Goal: Task Accomplishment & Management: Complete application form

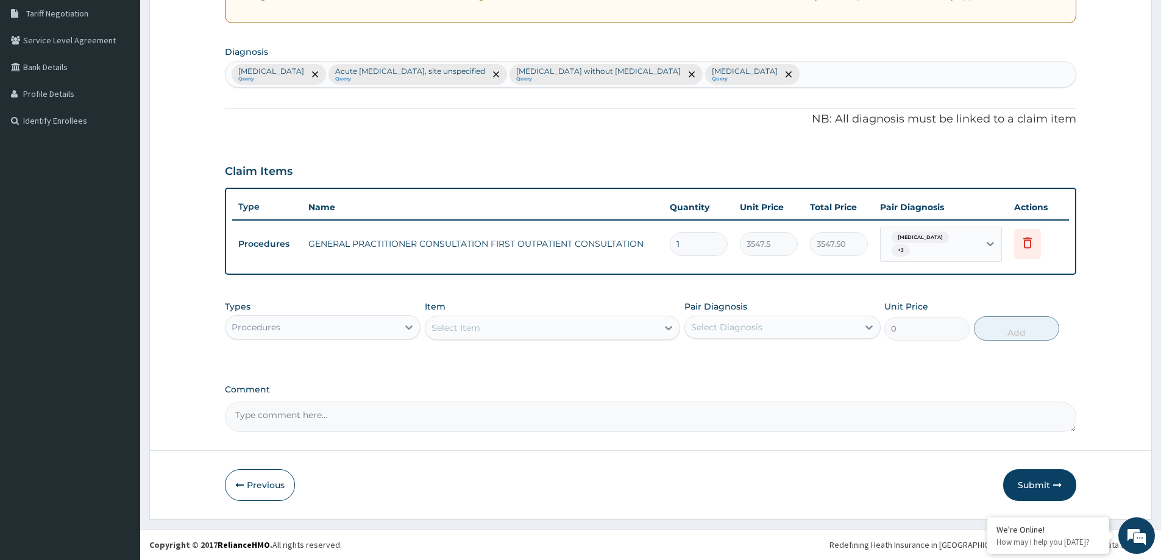
scroll to position [254, 0]
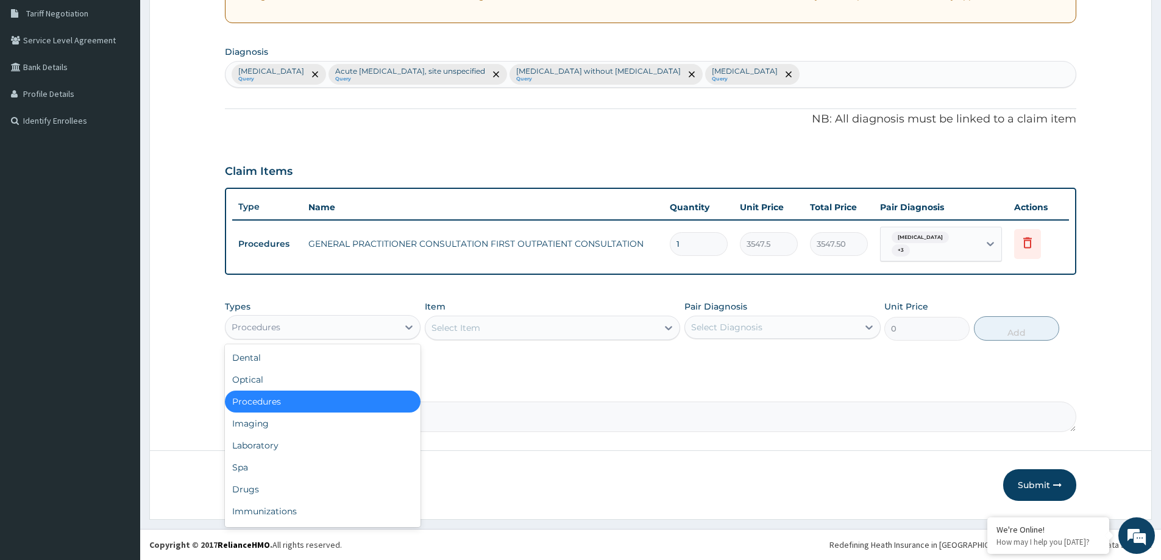
drag, startPoint x: 410, startPoint y: 332, endPoint x: 378, endPoint y: 352, distance: 37.5
click at [408, 332] on icon at bounding box center [409, 327] width 12 height 12
drag, startPoint x: 357, startPoint y: 444, endPoint x: 358, endPoint y: 472, distance: 28.7
click at [357, 444] on div "Laboratory" at bounding box center [323, 446] width 196 height 22
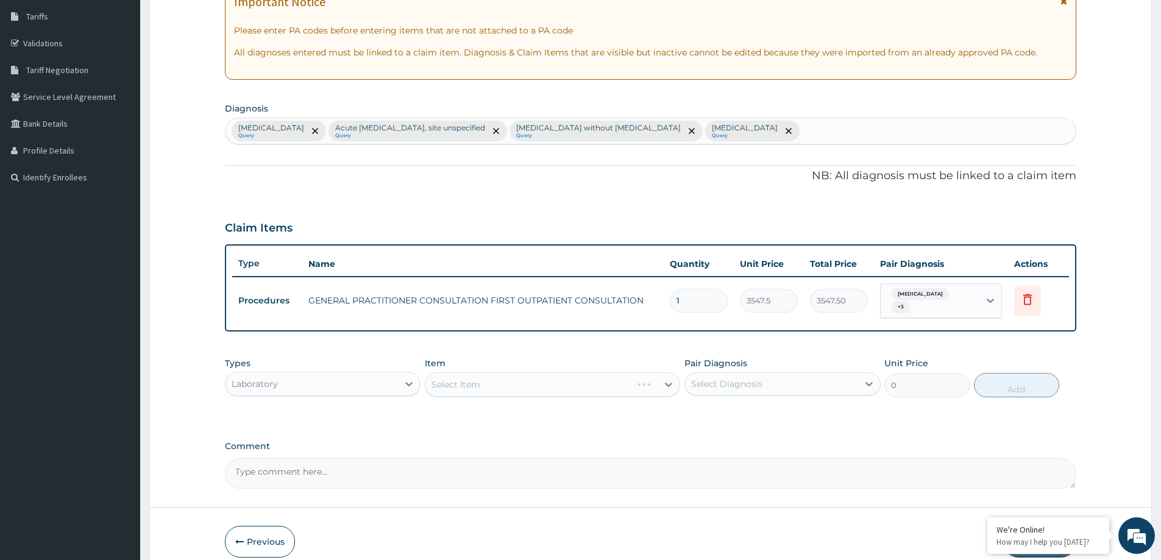
scroll to position [0, 0]
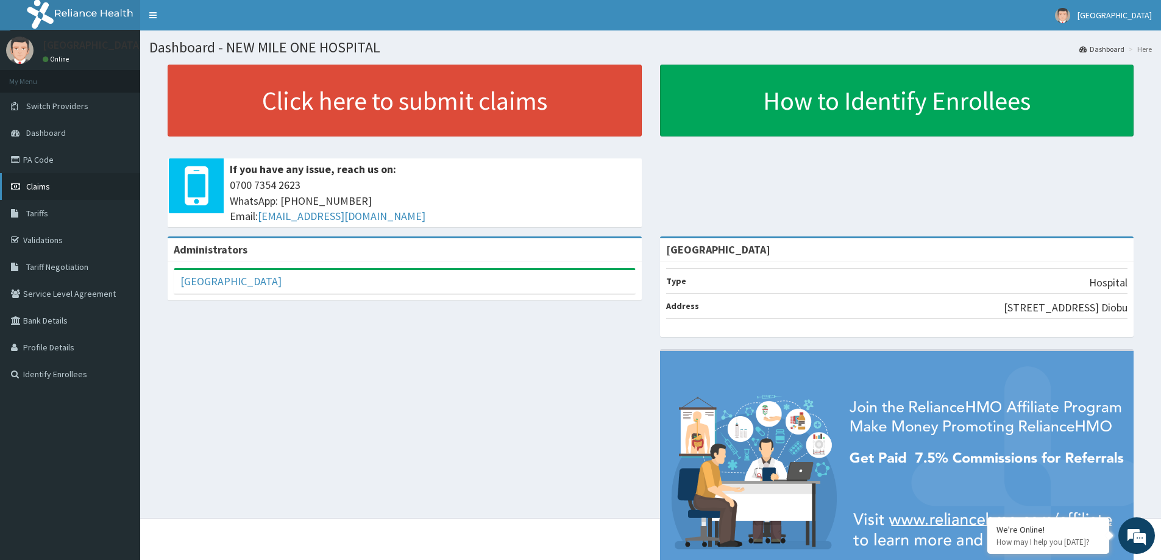
click at [44, 186] on span "Claims" at bounding box center [38, 186] width 24 height 11
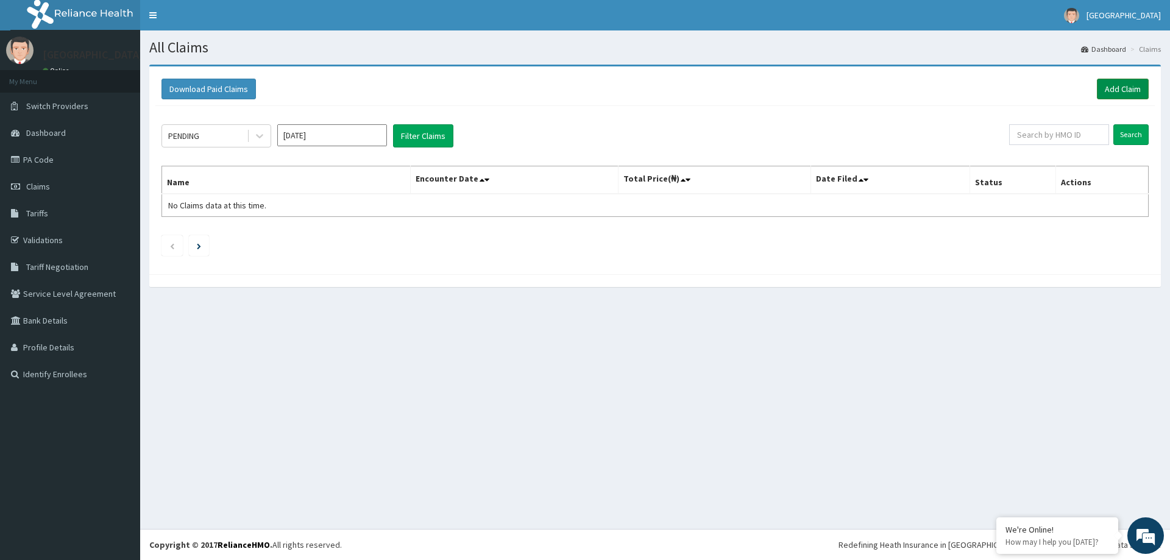
click at [1117, 87] on link "Add Claim" at bounding box center [1123, 89] width 52 height 21
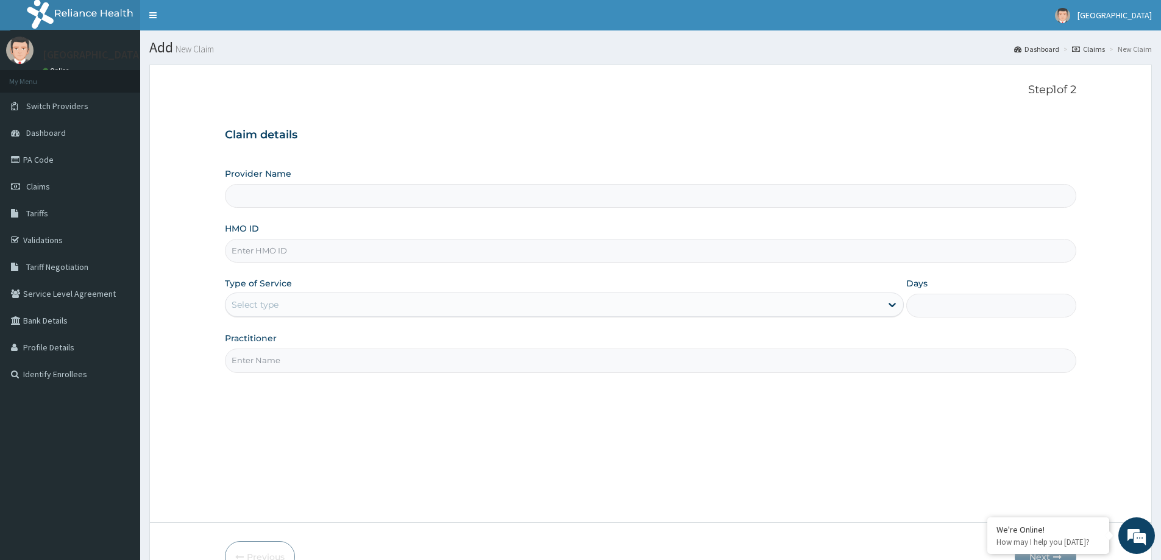
type input "[GEOGRAPHIC_DATA]"
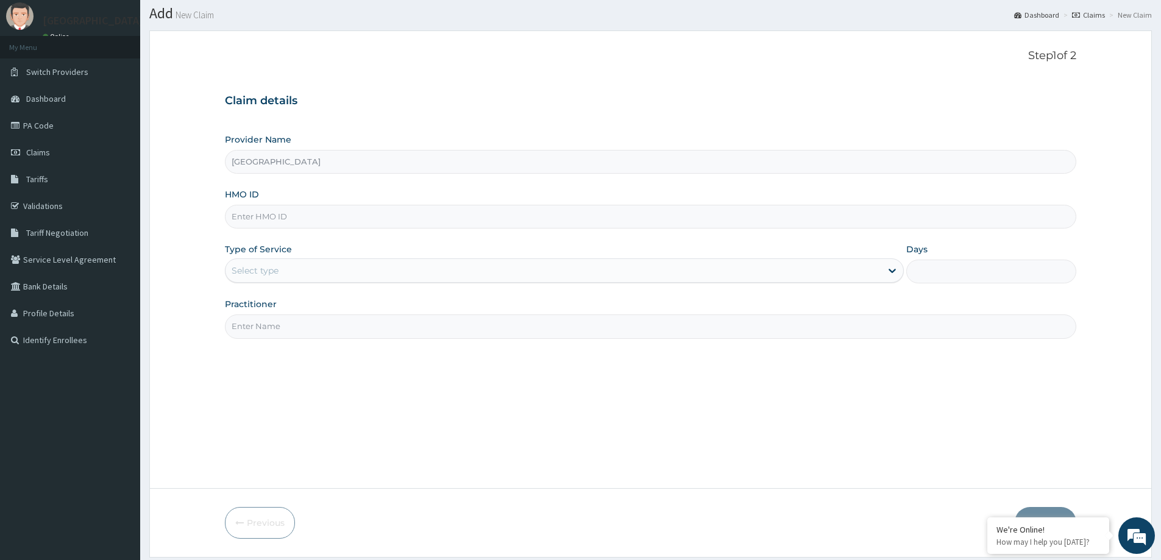
scroll to position [61, 0]
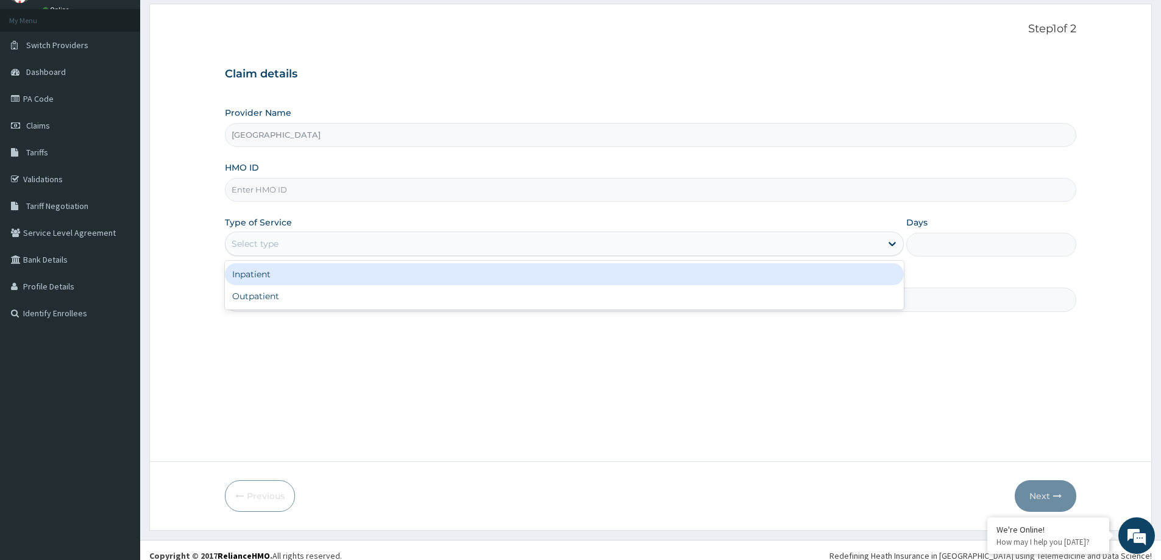
drag, startPoint x: 266, startPoint y: 241, endPoint x: 272, endPoint y: 188, distance: 52.7
click at [272, 188] on input "HMO ID" at bounding box center [650, 190] width 851 height 24
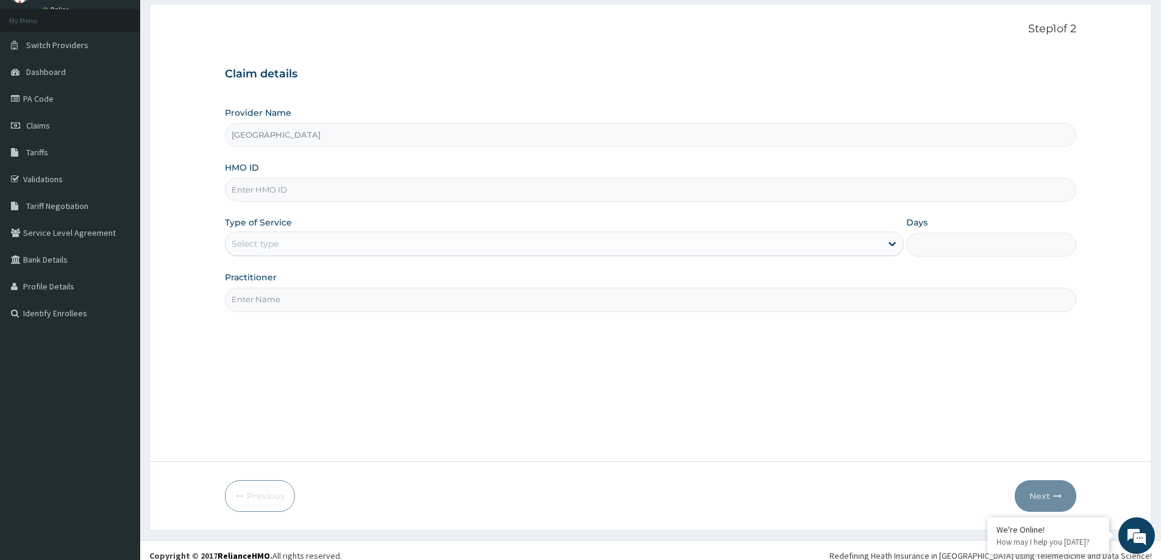
paste input "ERM/10208/D"
type input "ERM/10208/D"
drag, startPoint x: 394, startPoint y: 235, endPoint x: 389, endPoint y: 254, distance: 20.1
click at [394, 243] on div "Select type" at bounding box center [553, 244] width 656 height 20
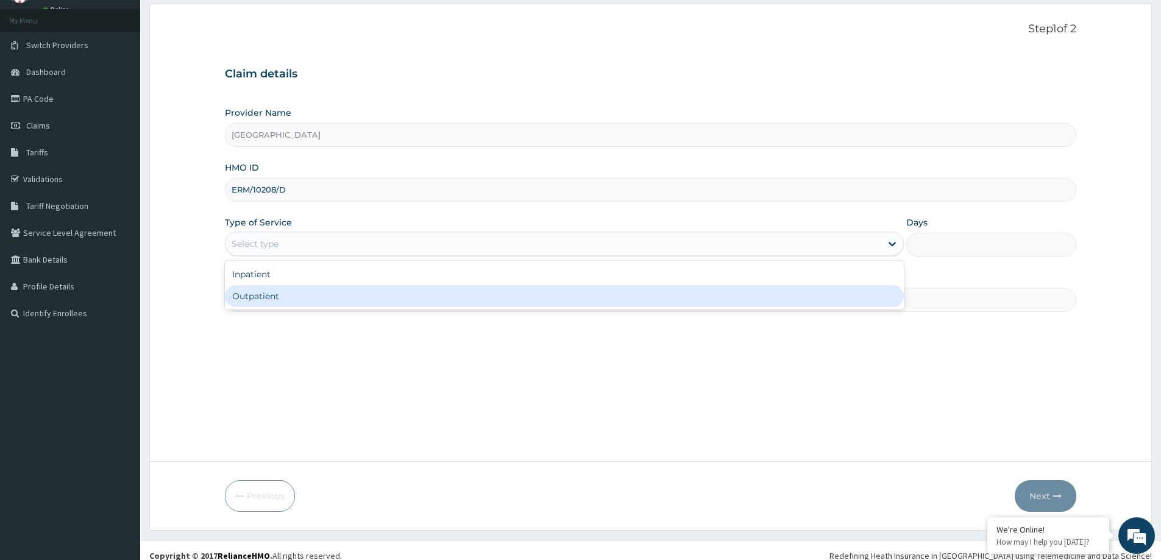
click at [365, 298] on div "Outpatient" at bounding box center [564, 296] width 679 height 22
type input "1"
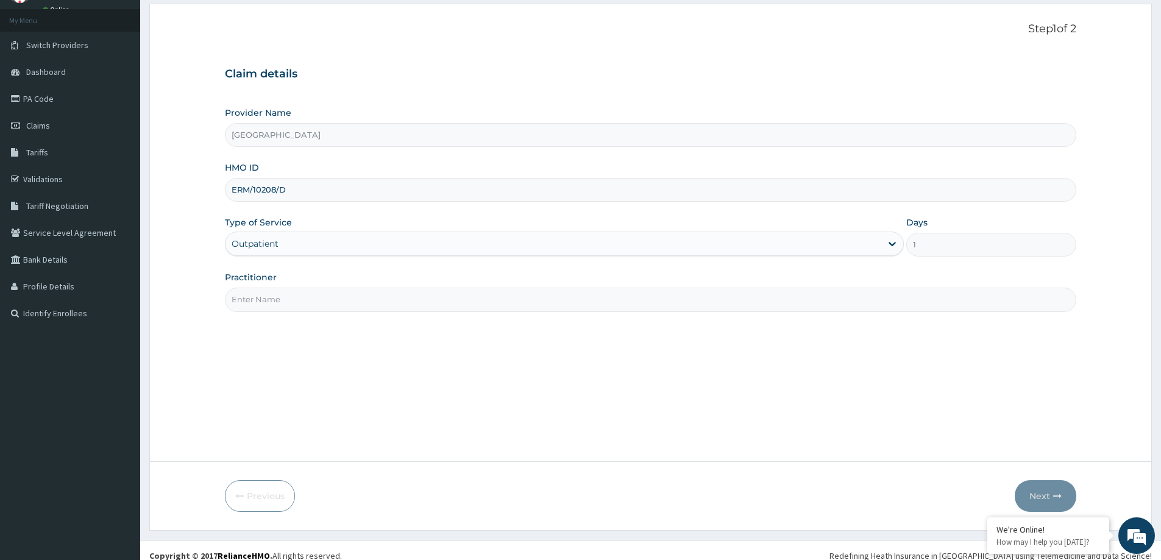
click at [362, 303] on input "Practitioner" at bounding box center [650, 300] width 851 height 24
type input "DR. NGOZI"
click at [1046, 496] on button "Next" at bounding box center [1046, 496] width 62 height 32
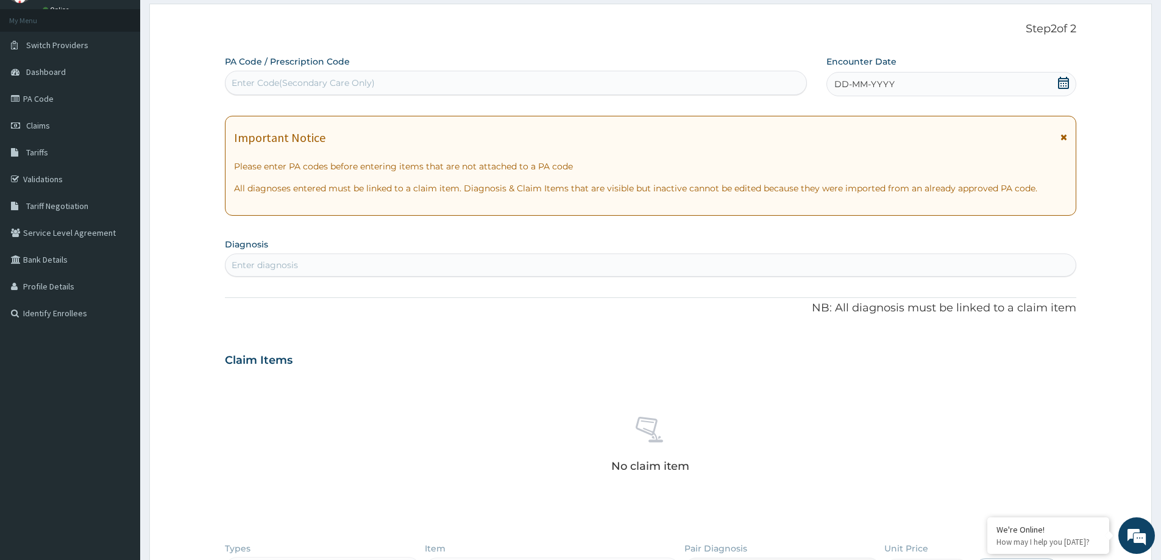
click at [1065, 81] on icon at bounding box center [1063, 83] width 11 height 12
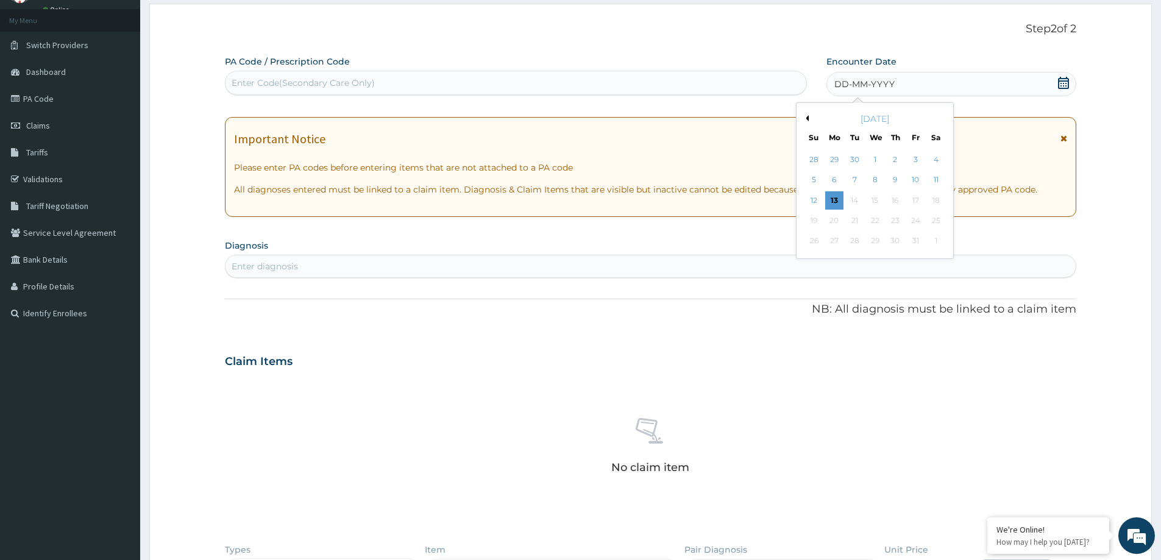
click at [807, 121] on div "October 2025" at bounding box center [874, 119] width 147 height 12
click at [807, 119] on button "Previous Month" at bounding box center [806, 118] width 6 height 6
click at [878, 223] on div "20" at bounding box center [875, 220] width 18 height 18
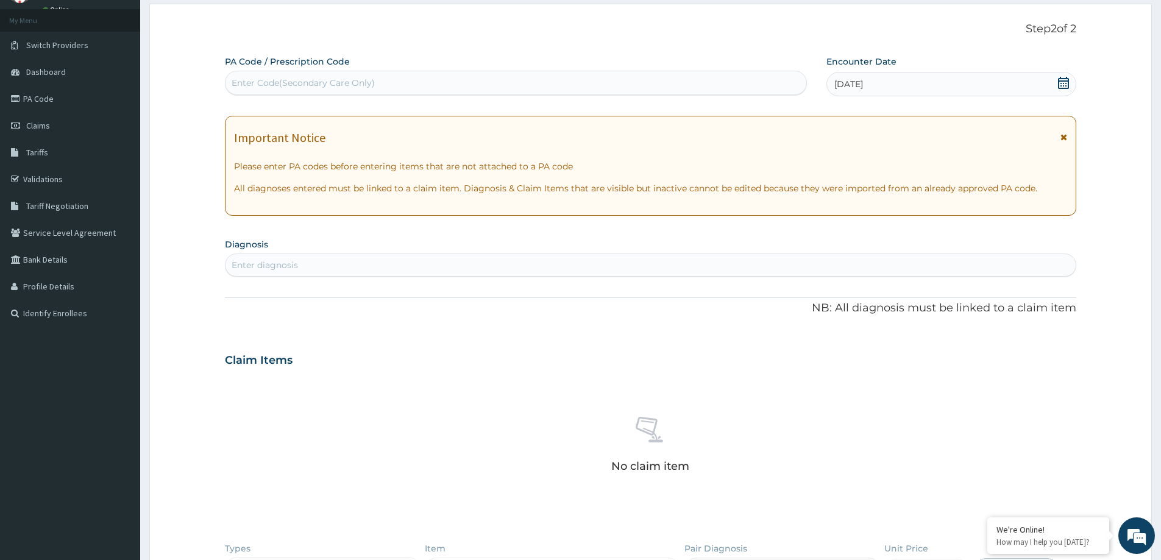
click at [592, 260] on div "Enter diagnosis" at bounding box center [650, 265] width 850 height 20
type input "MALARIA"
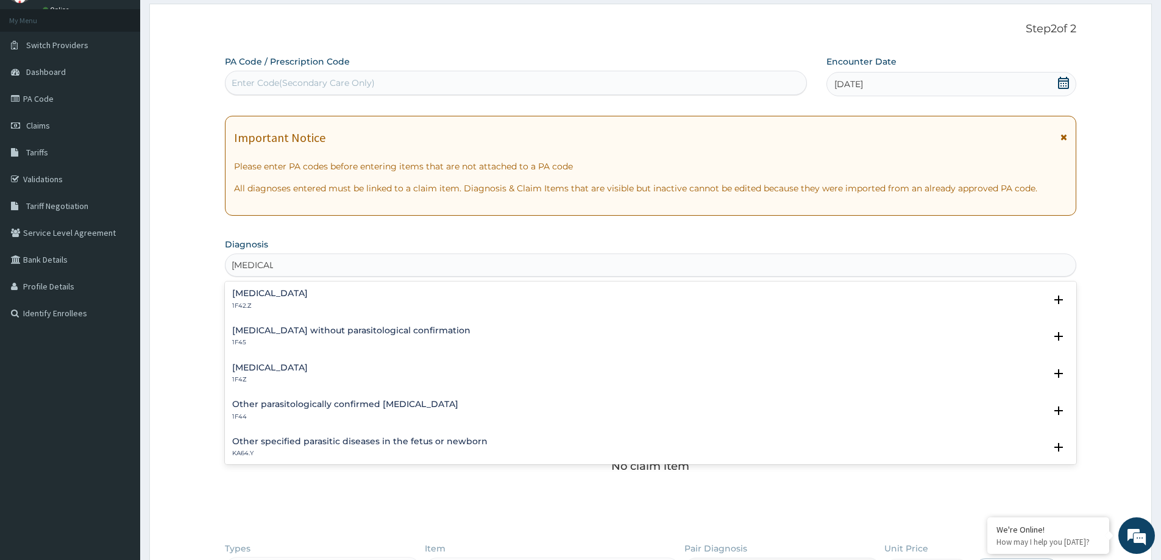
click at [288, 367] on h4 "Malaria, unspecified" at bounding box center [270, 367] width 76 height 9
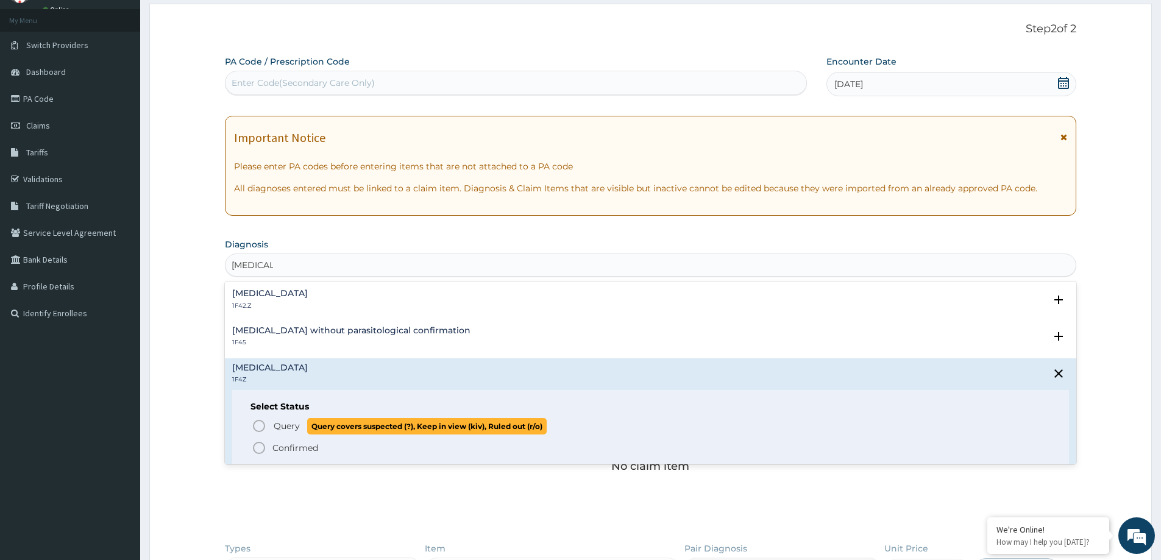
click at [278, 423] on span "Query" at bounding box center [287, 426] width 26 height 12
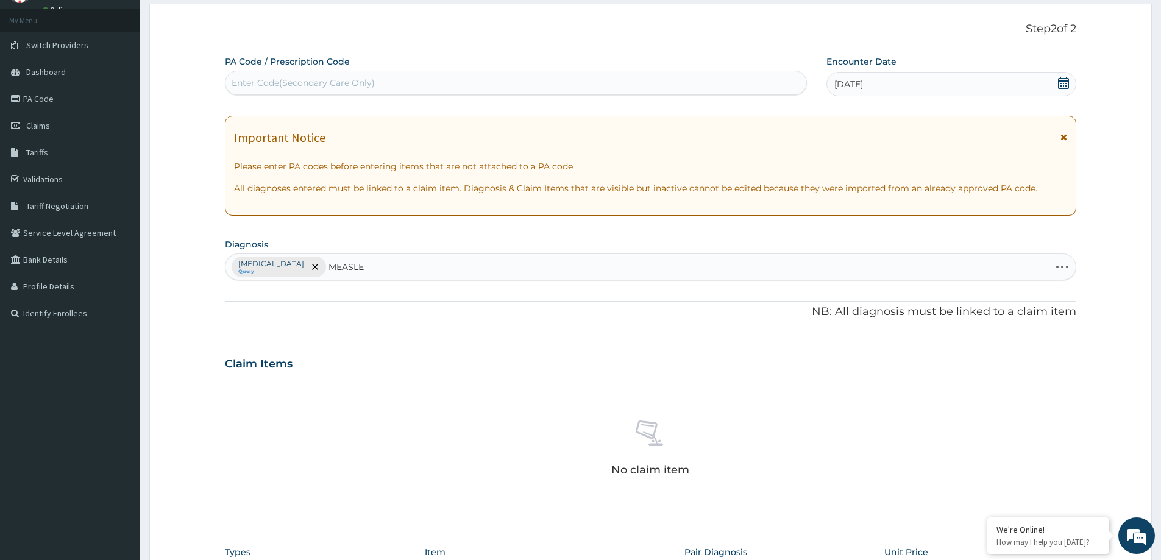
type input "MEASLES"
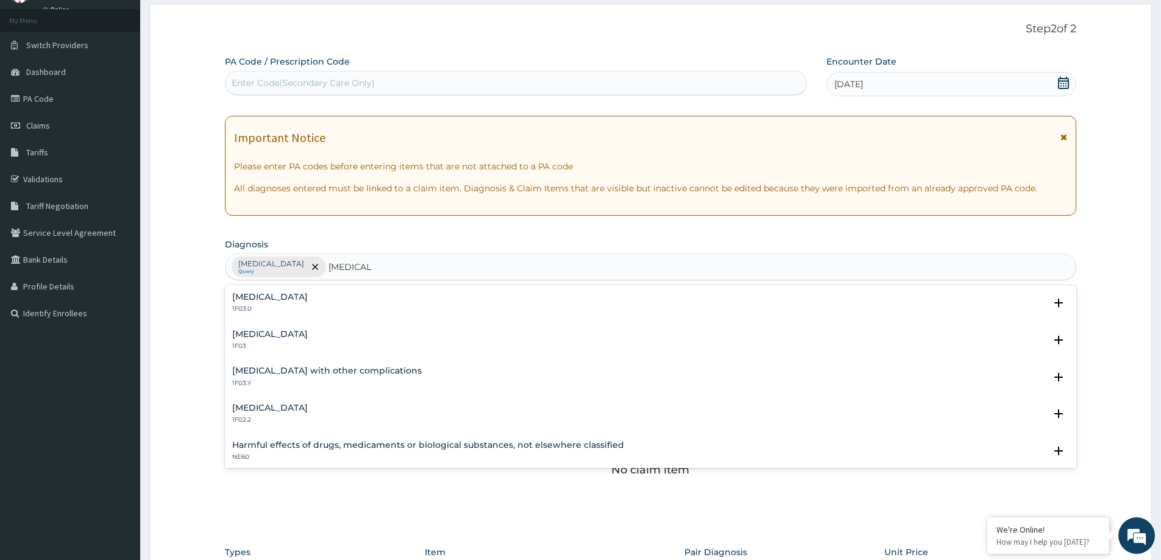
click at [287, 340] on div "Measles 1F03" at bounding box center [650, 340] width 837 height 21
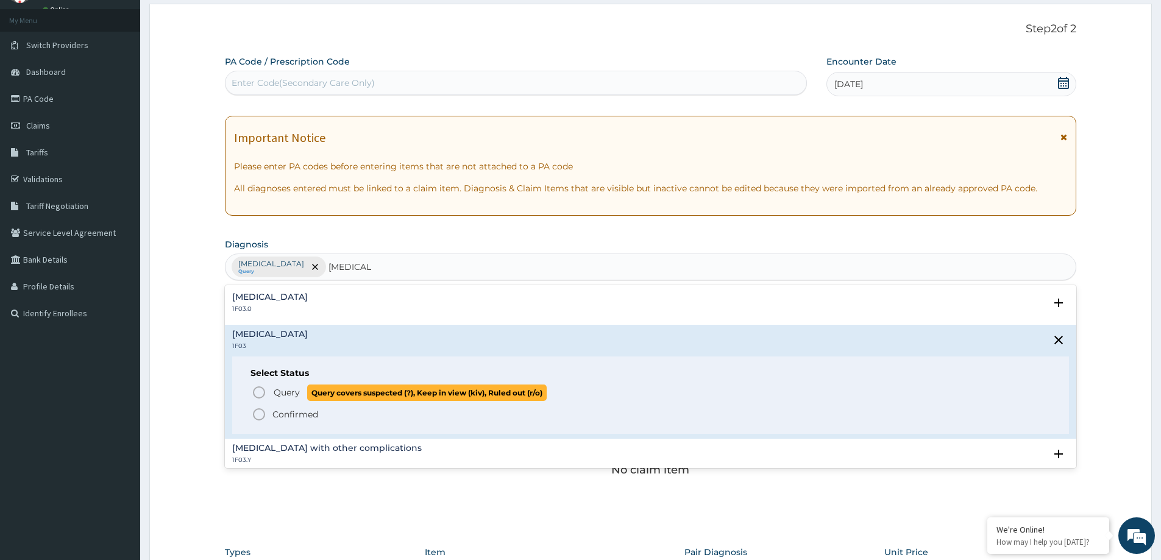
click at [285, 394] on span "Query" at bounding box center [287, 392] width 26 height 12
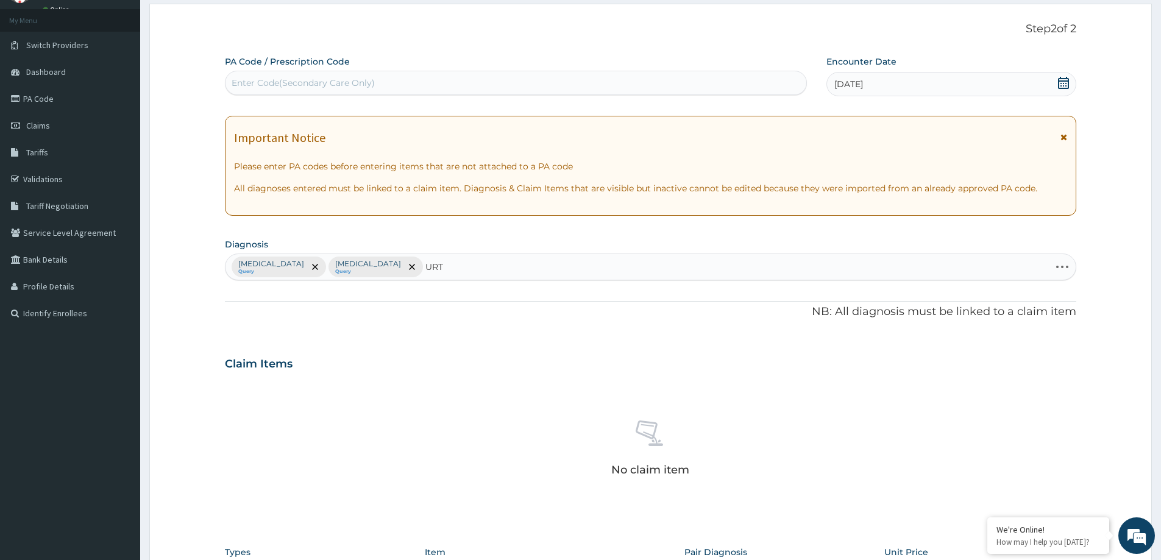
type input "URTI"
click at [378, 303] on div "Acute upper respiratory infection, site unspecified CA07.0" at bounding box center [321, 303] width 178 height 21
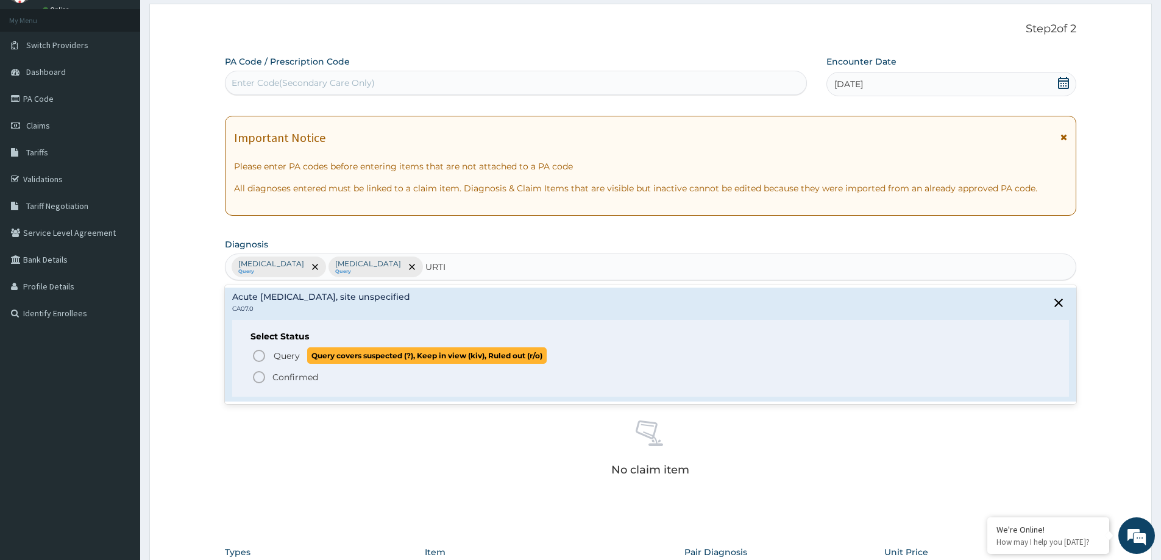
click at [288, 361] on span "Query" at bounding box center [287, 356] width 26 height 12
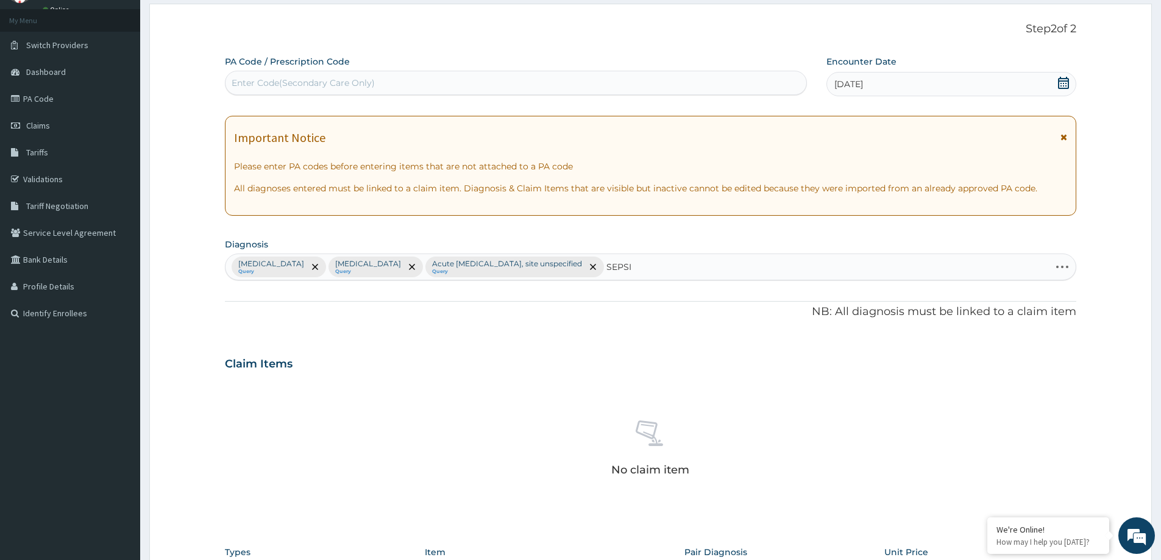
type input "SEPSIS"
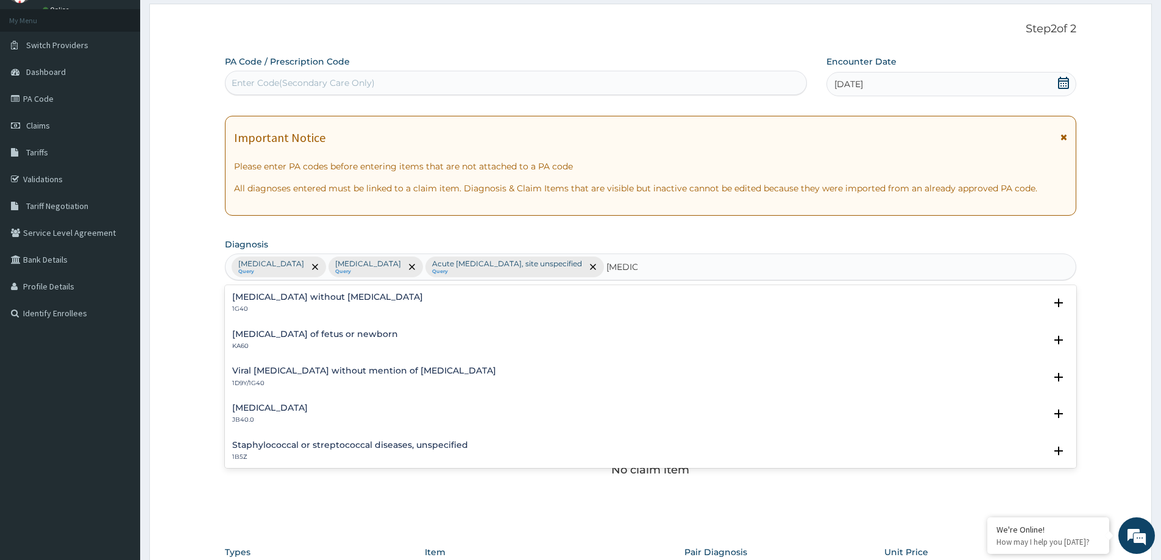
click at [310, 302] on div "Sepsis without septic shock 1G40" at bounding box center [327, 303] width 191 height 21
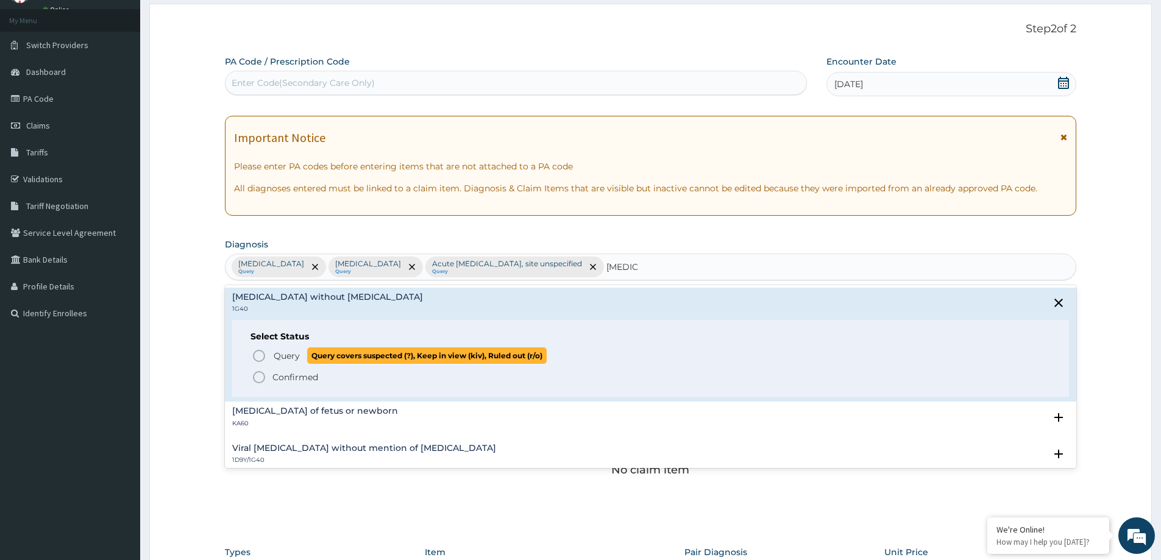
click at [282, 358] on span "Query" at bounding box center [287, 356] width 26 height 12
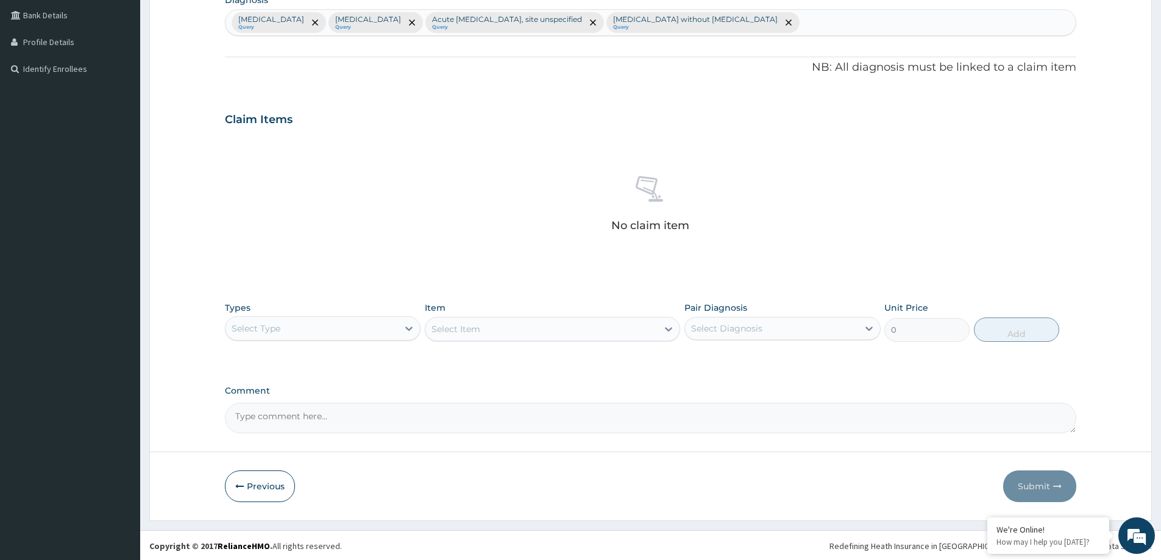
scroll to position [307, 0]
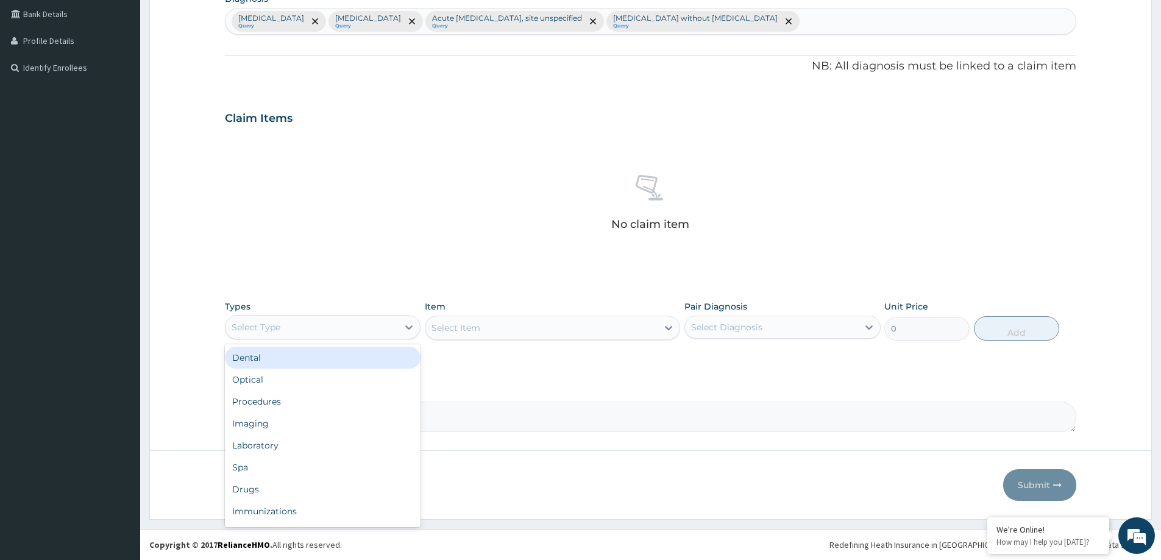
click at [392, 327] on div "Select Type" at bounding box center [311, 328] width 172 height 20
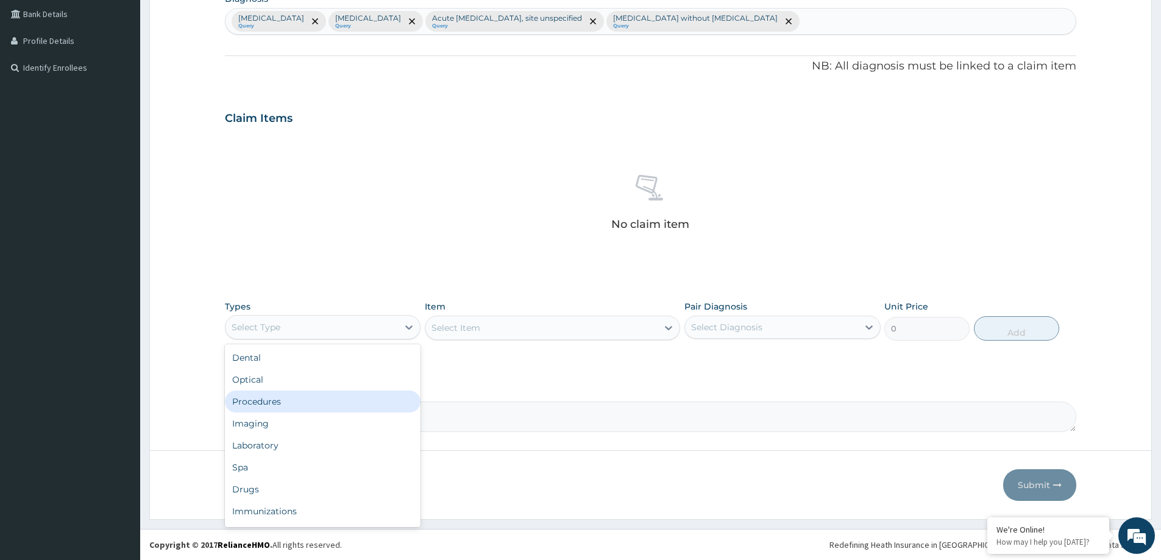
click at [370, 408] on div "Procedures" at bounding box center [323, 402] width 196 height 22
click at [517, 325] on div "Select Item" at bounding box center [541, 328] width 232 height 20
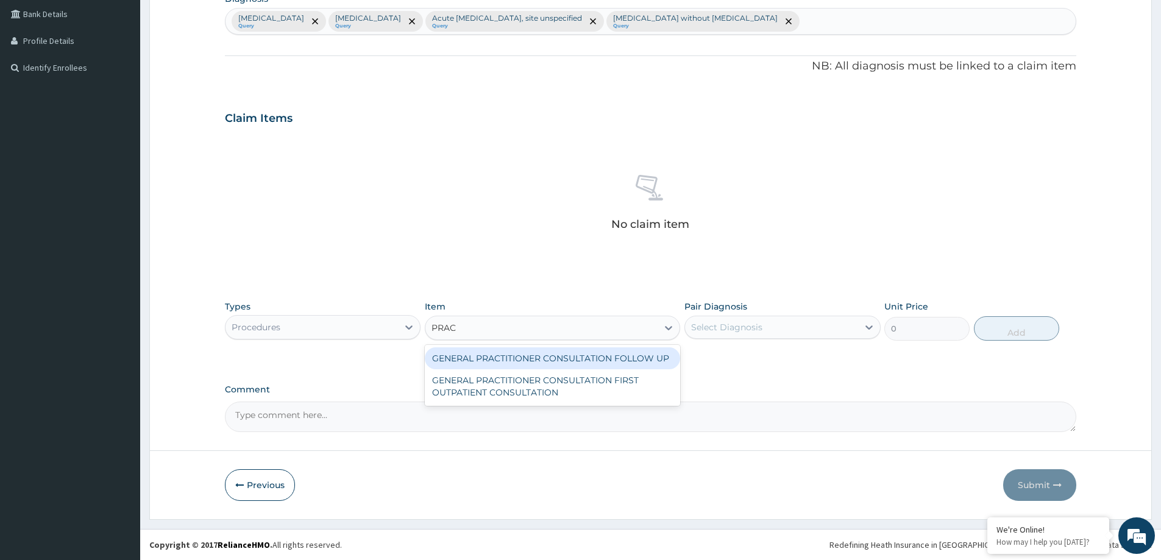
type input "PRACT"
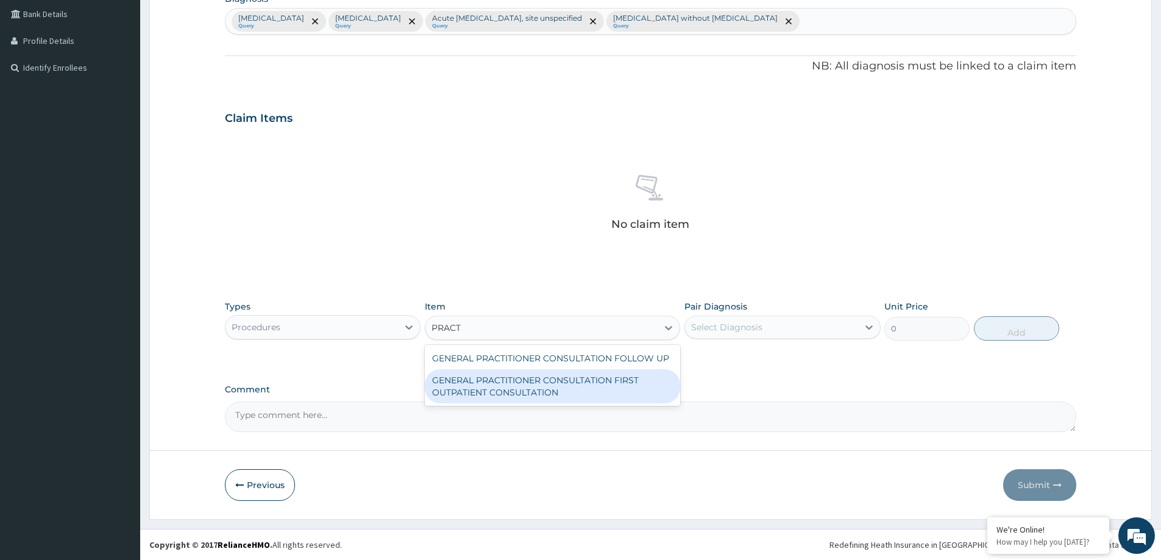
drag, startPoint x: 590, startPoint y: 385, endPoint x: 619, endPoint y: 377, distance: 30.3
click at [595, 385] on div "GENERAL PRACTITIONER CONSULTATION FIRST OUTPATIENT CONSULTATION" at bounding box center [552, 386] width 255 height 34
type input "3547.5"
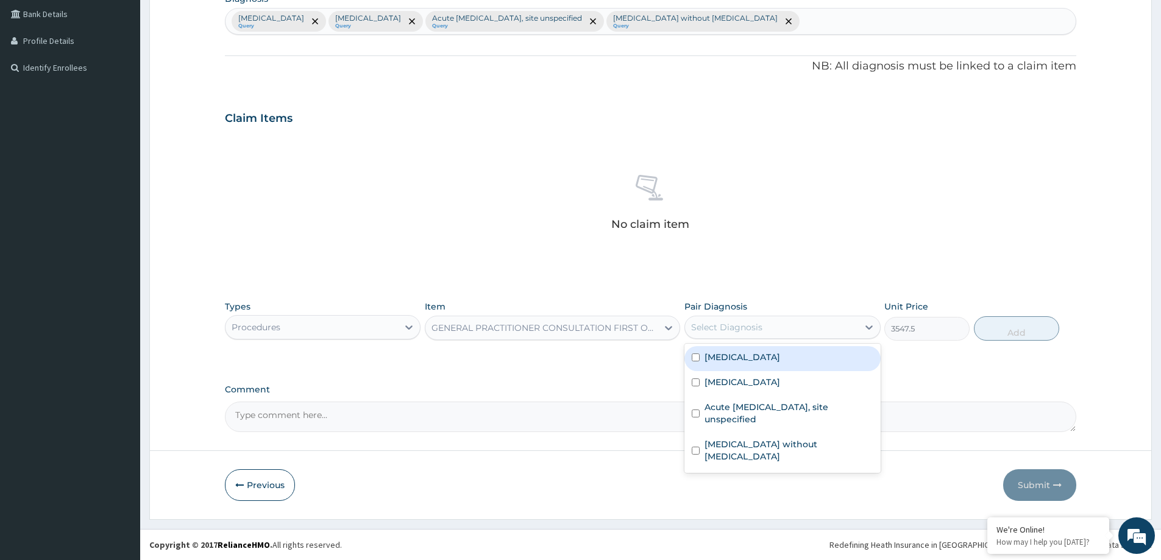
click at [714, 330] on div "Select Diagnosis" at bounding box center [726, 327] width 71 height 12
click at [748, 365] on div "Malaria, unspecified" at bounding box center [782, 358] width 196 height 25
checkbox input "true"
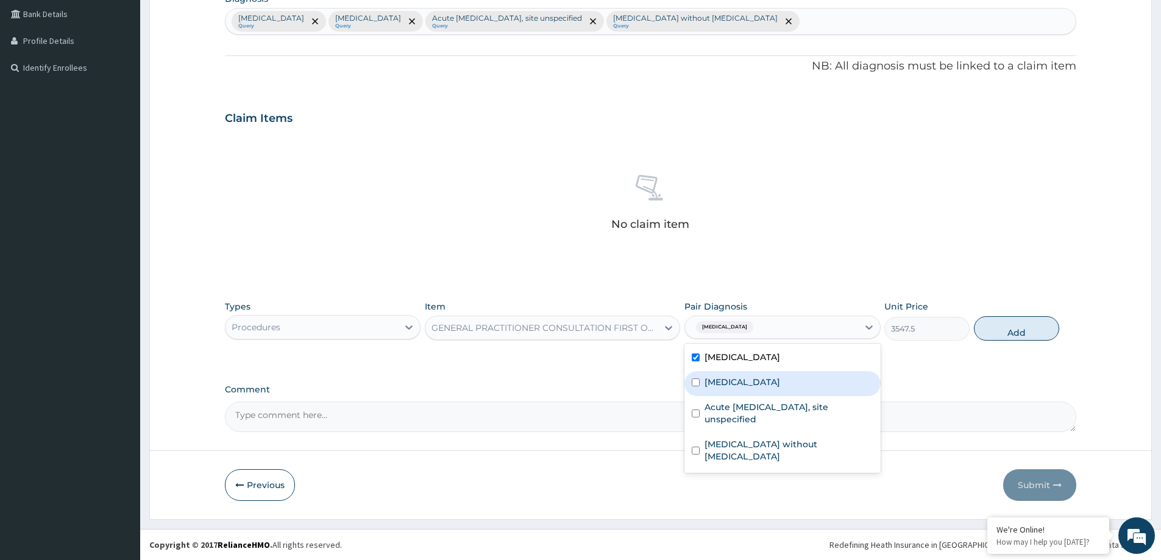
drag, startPoint x: 745, startPoint y: 374, endPoint x: 764, endPoint y: 411, distance: 41.2
click at [745, 380] on div "Measles" at bounding box center [782, 383] width 196 height 25
checkbox input "true"
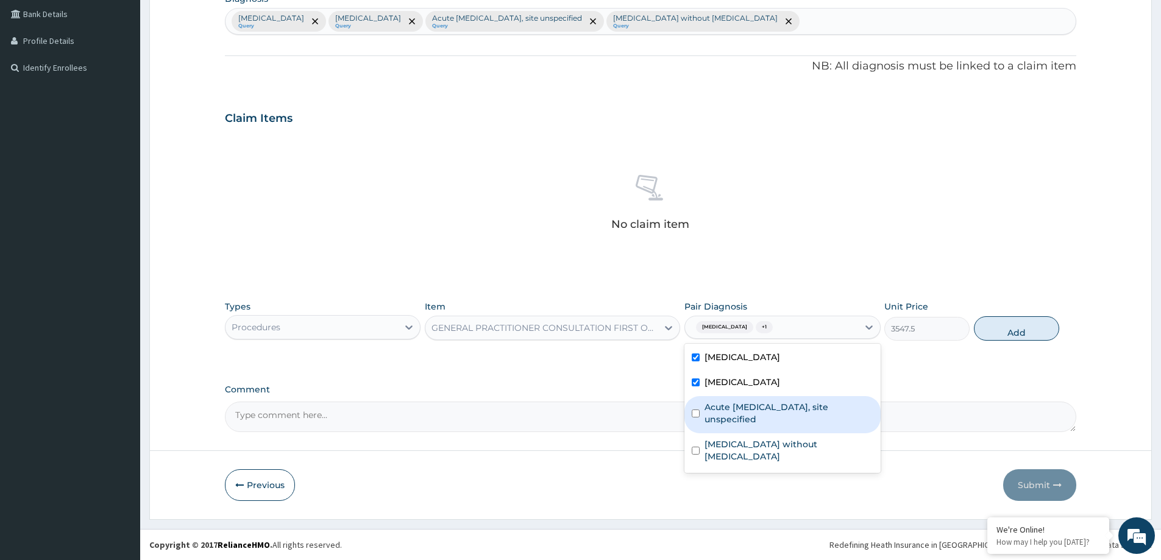
click at [764, 411] on label "Acute upper respiratory infection, site unspecified" at bounding box center [789, 413] width 168 height 24
checkbox input "true"
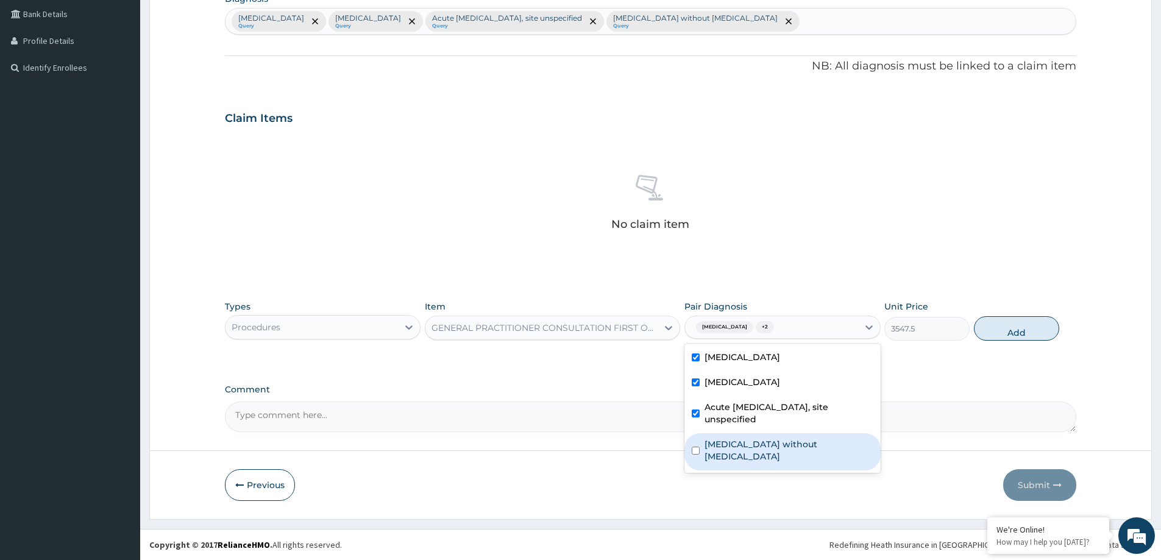
drag, startPoint x: 779, startPoint y: 446, endPoint x: 909, endPoint y: 446, distance: 129.8
click at [790, 446] on label "Sepsis without septic shock" at bounding box center [789, 450] width 168 height 24
checkbox input "true"
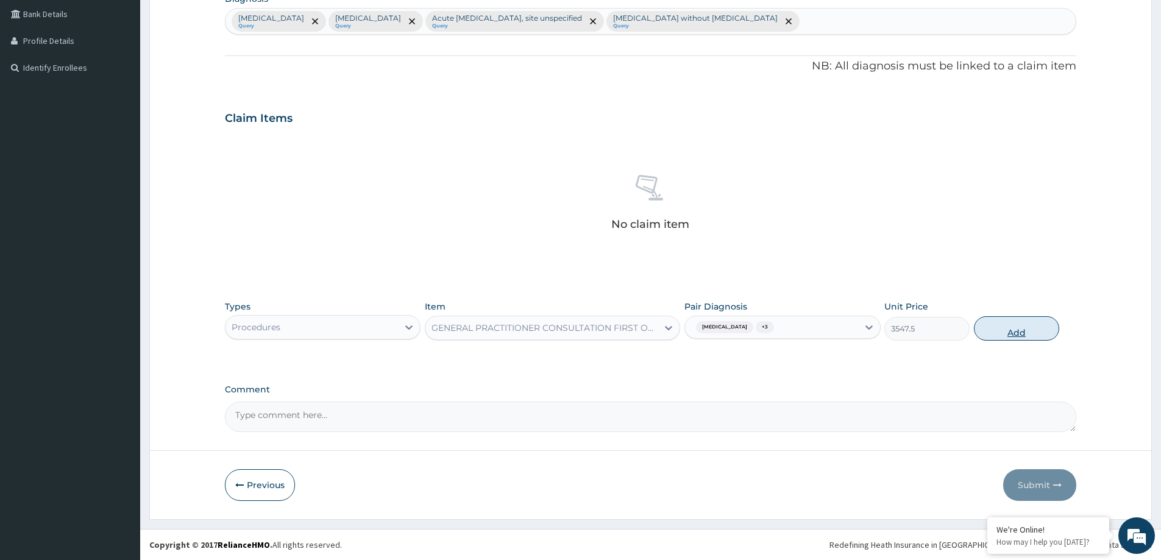
click at [1042, 336] on button "Add" at bounding box center [1016, 328] width 85 height 24
type input "0"
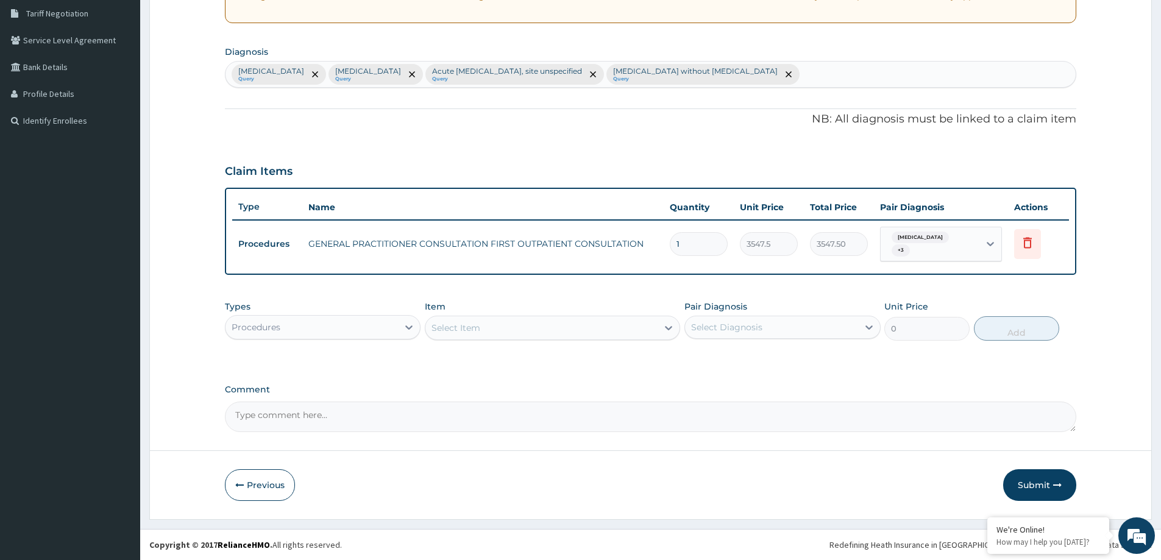
scroll to position [254, 0]
drag, startPoint x: 394, startPoint y: 318, endPoint x: 392, endPoint y: 335, distance: 17.7
click at [394, 319] on div "Procedures" at bounding box center [311, 328] width 172 height 20
click at [321, 324] on div "Procedures" at bounding box center [311, 328] width 172 height 20
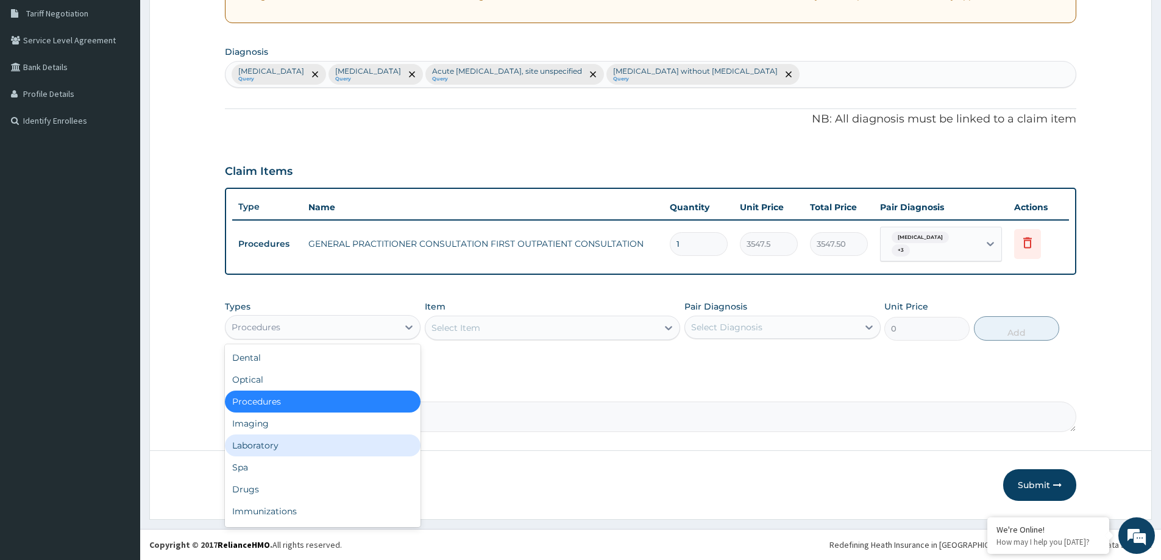
click at [277, 444] on div "Laboratory" at bounding box center [323, 446] width 196 height 22
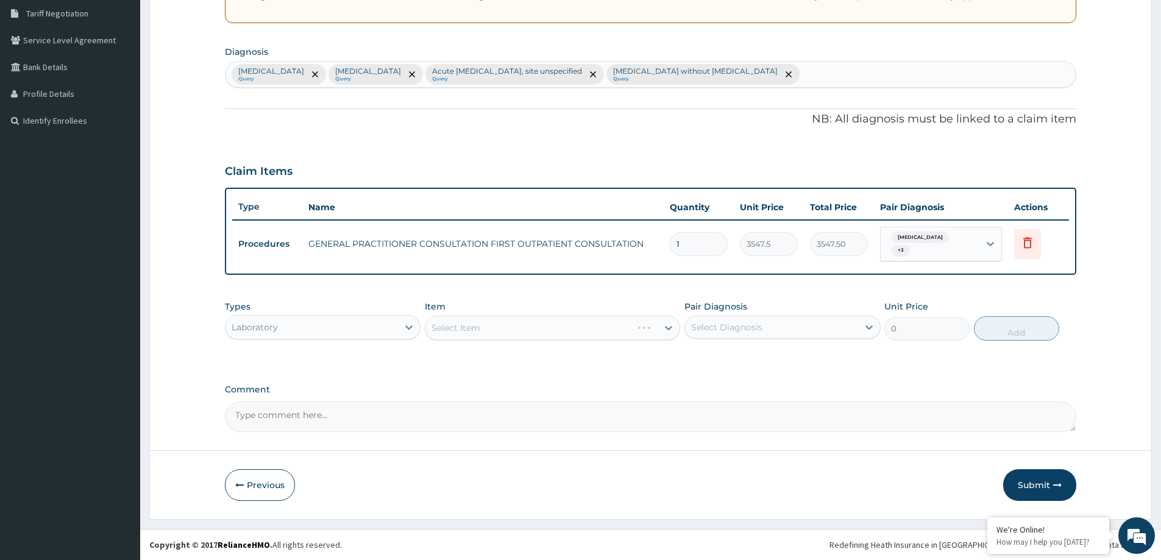
click at [525, 326] on div "Select Item" at bounding box center [552, 328] width 255 height 24
click at [516, 328] on div "Select Item" at bounding box center [541, 328] width 232 height 20
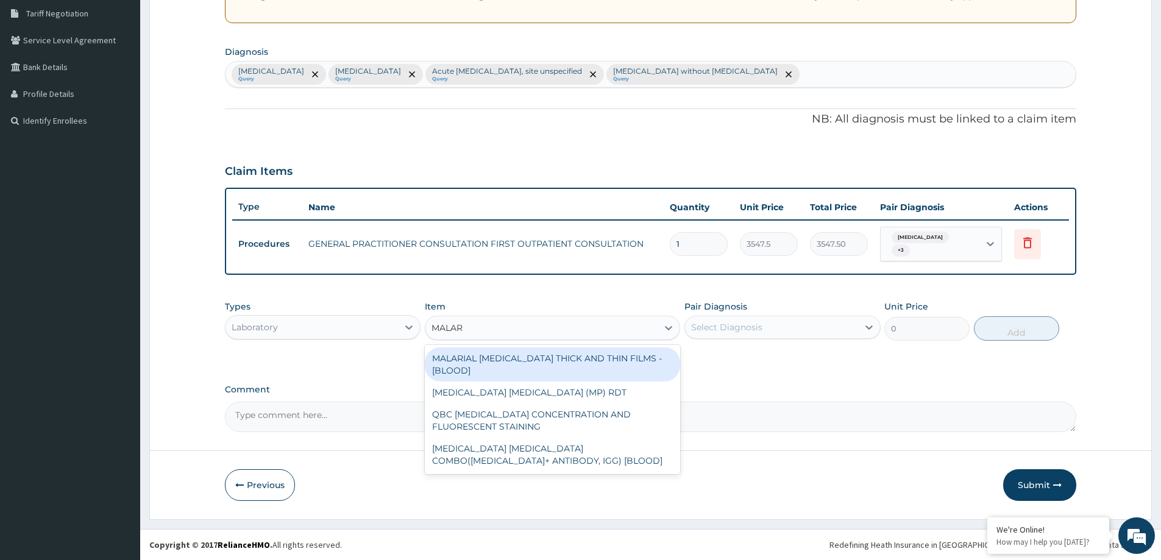
type input "MALARI"
drag, startPoint x: 559, startPoint y: 364, endPoint x: 681, endPoint y: 349, distance: 122.3
click at [574, 361] on div "MALARIAL PARASITE THICK AND THIN FILMS - [BLOOD]" at bounding box center [552, 364] width 255 height 34
type input "1612.5"
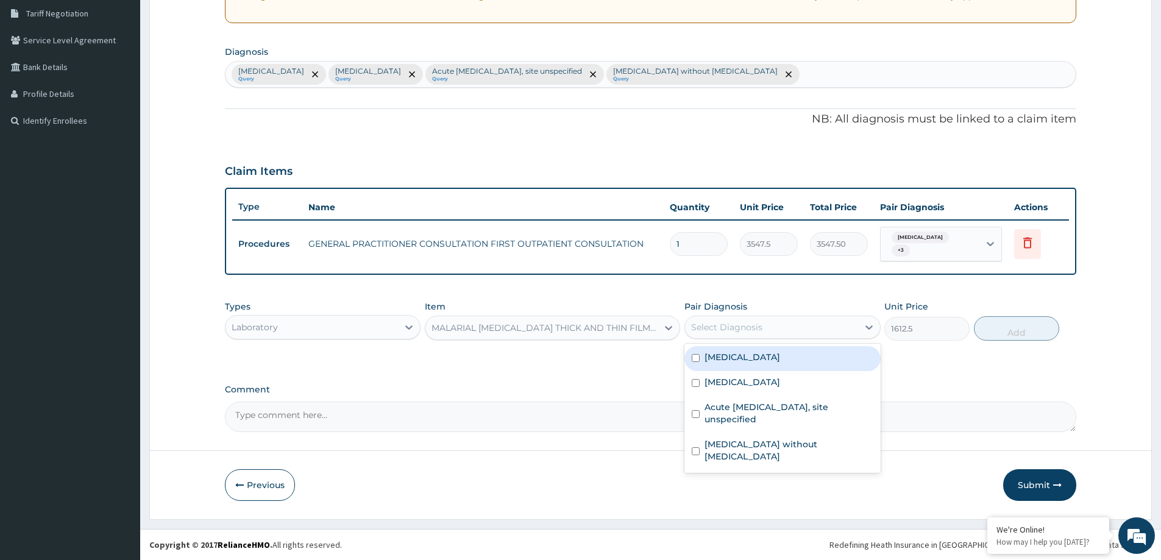
click at [751, 322] on div "Select Diagnosis" at bounding box center [726, 327] width 71 height 12
click at [799, 357] on div "Malaria, unspecified" at bounding box center [782, 358] width 196 height 25
checkbox input "true"
click at [1001, 330] on button "Add" at bounding box center [1016, 328] width 85 height 24
type input "0"
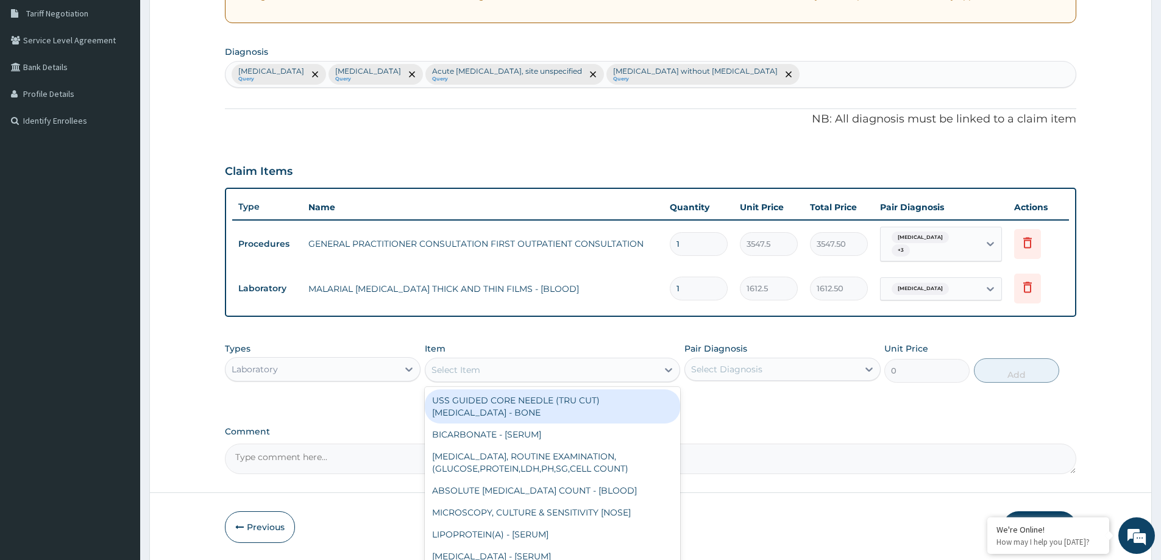
click at [467, 376] on div "Select Item" at bounding box center [455, 370] width 49 height 12
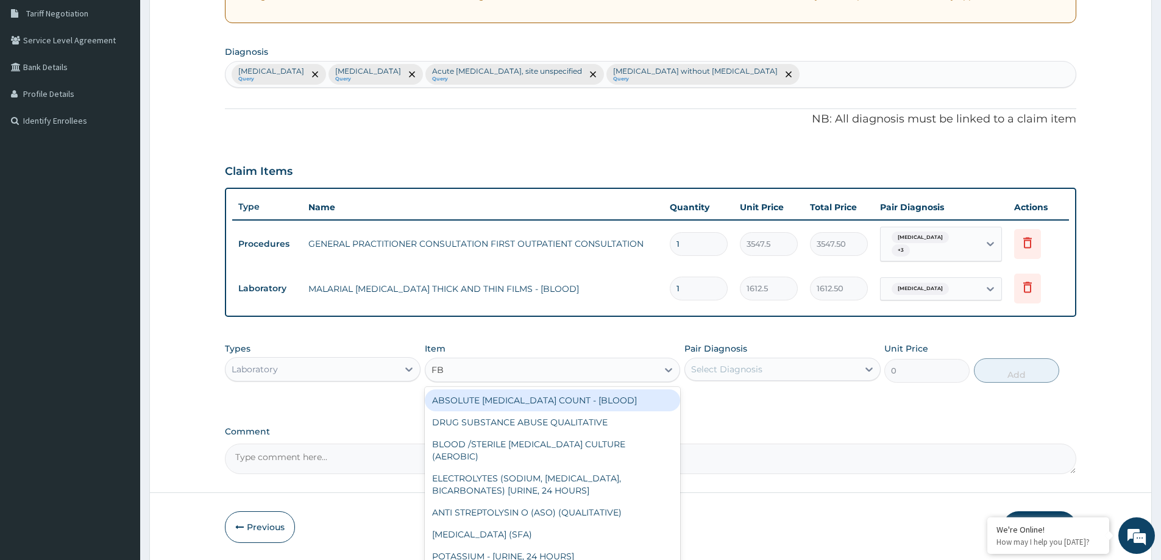
type input "FBC"
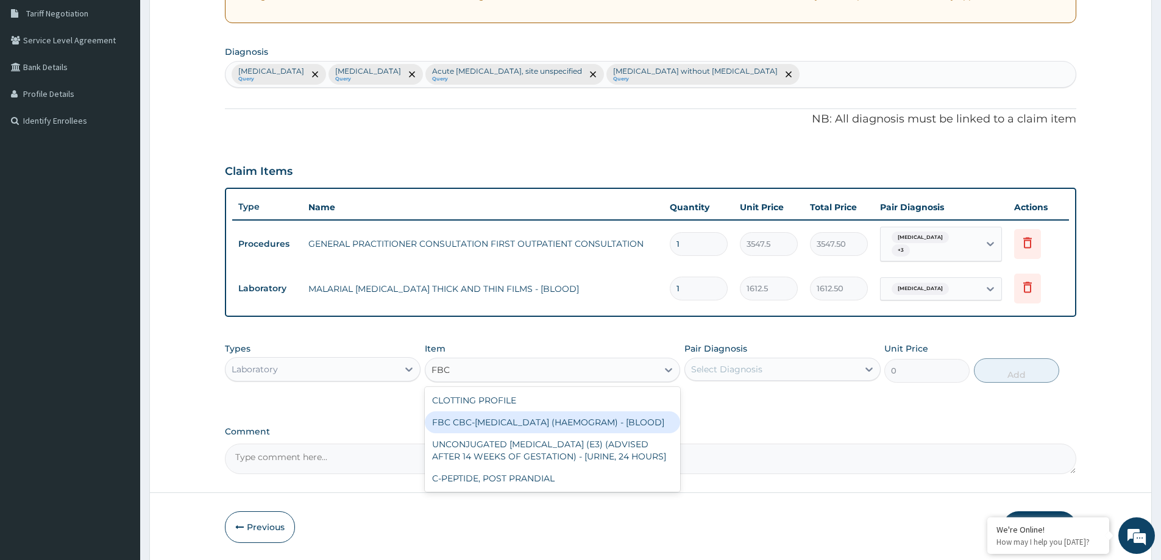
drag, startPoint x: 532, startPoint y: 427, endPoint x: 560, endPoint y: 431, distance: 28.4
click at [534, 427] on div "FBC CBC-COMPLETE BLOOD COUNT (HAEMOGRAM) - [BLOOD]" at bounding box center [552, 422] width 255 height 22
type input "4300"
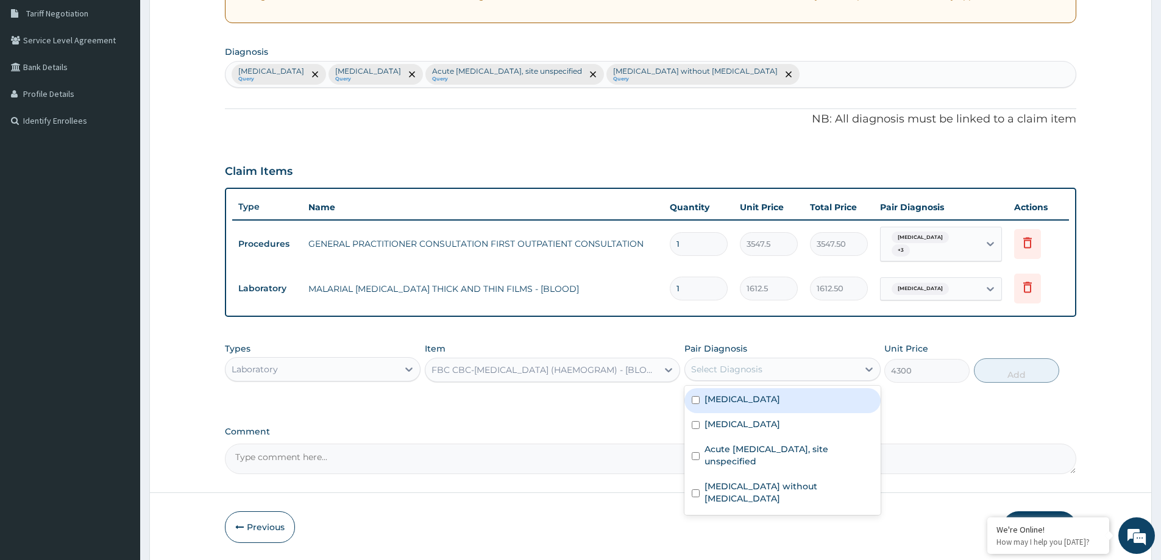
click at [763, 375] on div "Select Diagnosis" at bounding box center [771, 370] width 172 height 20
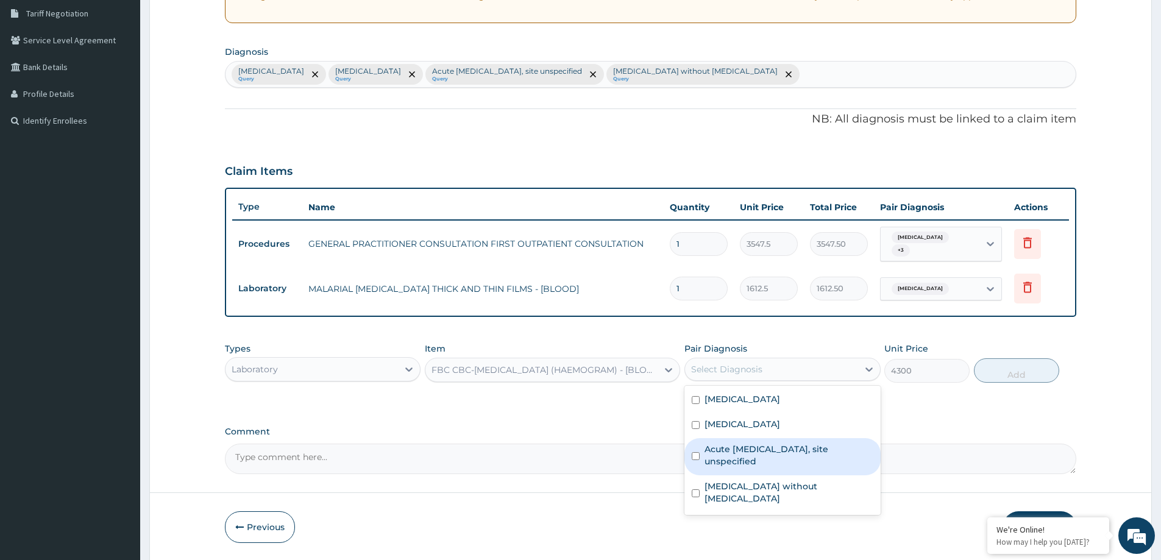
drag, startPoint x: 758, startPoint y: 450, endPoint x: 758, endPoint y: 467, distance: 17.1
click at [758, 458] on label "Acute upper respiratory infection, site unspecified" at bounding box center [789, 455] width 168 height 24
checkbox input "true"
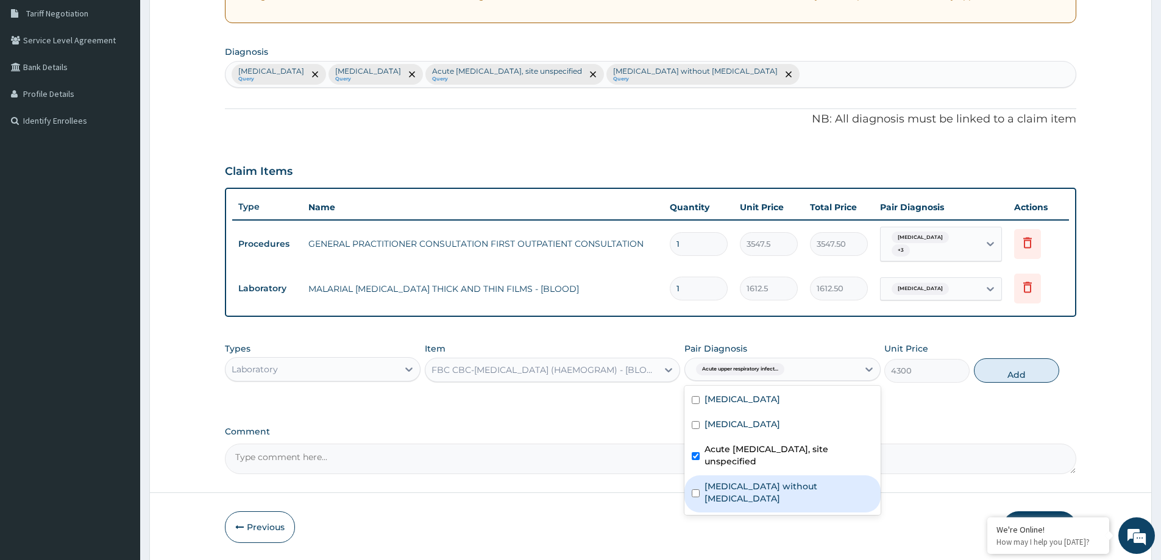
drag, startPoint x: 758, startPoint y: 491, endPoint x: 811, endPoint y: 489, distance: 52.4
click at [763, 492] on label "Sepsis without septic shock" at bounding box center [789, 492] width 168 height 24
checkbox input "true"
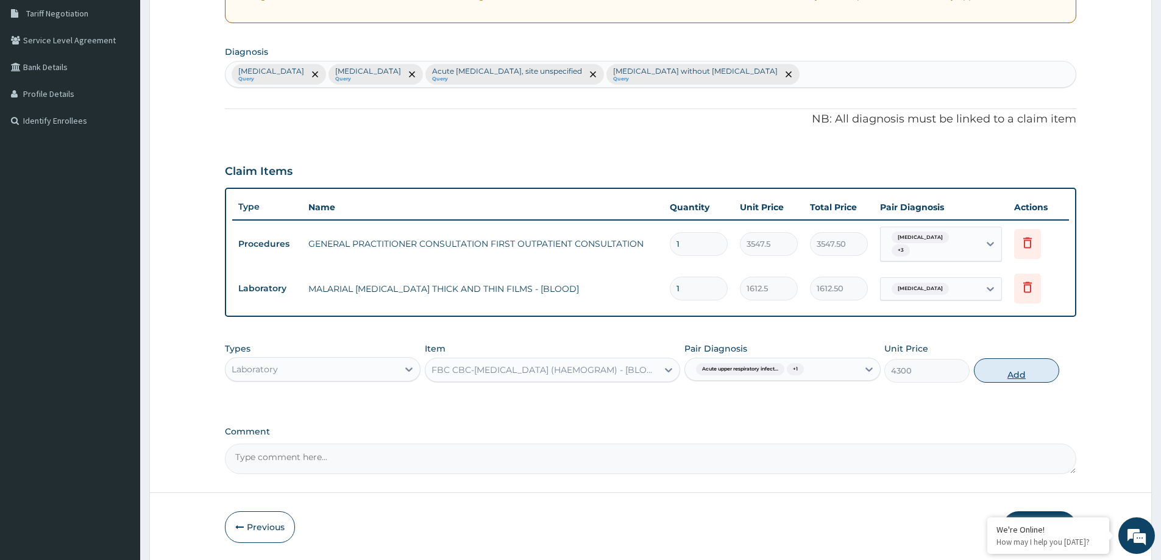
click at [996, 370] on button "Add" at bounding box center [1016, 370] width 85 height 24
type input "0"
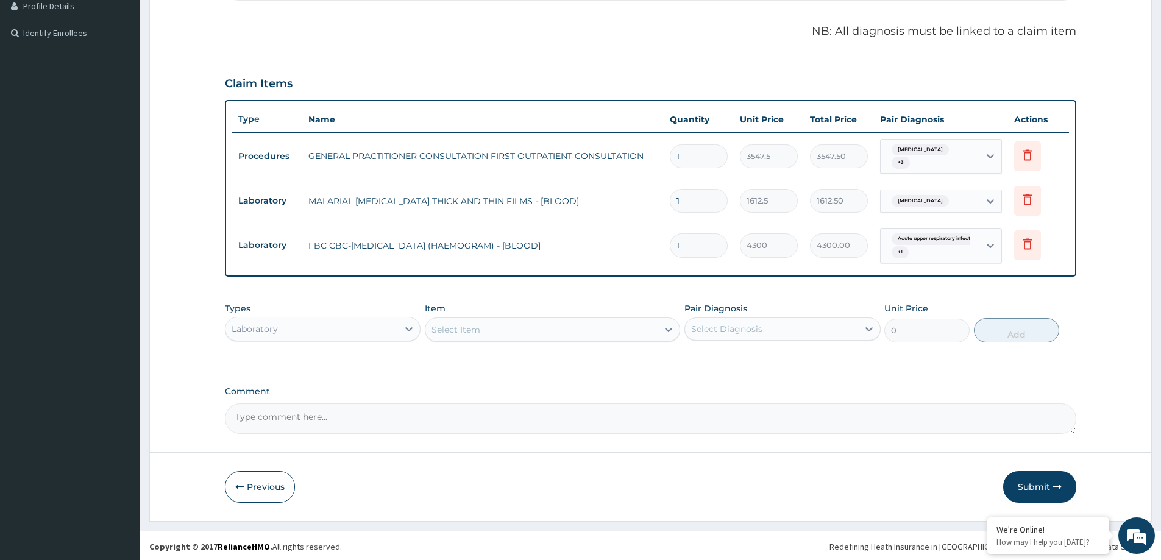
scroll to position [343, 0]
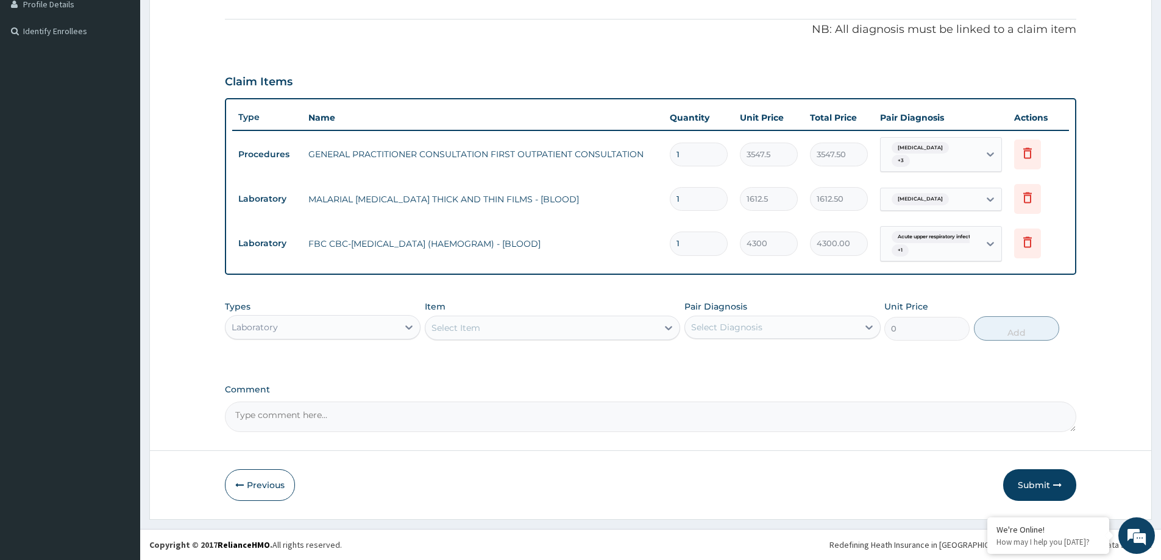
click at [383, 325] on div "Laboratory" at bounding box center [311, 328] width 172 height 20
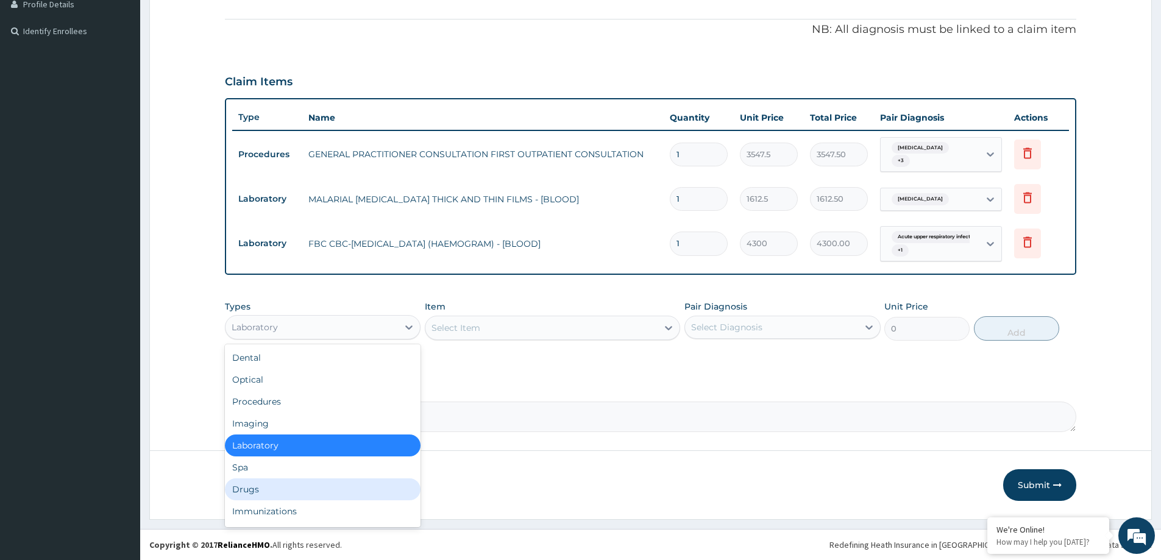
click at [303, 486] on div "Drugs" at bounding box center [323, 489] width 196 height 22
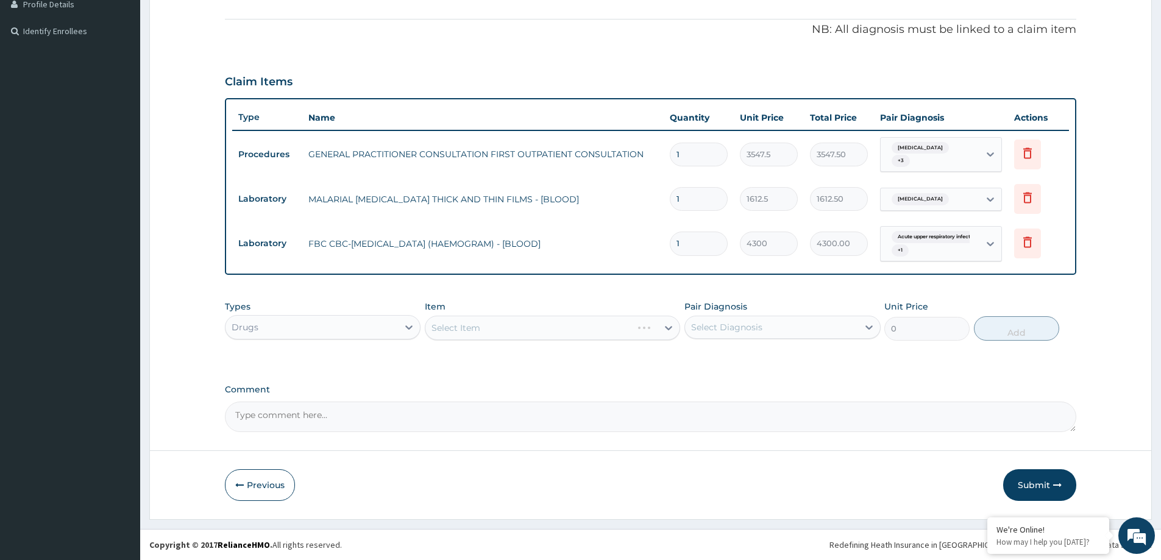
click at [538, 326] on div "Select Item" at bounding box center [552, 328] width 255 height 24
click at [538, 330] on div "Select Item" at bounding box center [541, 328] width 232 height 20
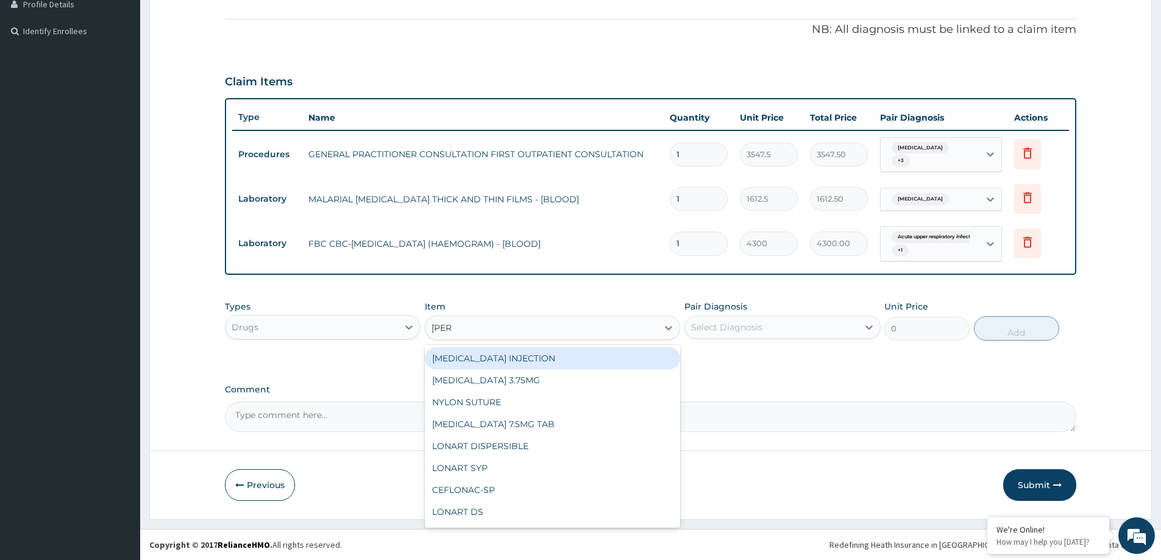
type input "LONAR"
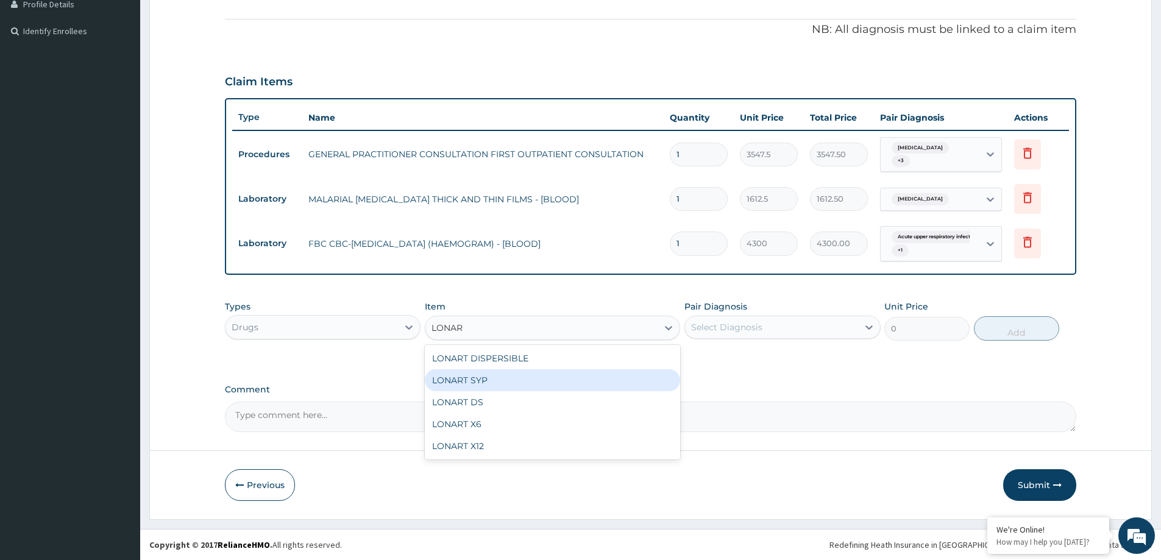
click at [494, 380] on div "LONART SYP" at bounding box center [552, 380] width 255 height 22
type input "2719.75"
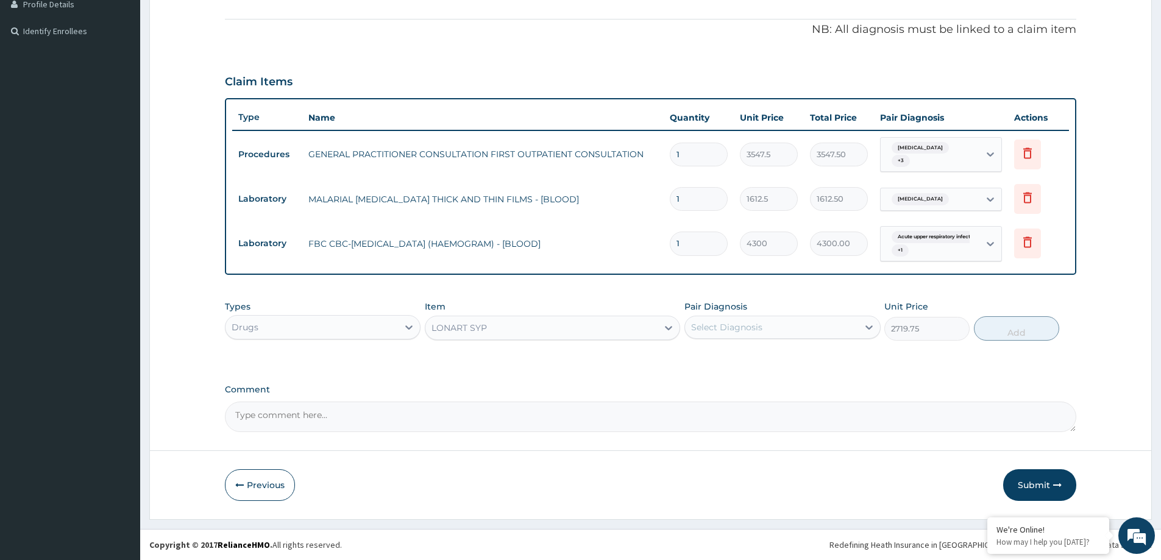
click at [780, 328] on div "Select Diagnosis" at bounding box center [771, 328] width 172 height 20
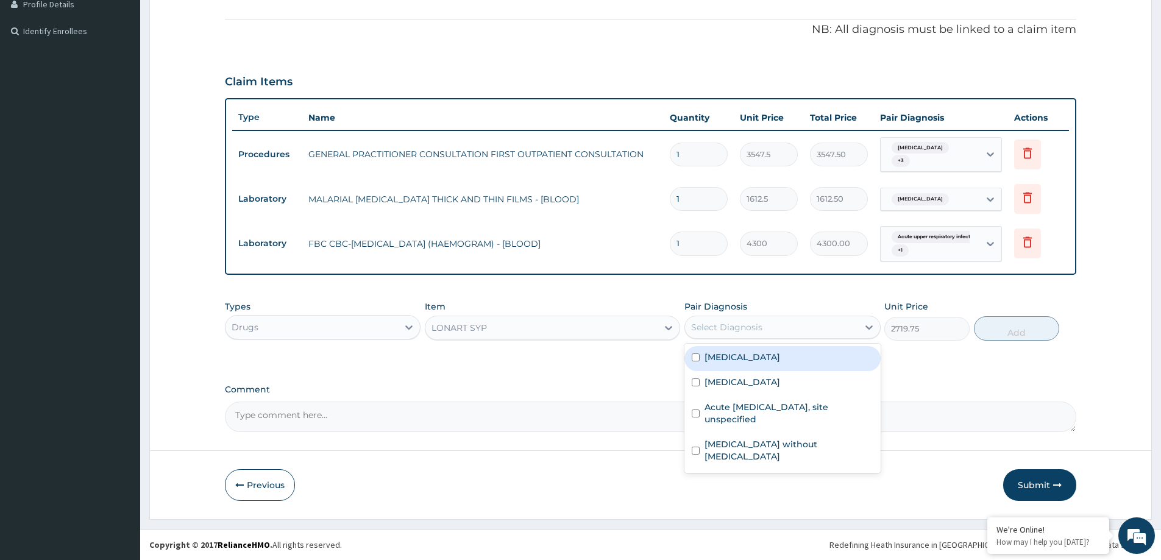
drag, startPoint x: 784, startPoint y: 355, endPoint x: 875, endPoint y: 352, distance: 91.5
click at [796, 357] on div "Malaria, unspecified" at bounding box center [782, 358] width 196 height 25
checkbox input "true"
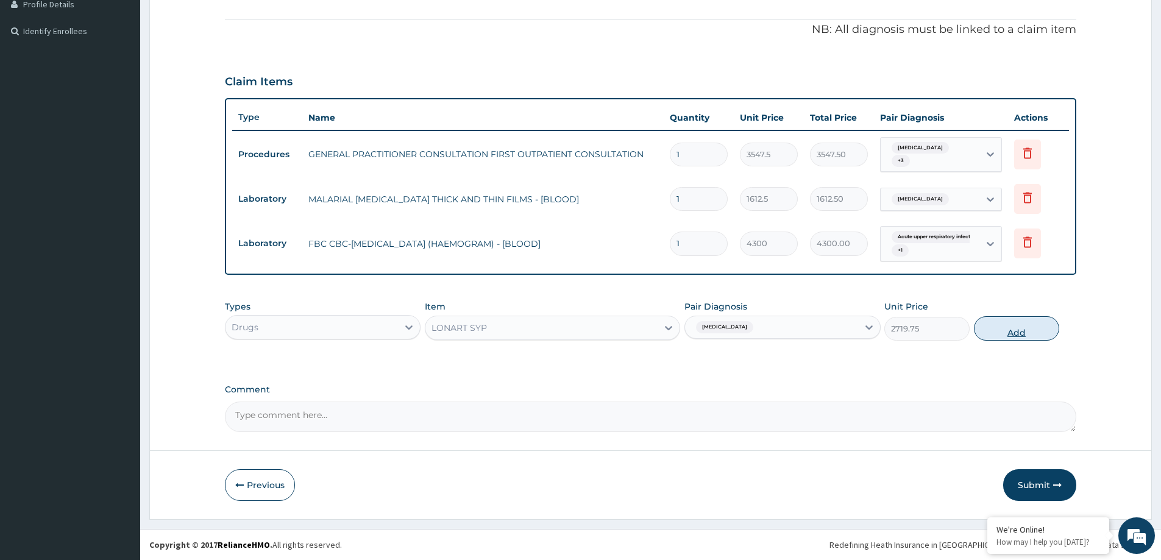
click at [984, 332] on button "Add" at bounding box center [1016, 328] width 85 height 24
type input "0"
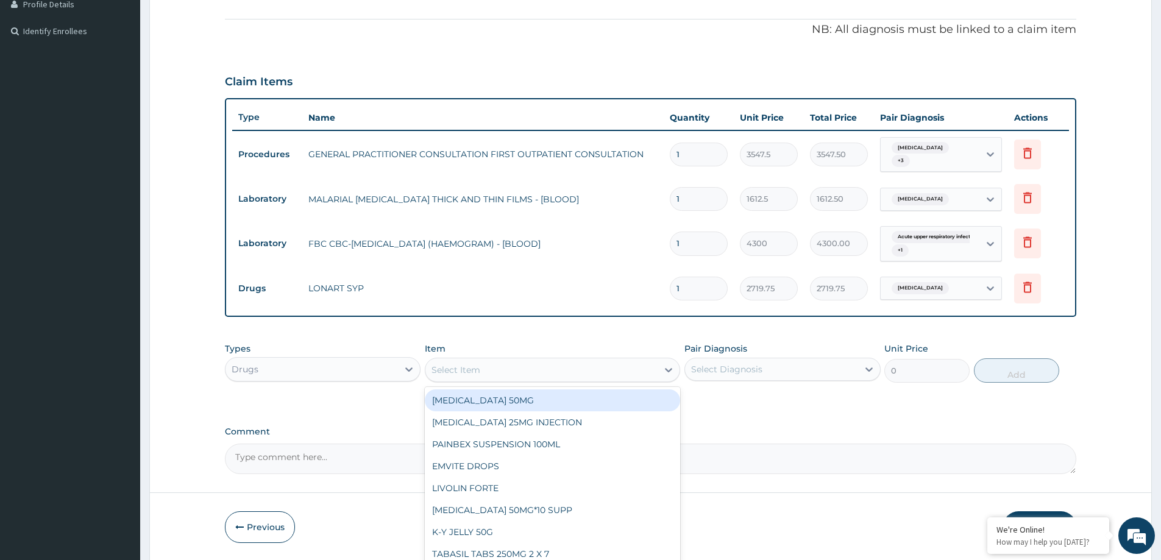
click at [497, 371] on div "Select Item" at bounding box center [541, 370] width 232 height 20
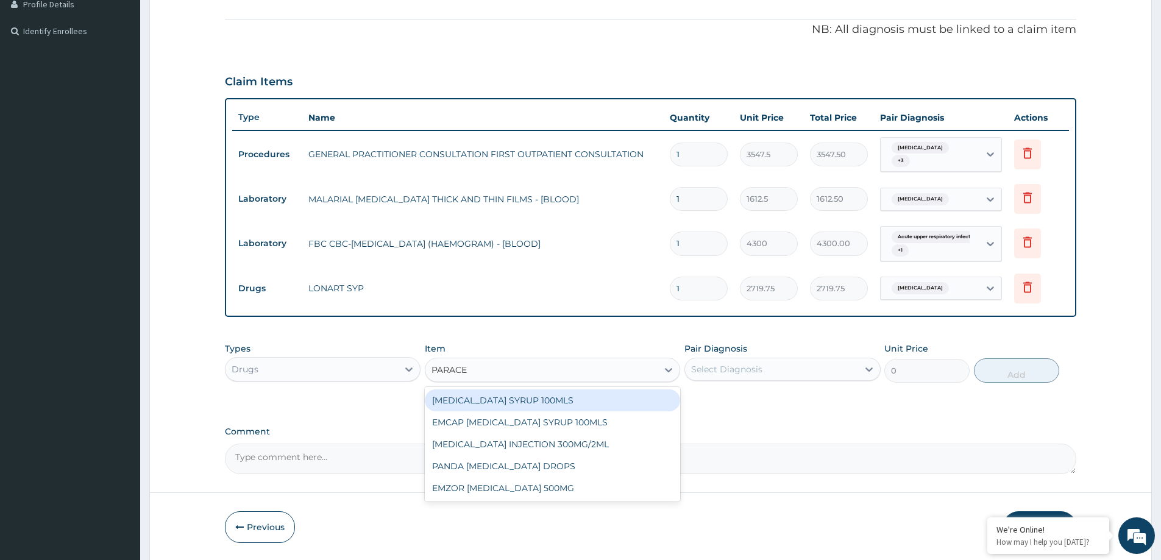
type input "PARACET"
drag, startPoint x: 528, startPoint y: 396, endPoint x: 602, endPoint y: 394, distance: 73.8
click at [541, 396] on div "PARACETAMOL SYRUP 100MLS" at bounding box center [552, 400] width 255 height 22
type input "709.5"
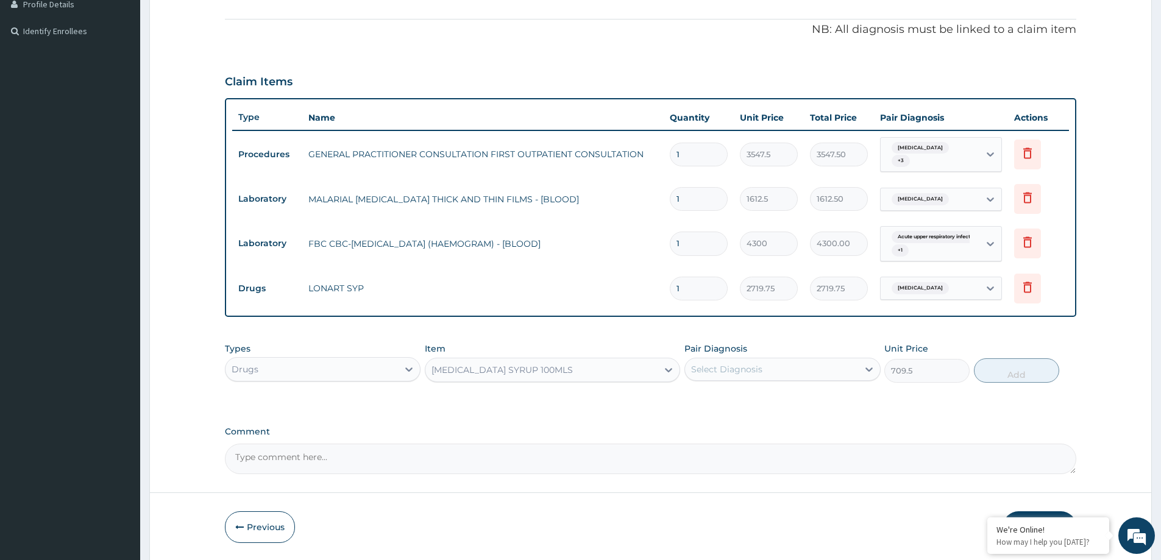
click at [720, 363] on div "Select Diagnosis" at bounding box center [726, 369] width 71 height 12
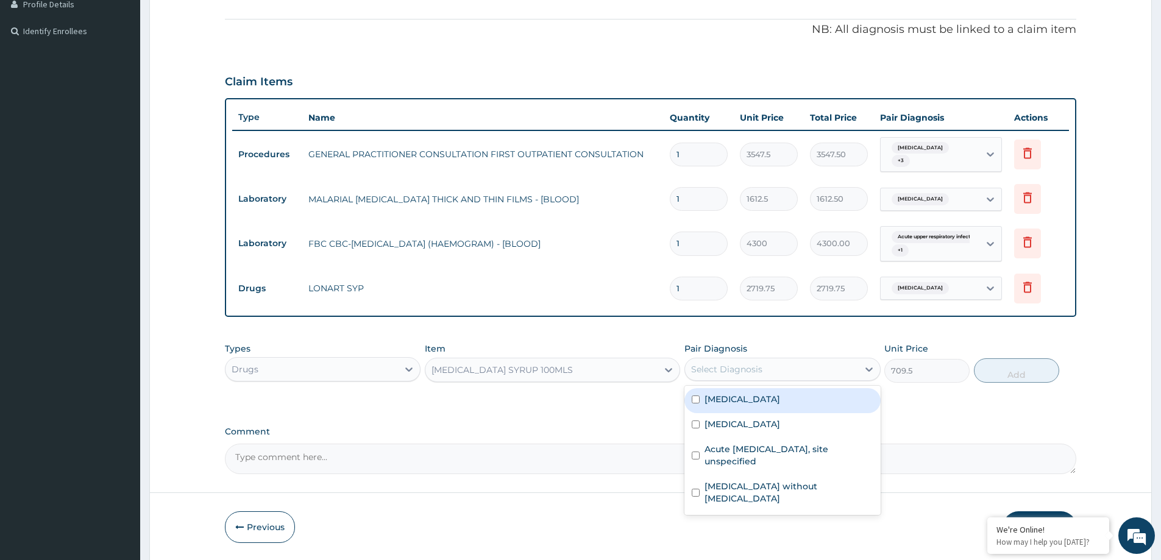
click at [770, 402] on label "Malaria, unspecified" at bounding box center [743, 399] width 76 height 12
checkbox input "true"
click at [1015, 369] on button "Add" at bounding box center [1016, 370] width 85 height 24
type input "0"
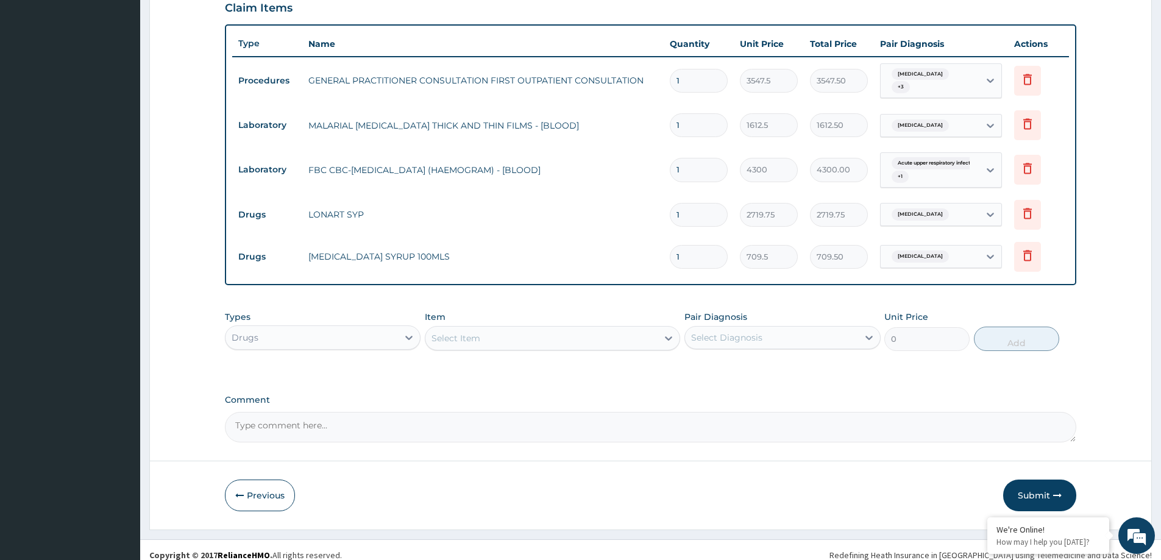
scroll to position [427, 0]
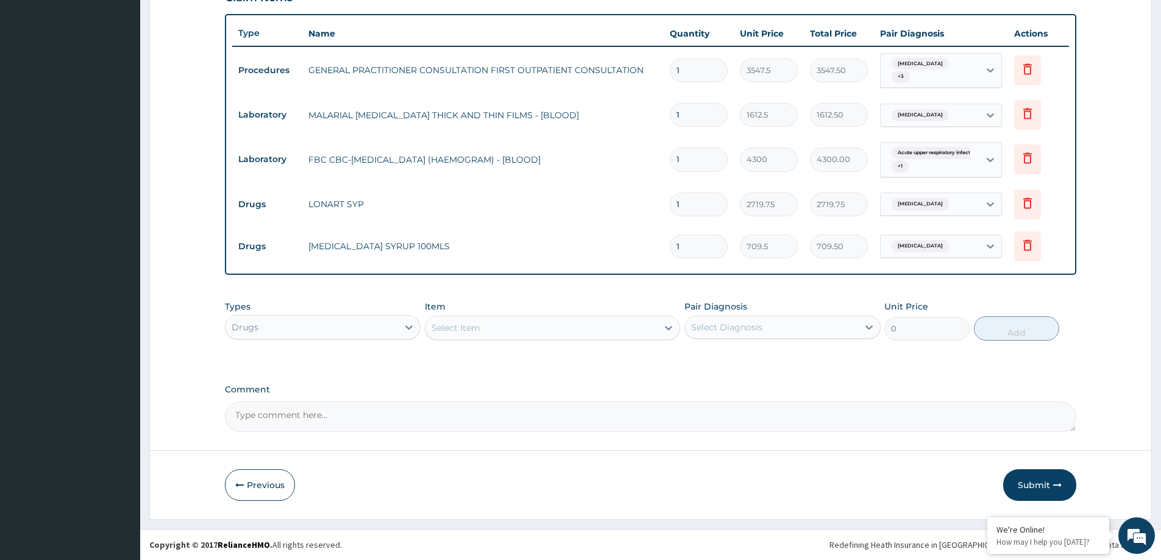
click at [500, 326] on div "Select Item" at bounding box center [541, 328] width 232 height 20
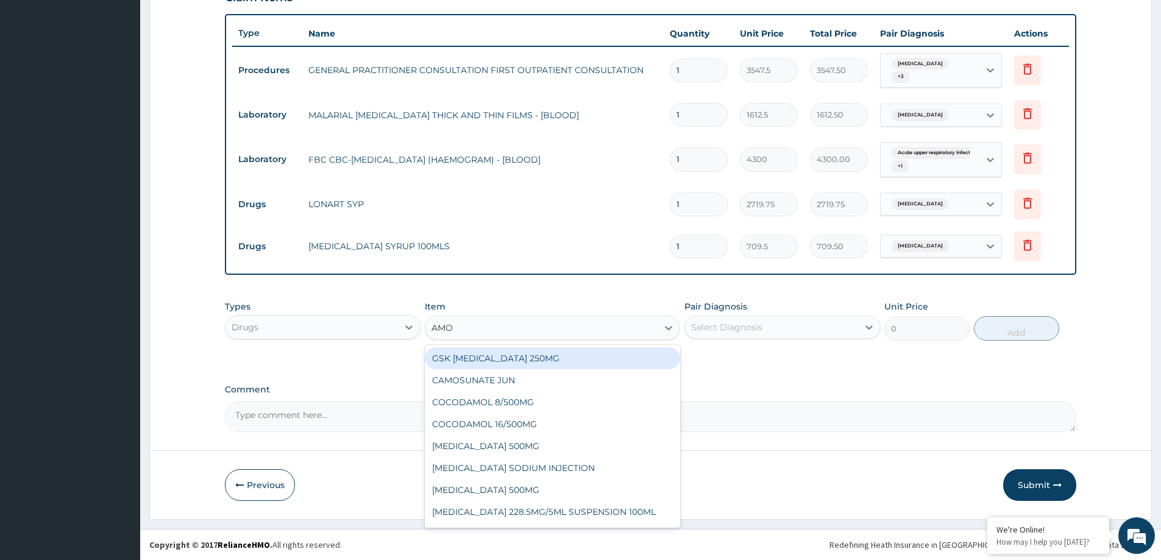
type input "AMOX"
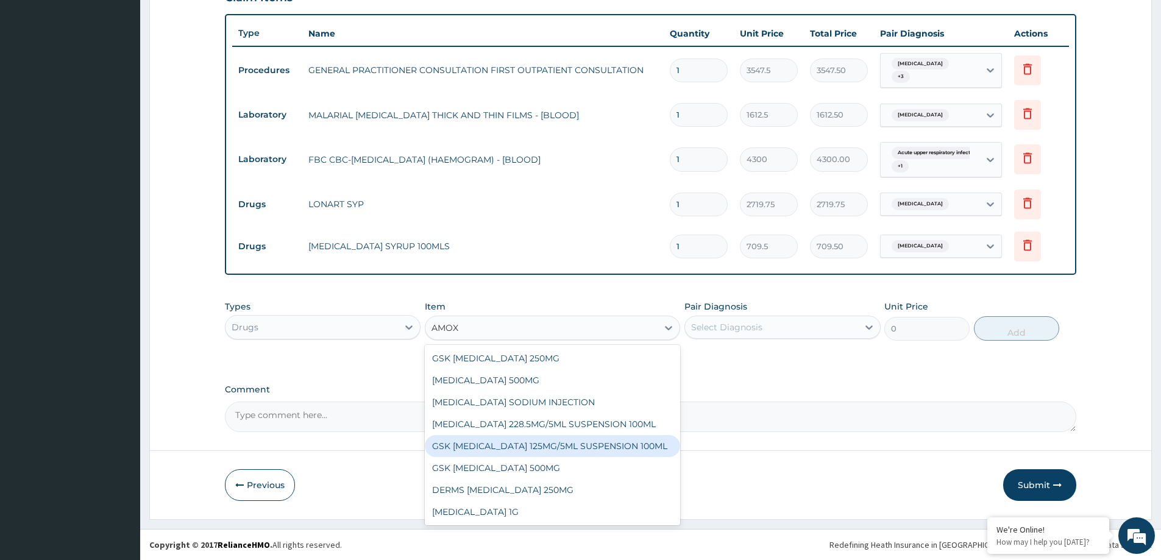
click at [547, 447] on div "GSK AMOXIL 125MG/5ML SUSPENSION 100ML" at bounding box center [552, 446] width 255 height 22
type input "8868.75"
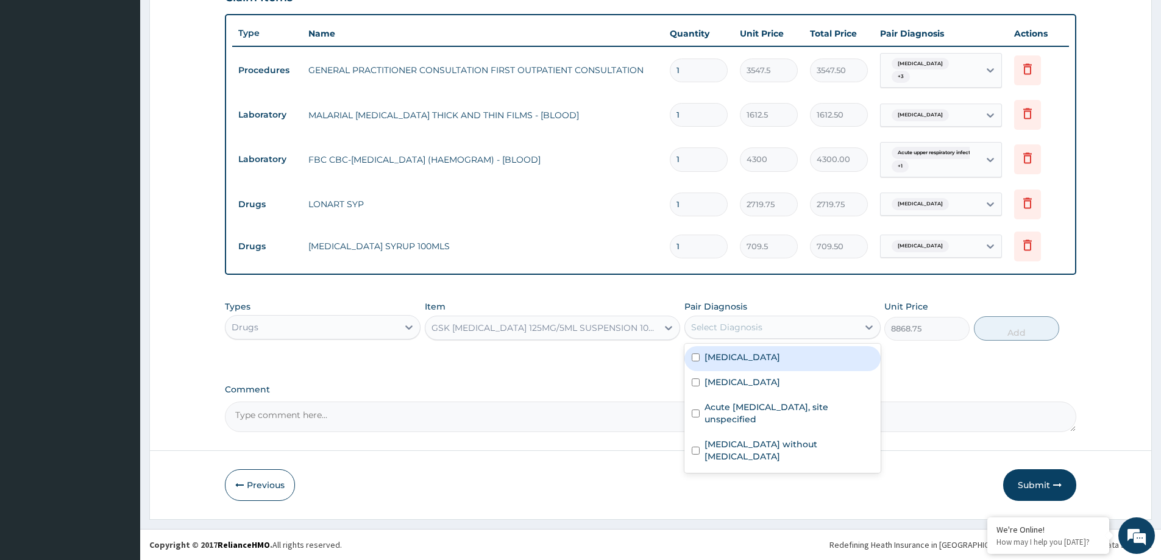
click at [749, 325] on div "Select Diagnosis" at bounding box center [726, 327] width 71 height 12
click at [739, 390] on div "Measles" at bounding box center [782, 383] width 196 height 25
checkbox input "true"
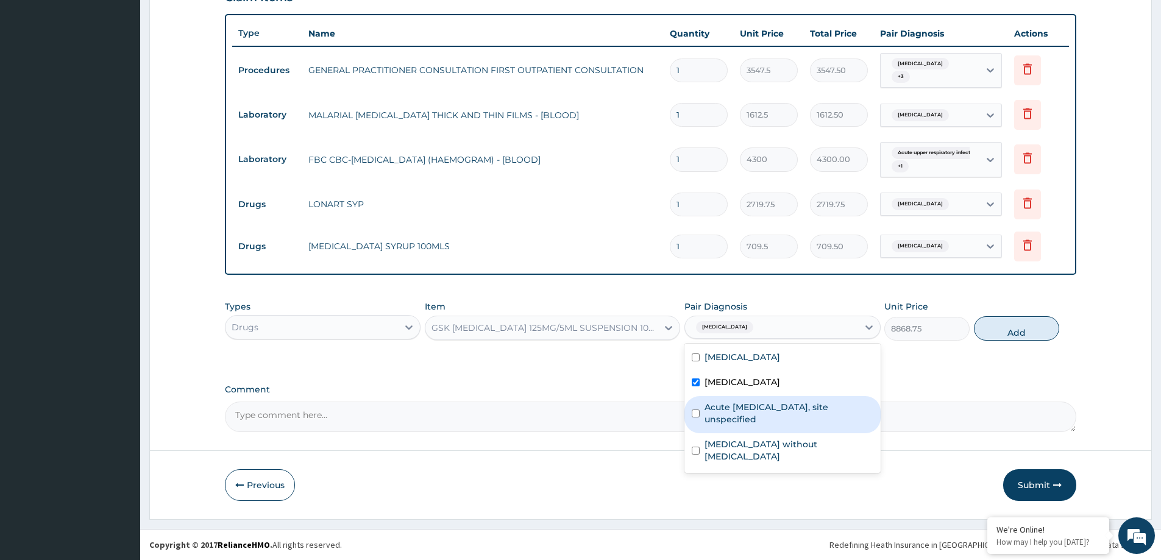
click at [739, 406] on label "Acute upper respiratory infection, site unspecified" at bounding box center [789, 413] width 168 height 24
checkbox input "true"
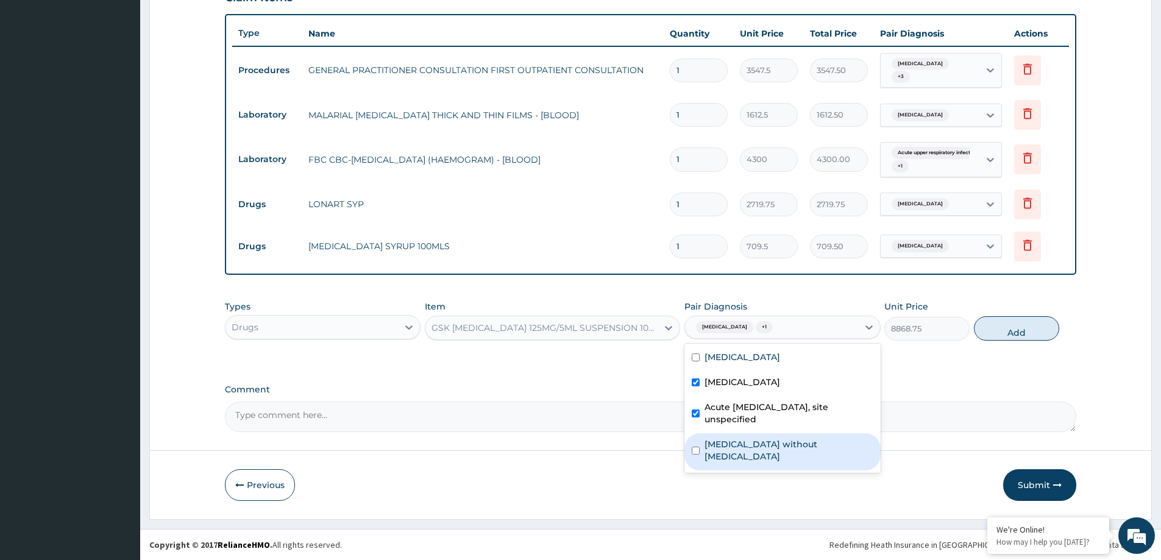
drag, startPoint x: 739, startPoint y: 435, endPoint x: 861, endPoint y: 448, distance: 122.6
click at [745, 438] on div "Sepsis without septic shock" at bounding box center [782, 451] width 196 height 37
checkbox input "true"
click at [1029, 328] on button "Add" at bounding box center [1016, 328] width 85 height 24
type input "0"
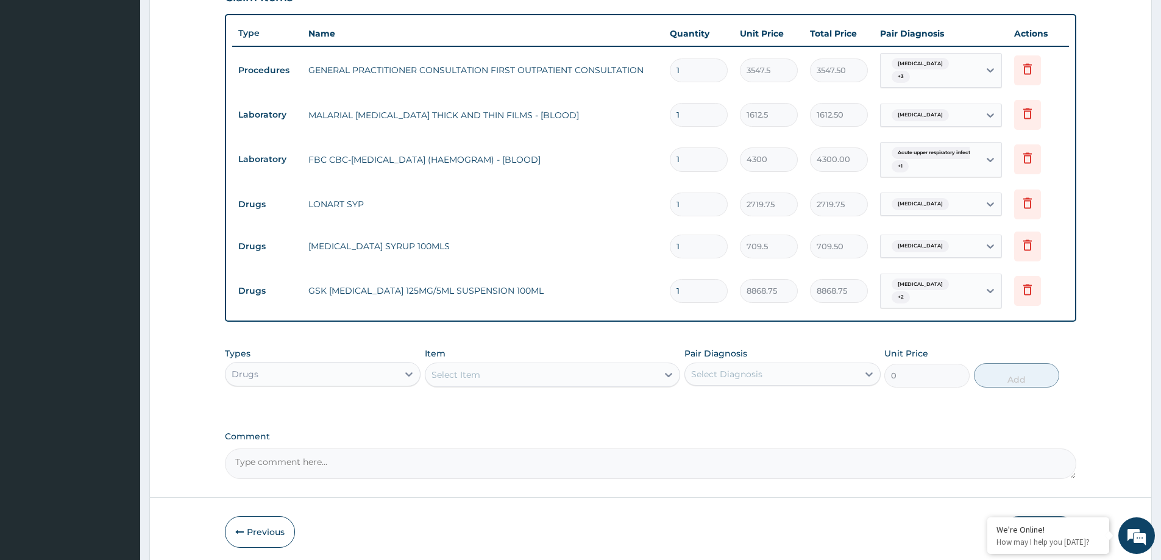
click at [490, 371] on div "Select Item" at bounding box center [541, 375] width 232 height 20
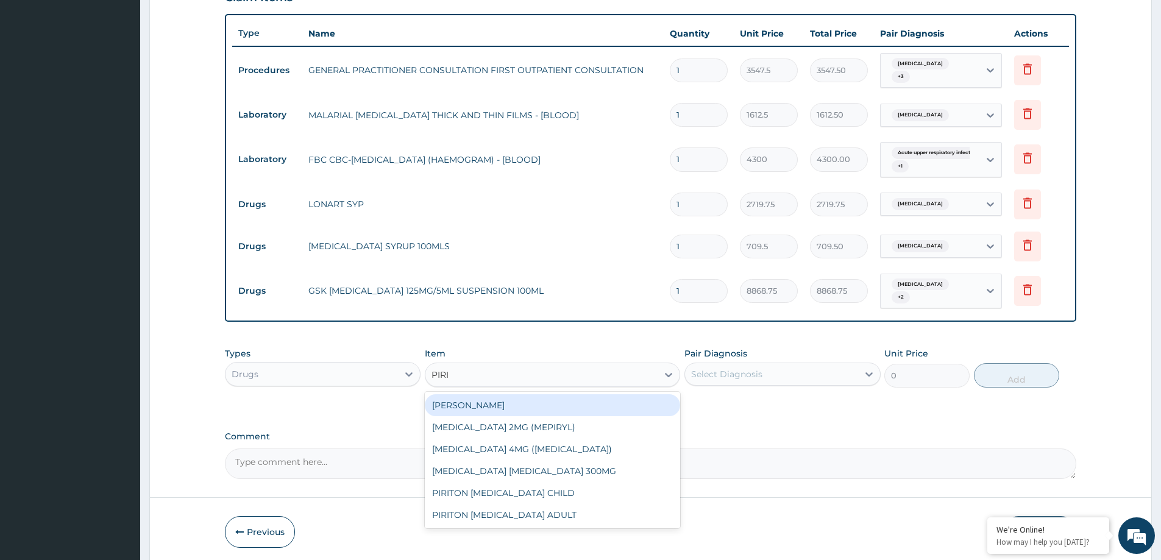
type input "PIRIT"
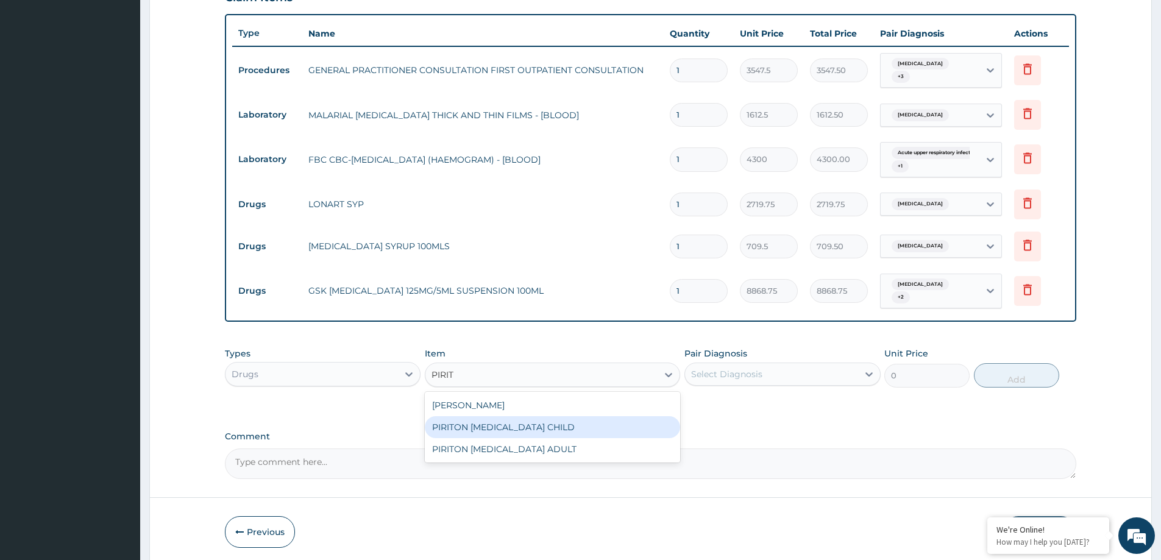
drag, startPoint x: 583, startPoint y: 419, endPoint x: 610, endPoint y: 421, distance: 26.9
click at [587, 419] on div "PIRITON EXPECTORANT CHILD" at bounding box center [552, 427] width 255 height 22
type input "1182.5"
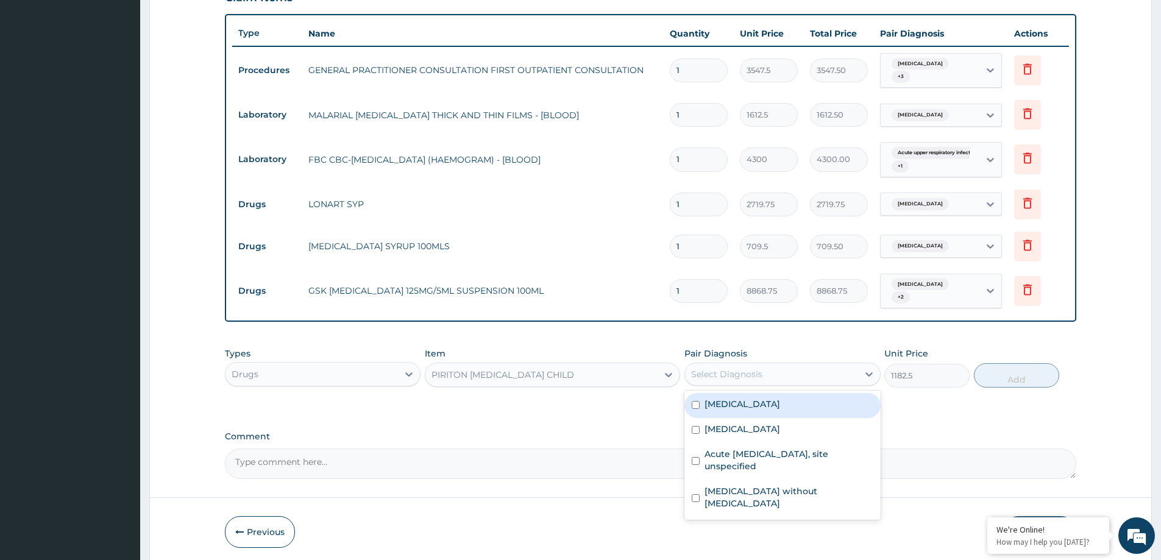
click at [784, 369] on div "Select Diagnosis" at bounding box center [771, 374] width 172 height 20
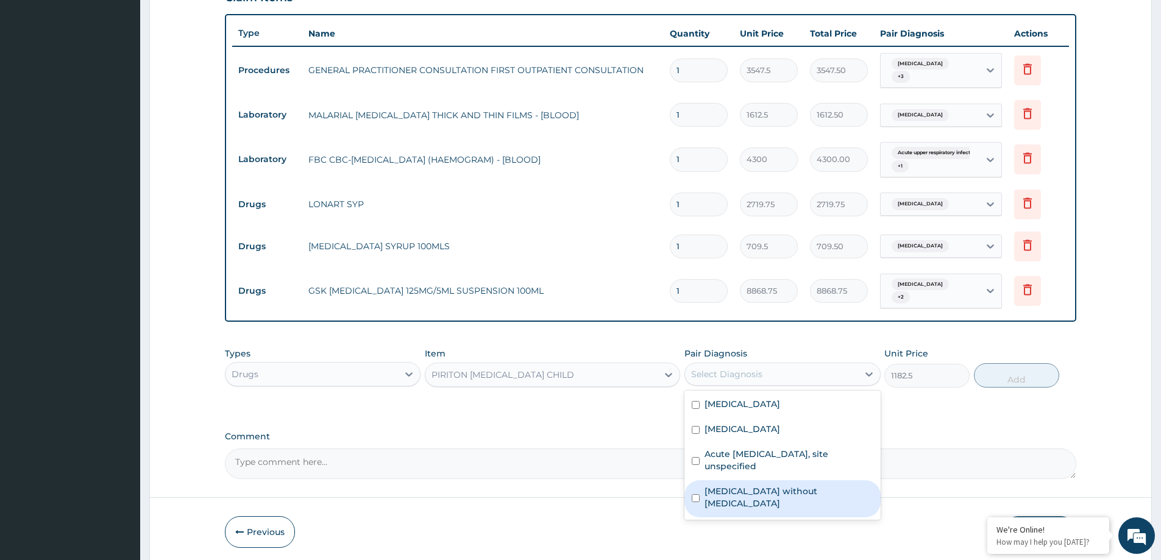
click at [785, 488] on label "Sepsis without septic shock" at bounding box center [789, 497] width 168 height 24
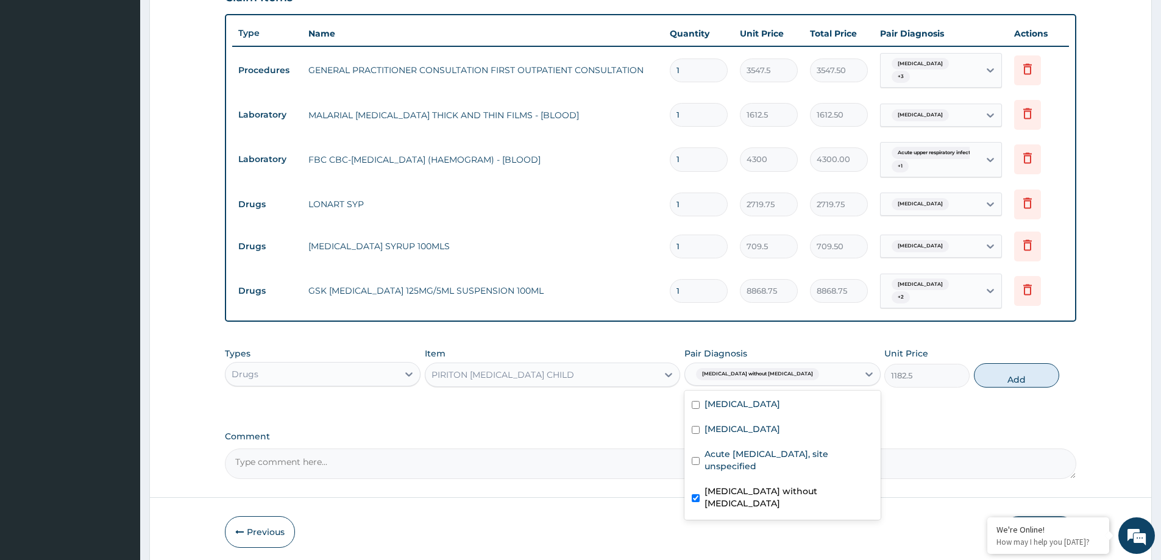
click at [786, 494] on div "Sepsis without septic shock" at bounding box center [782, 498] width 196 height 37
checkbox input "false"
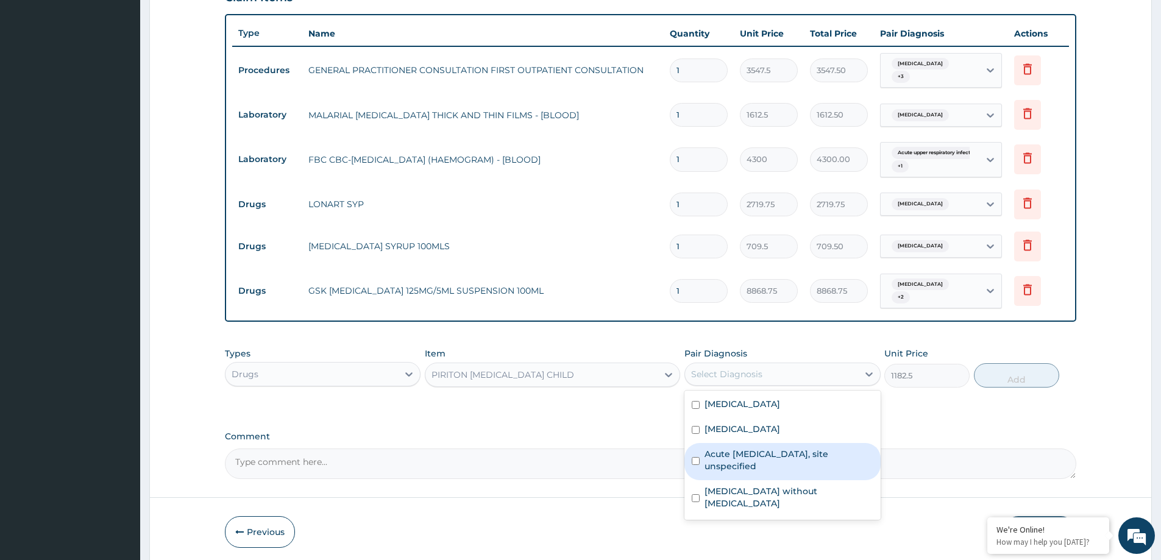
drag, startPoint x: 807, startPoint y: 449, endPoint x: 939, endPoint y: 422, distance: 133.6
click at [814, 448] on label "Acute upper respiratory infection, site unspecified" at bounding box center [789, 460] width 168 height 24
checkbox input "true"
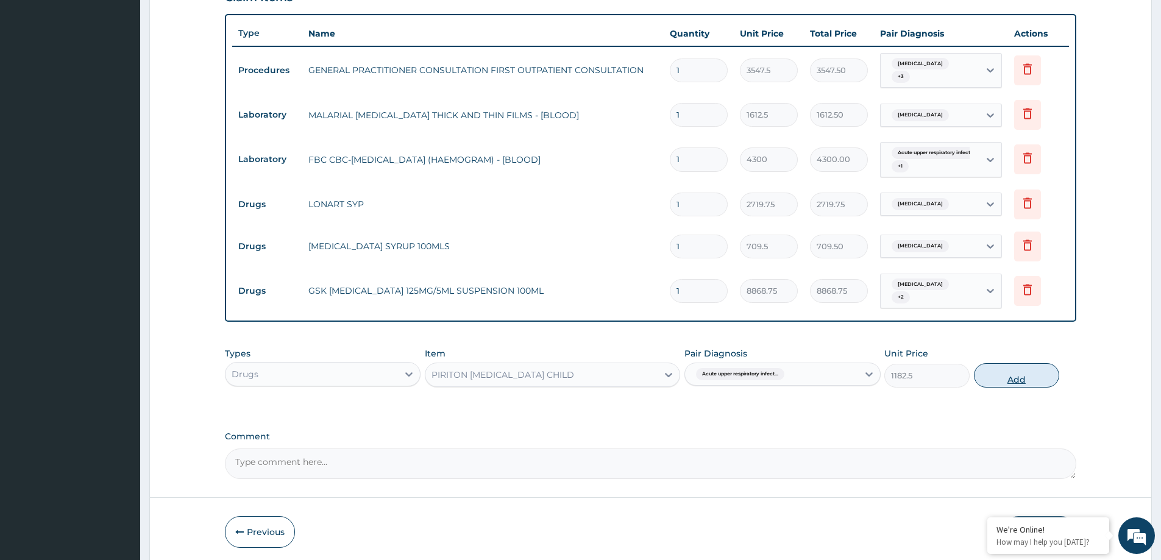
click at [1006, 374] on button "Add" at bounding box center [1016, 375] width 85 height 24
type input "0"
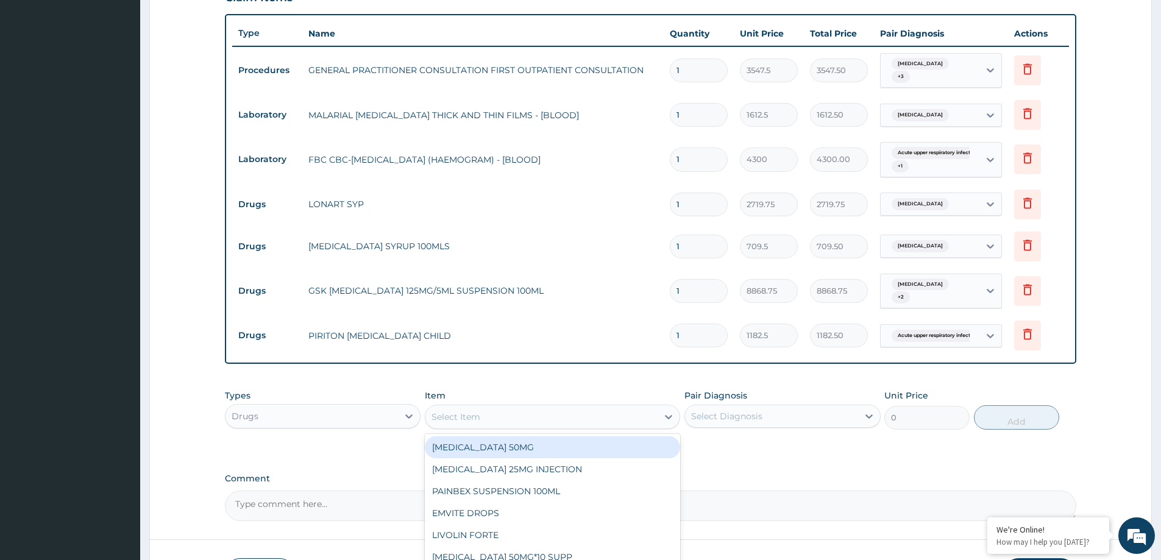
click at [439, 407] on div "Select Item" at bounding box center [541, 417] width 232 height 20
type input "CALAM"
click at [461, 455] on div "CALAMINE LOTION" at bounding box center [552, 447] width 255 height 27
drag, startPoint x: 452, startPoint y: 445, endPoint x: 725, endPoint y: 303, distance: 307.7
click at [453, 445] on div "CALAMINE LOTION" at bounding box center [552, 447] width 255 height 22
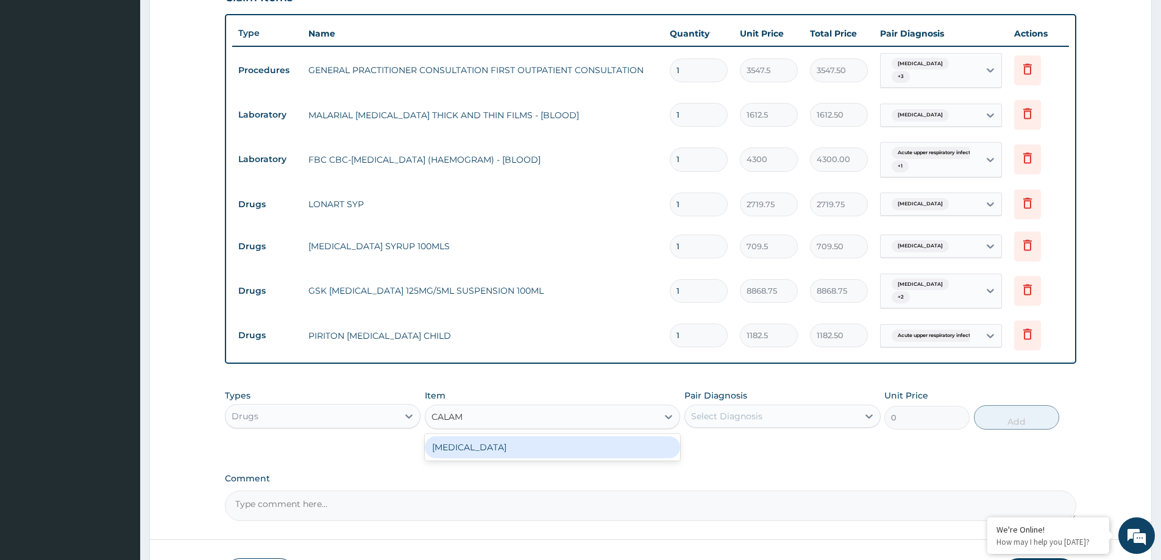
type input "1182.5"
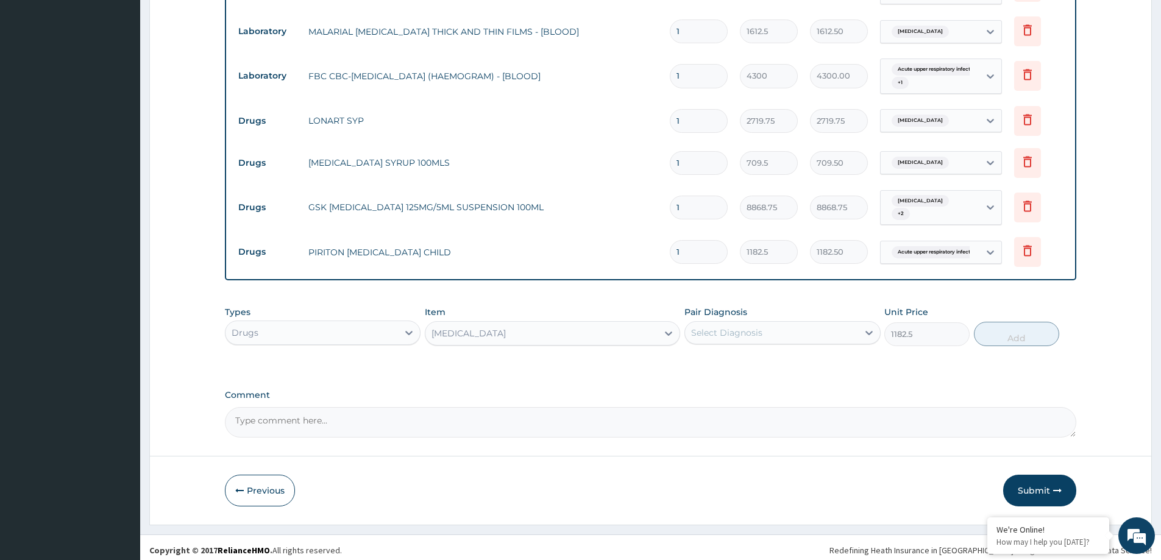
scroll to position [511, 0]
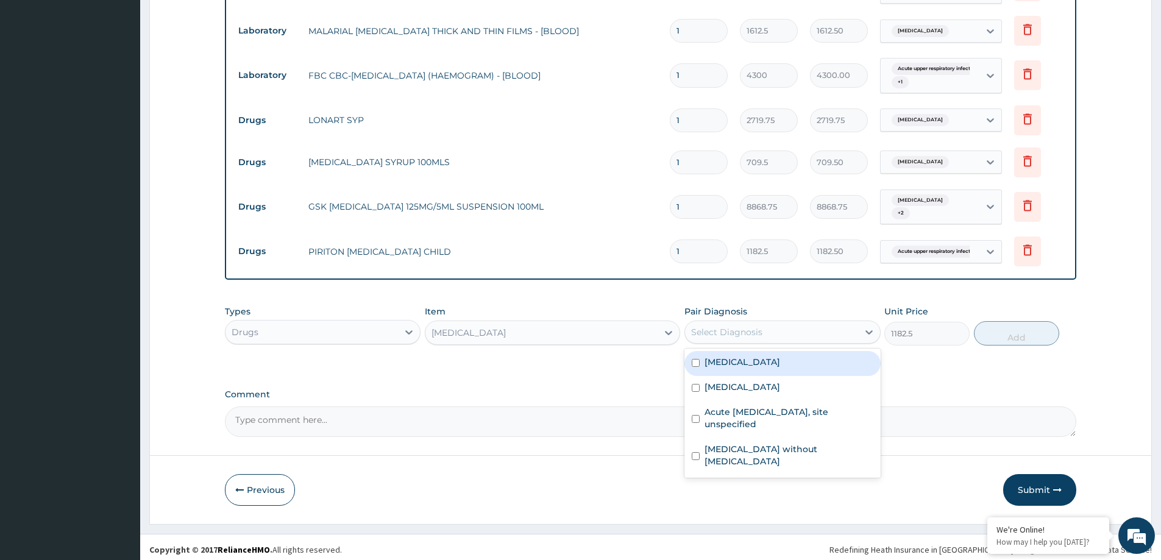
click at [780, 325] on div "Select Diagnosis" at bounding box center [771, 332] width 172 height 20
drag, startPoint x: 754, startPoint y: 378, endPoint x: 972, endPoint y: 329, distance: 223.1
click at [765, 376] on div "Measles" at bounding box center [782, 388] width 196 height 25
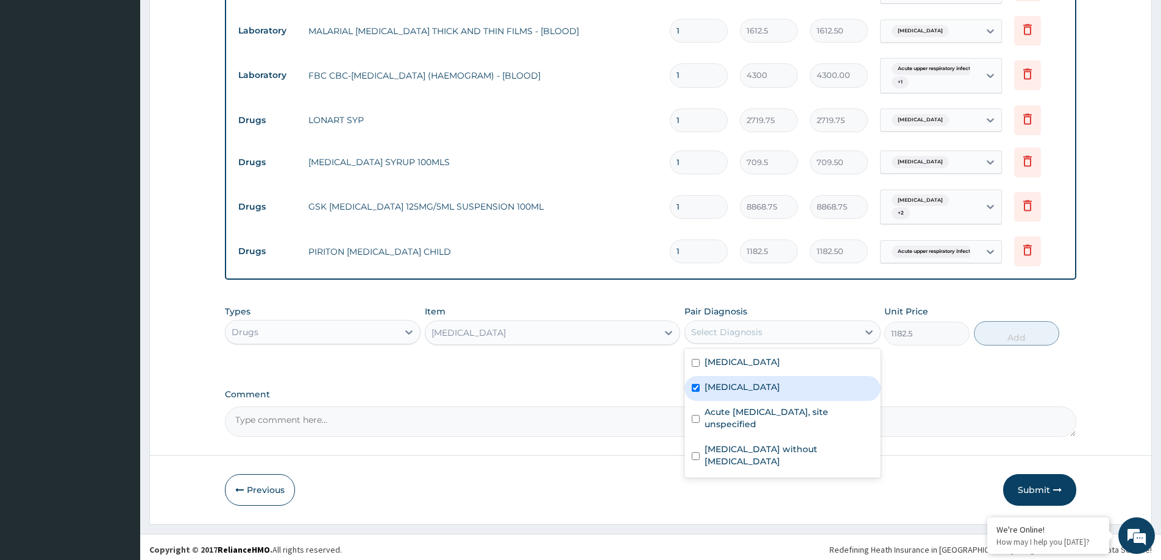
checkbox input "true"
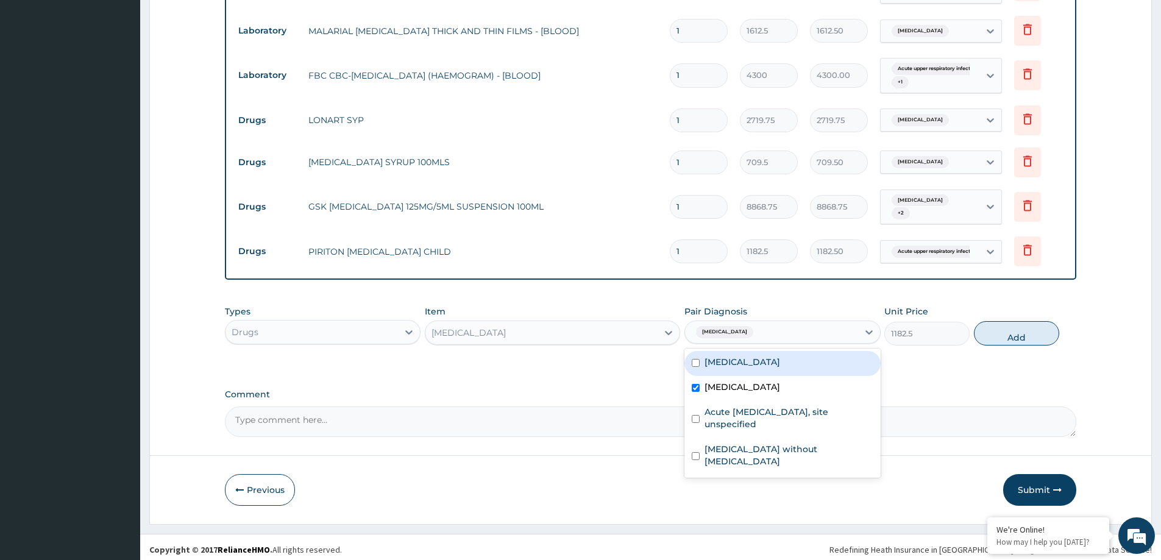
drag, startPoint x: 1043, startPoint y: 326, endPoint x: 987, endPoint y: 341, distance: 58.1
click at [1038, 328] on button "Add" at bounding box center [1016, 333] width 85 height 24
type input "0"
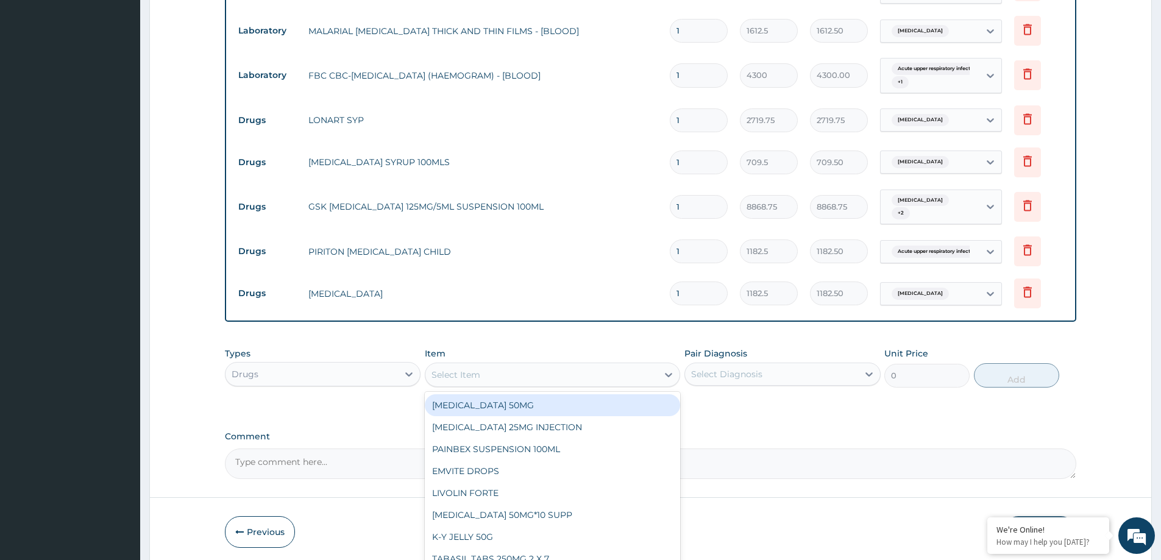
click at [464, 369] on div "Select Item" at bounding box center [455, 375] width 49 height 12
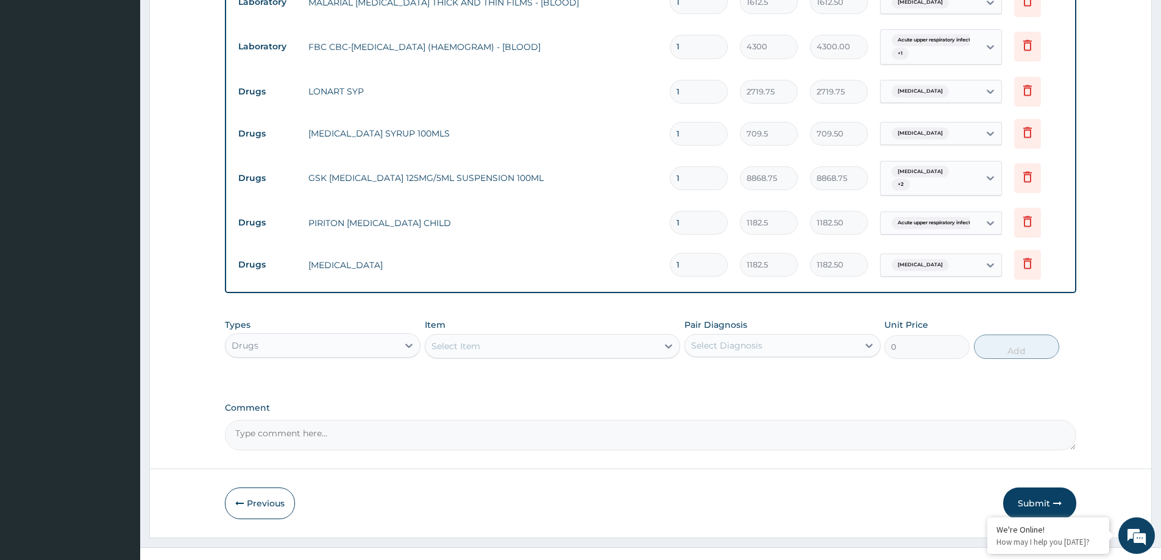
scroll to position [553, 0]
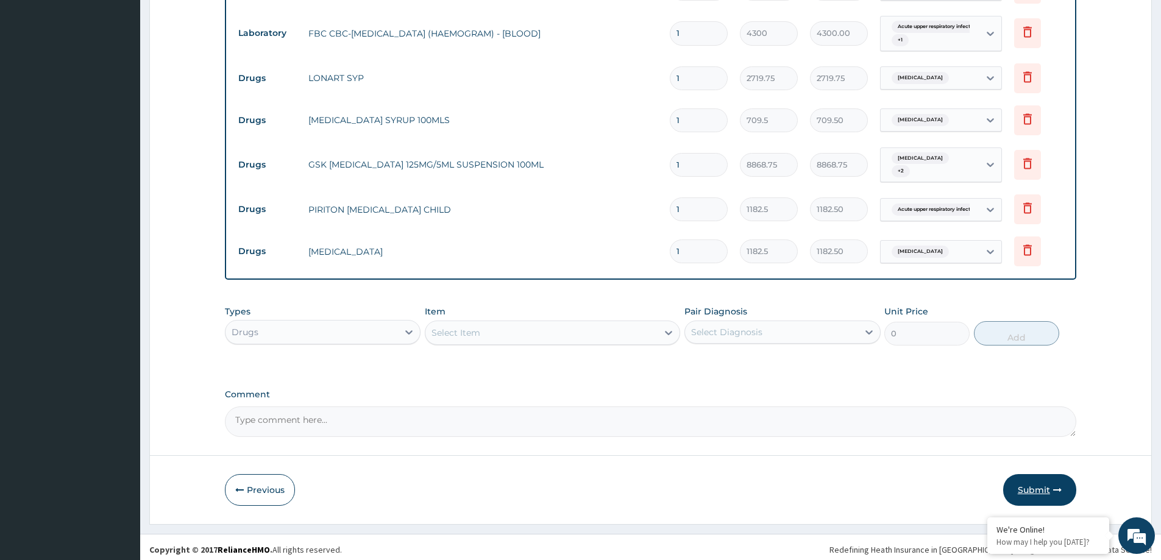
click at [1037, 486] on button "Submit" at bounding box center [1039, 490] width 73 height 32
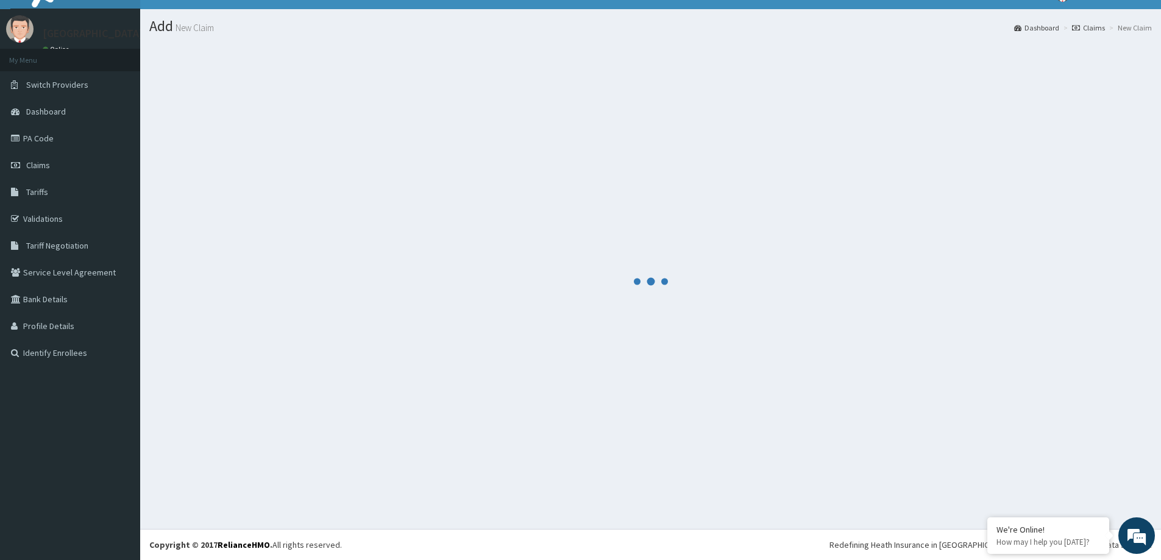
scroll to position [21, 0]
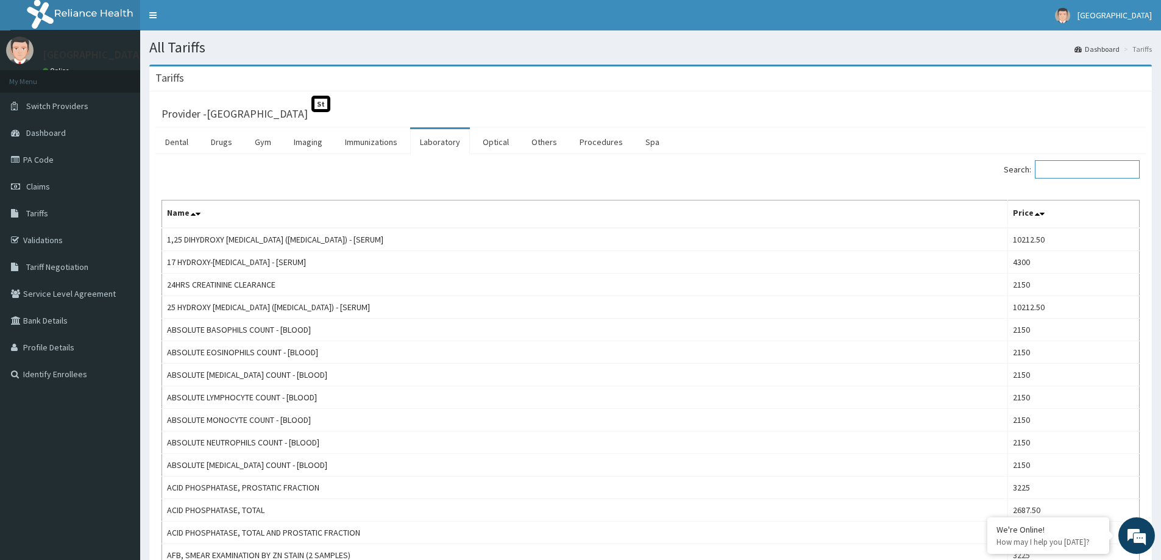
click at [1070, 161] on input "Search:" at bounding box center [1087, 169] width 105 height 18
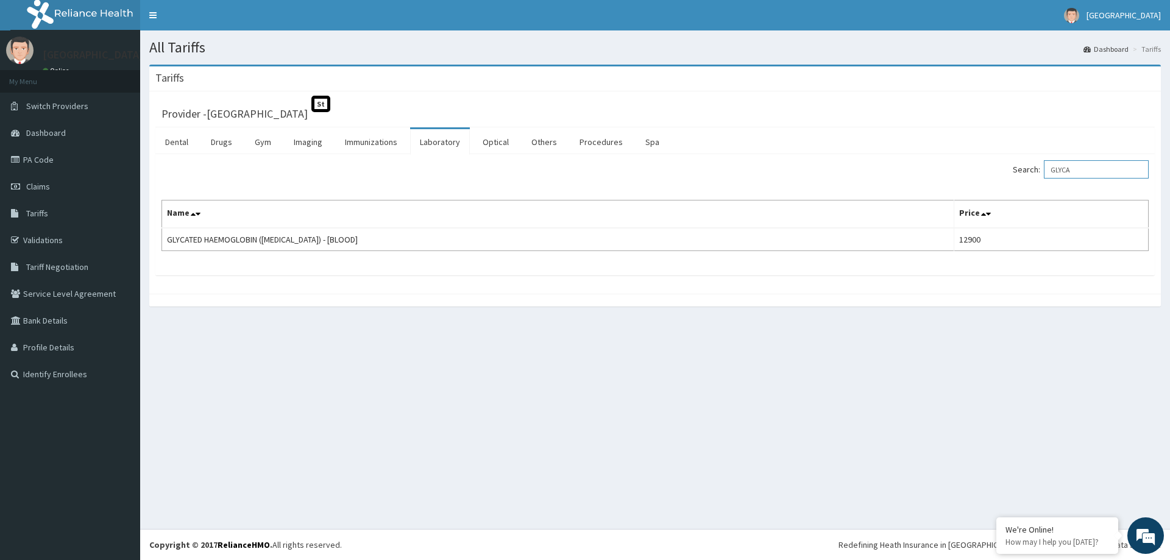
type input "GLYCA"
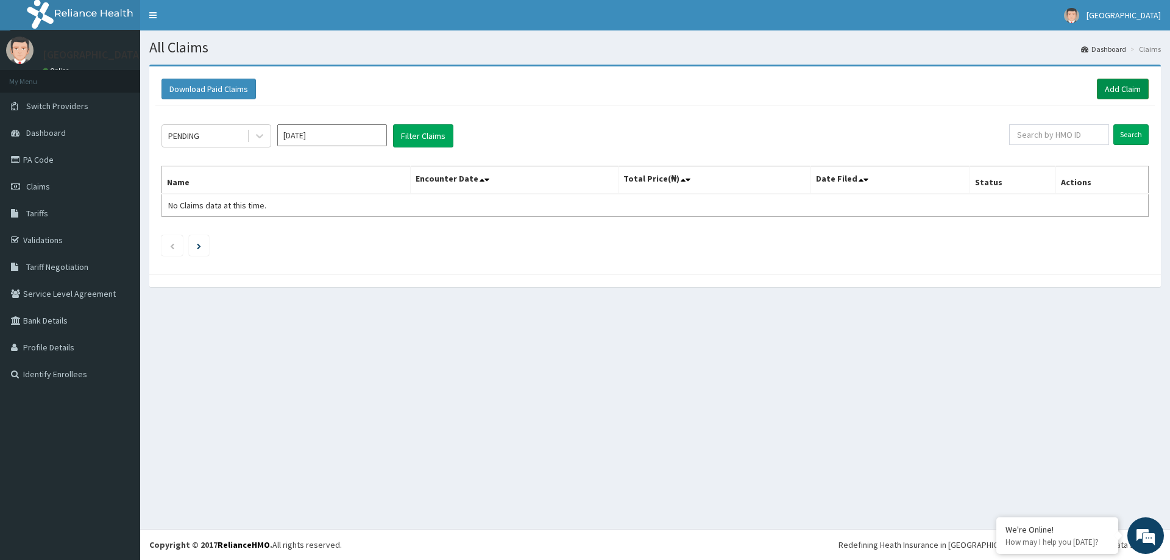
click at [1113, 86] on link "Add Claim" at bounding box center [1123, 89] width 52 height 21
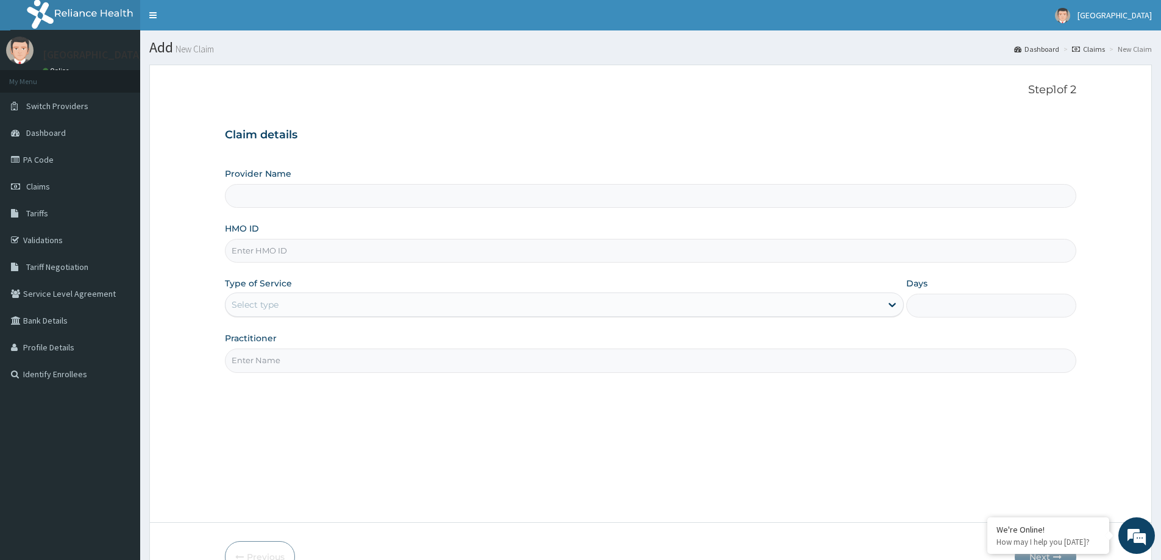
type input "[GEOGRAPHIC_DATA]"
paste input "LHC/10227/A"
drag, startPoint x: 251, startPoint y: 252, endPoint x: 169, endPoint y: 272, distance: 84.0
click at [170, 271] on form "Step 1 of 2 Claim details Provider Name NEW MILE ONE HOSPITAL HMO ID LHC/10227/…" at bounding box center [650, 328] width 1003 height 527
type input "LHC/10227/A"
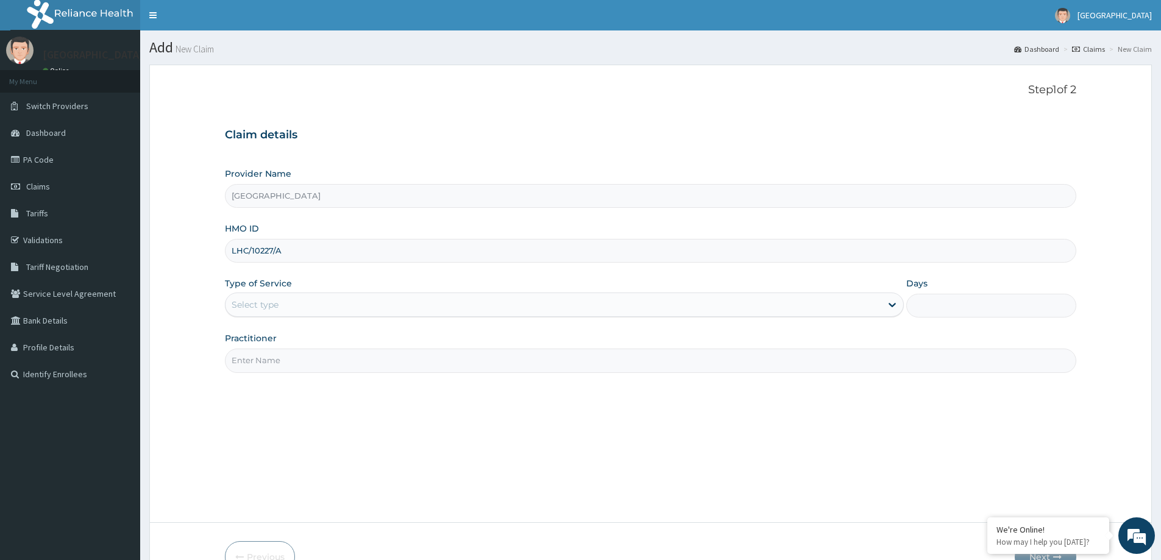
drag, startPoint x: 336, startPoint y: 306, endPoint x: 324, endPoint y: 314, distance: 14.4
click at [328, 308] on div "Select type" at bounding box center [553, 305] width 656 height 20
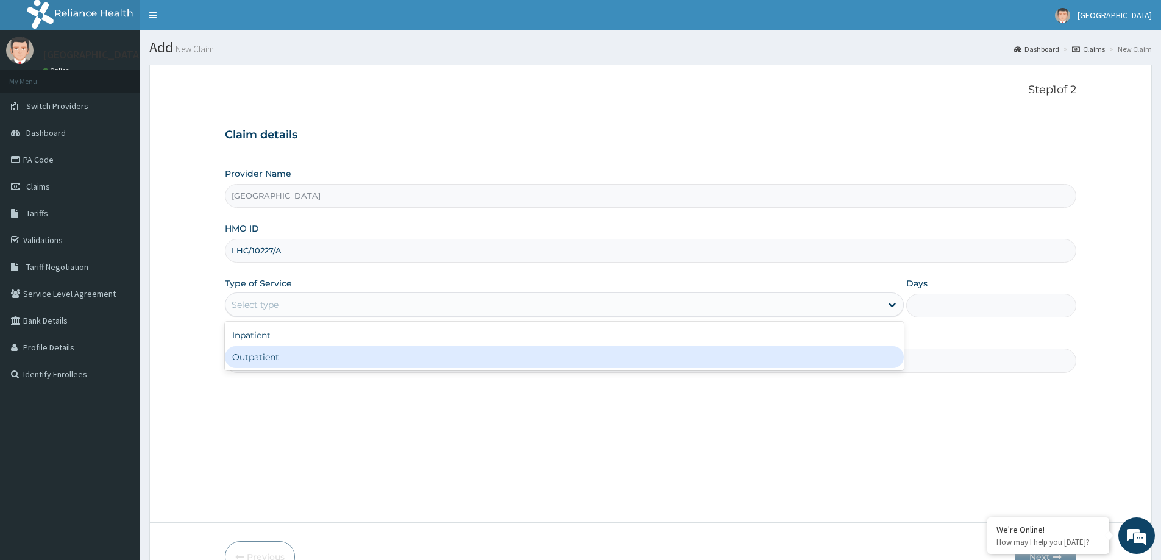
click at [307, 355] on div "Outpatient" at bounding box center [564, 357] width 679 height 22
type input "1"
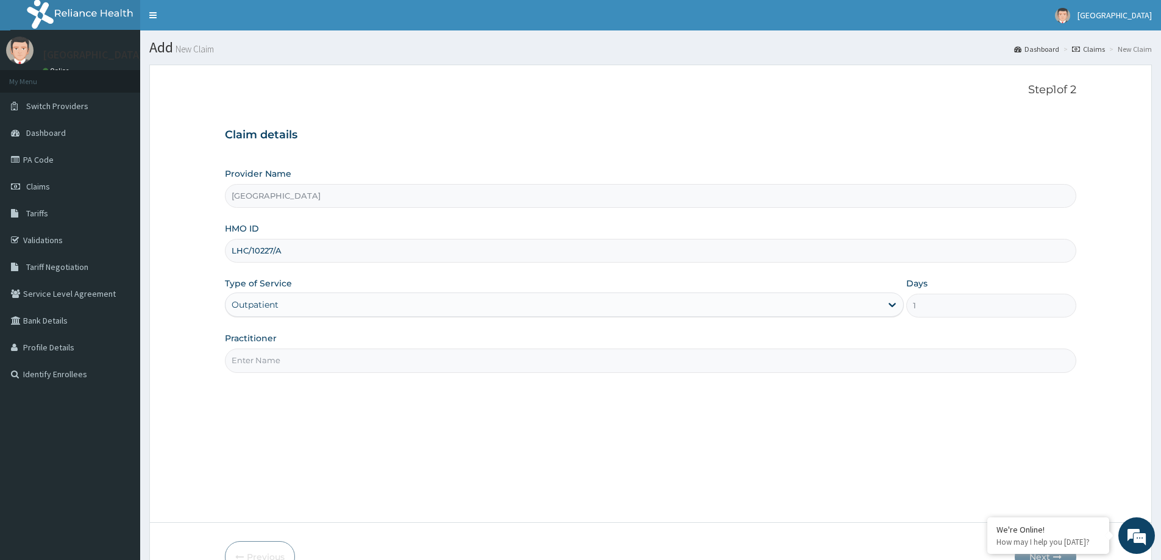
click at [331, 361] on input "Practitioner" at bounding box center [650, 361] width 851 height 24
type input "[PERSON_NAME]"
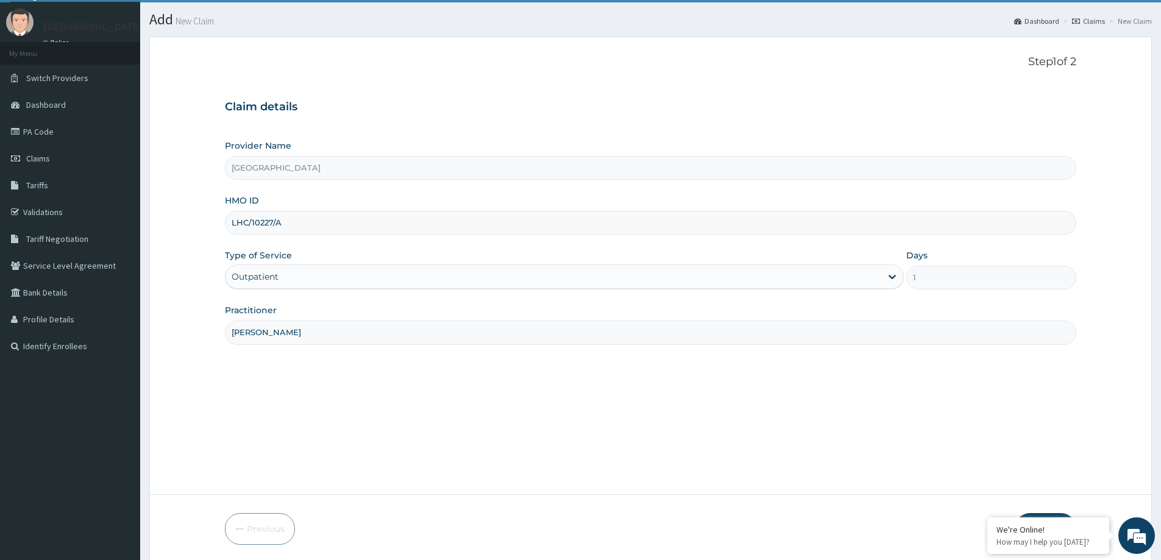
scroll to position [72, 0]
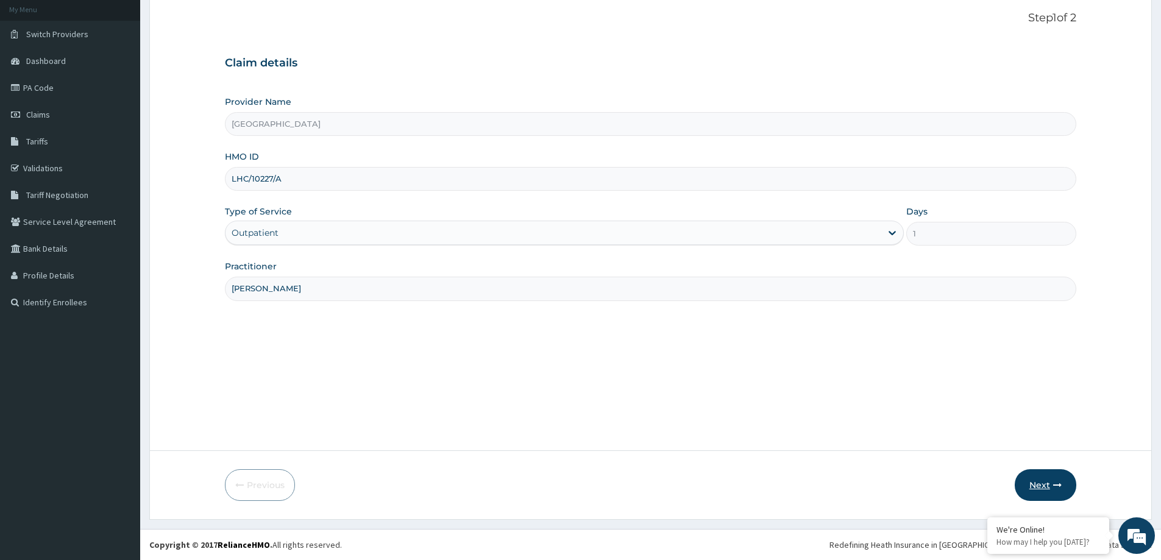
click at [1051, 483] on button "Next" at bounding box center [1046, 485] width 62 height 32
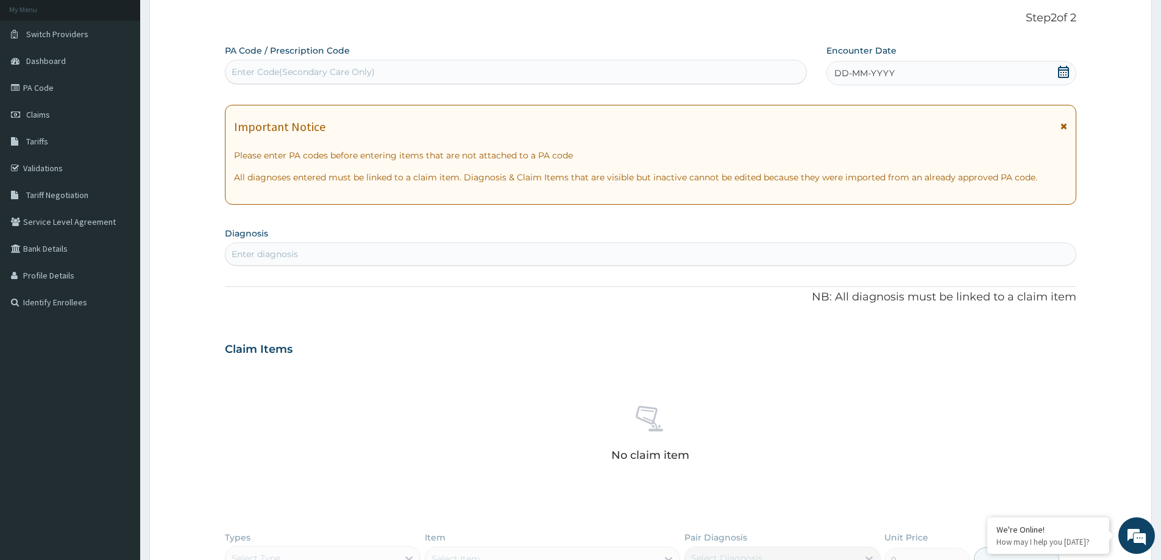
click at [353, 66] on div "Enter Code(Secondary Care Only)" at bounding box center [303, 72] width 143 height 12
paste input "PA/D4DF57"
type input "PA/D4DF57"
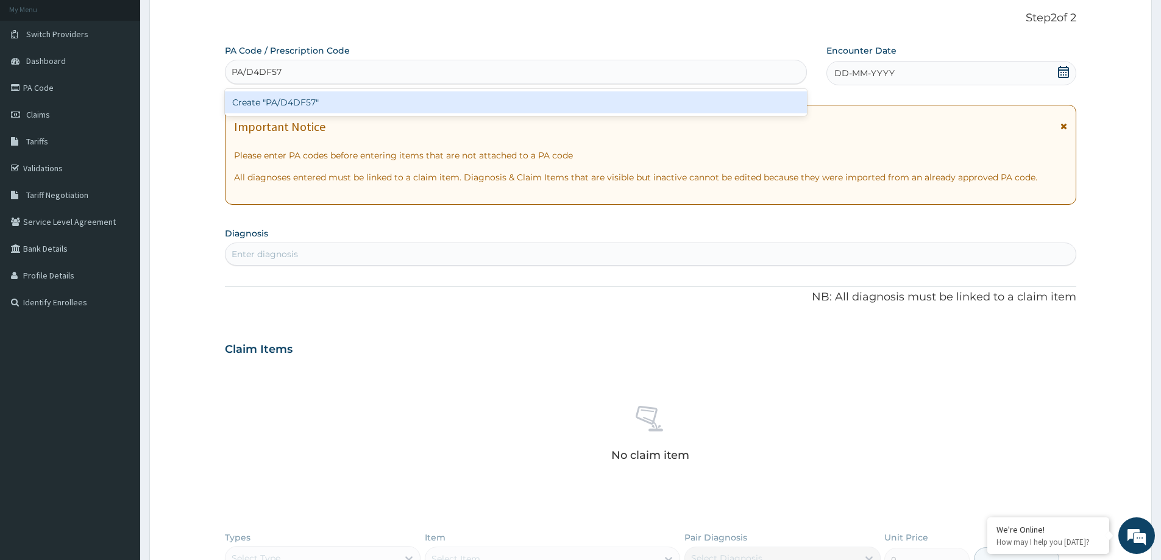
click at [291, 104] on div "Create "PA/D4DF57"" at bounding box center [516, 102] width 582 height 22
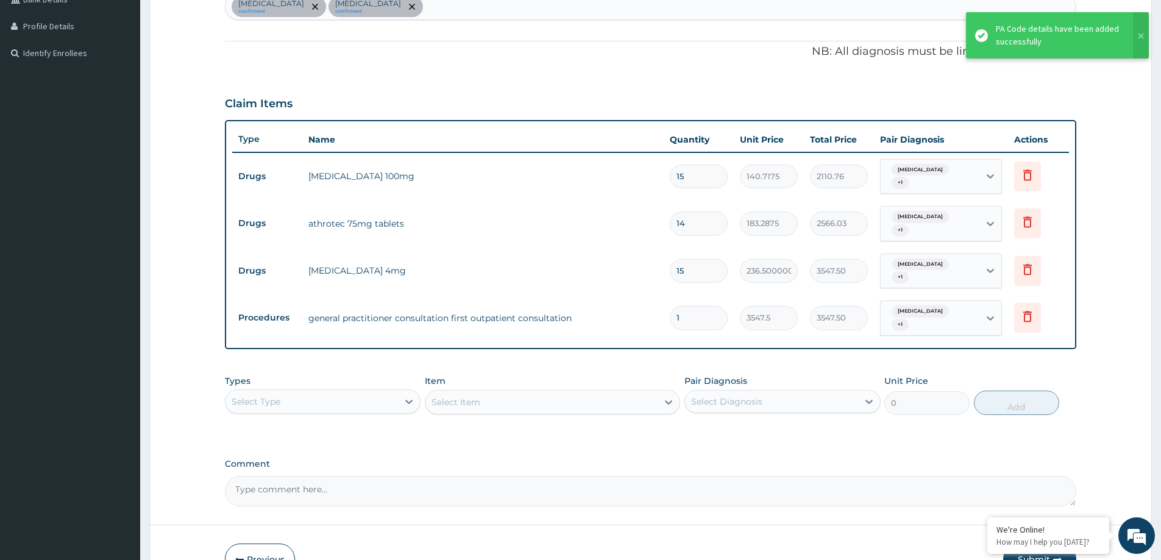
scroll to position [375, 0]
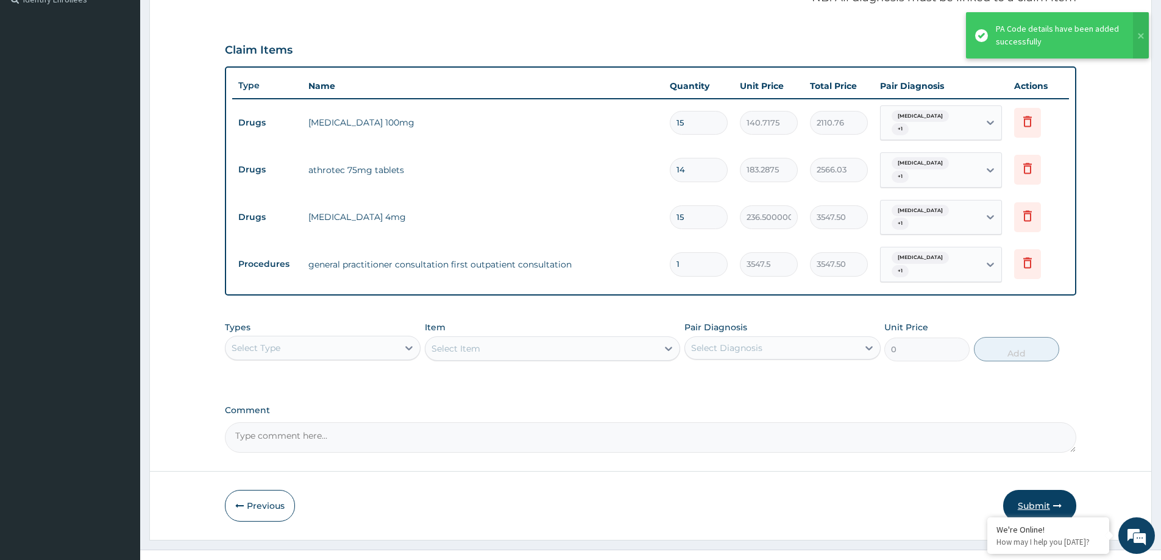
click at [1038, 490] on button "Submit" at bounding box center [1039, 506] width 73 height 32
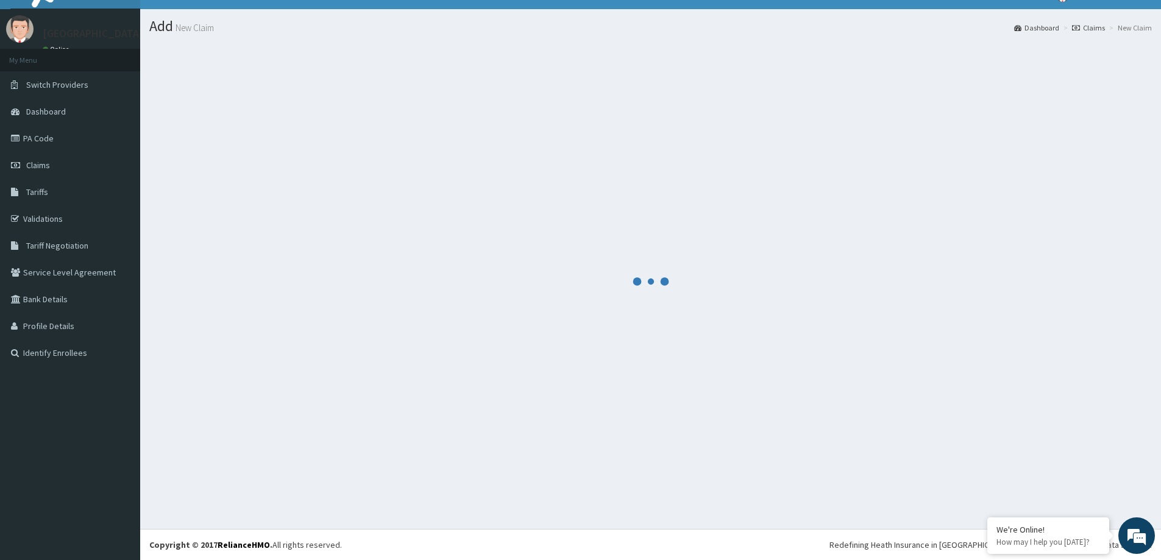
scroll to position [21, 0]
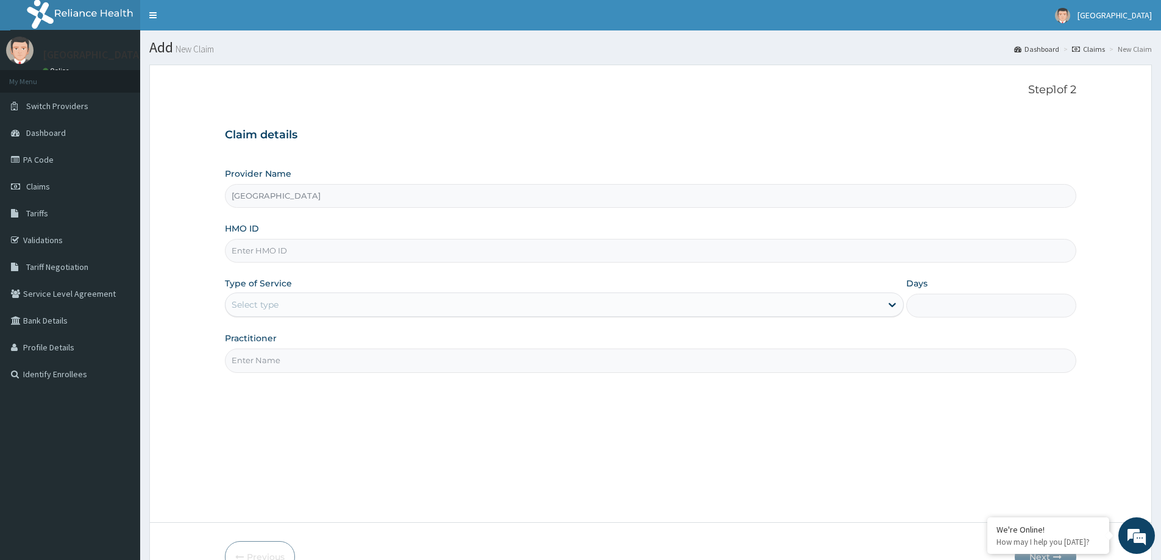
paste input "ERM/10356/A"
type input "ERM/10356/A"
click at [419, 308] on div "Select type" at bounding box center [553, 305] width 656 height 20
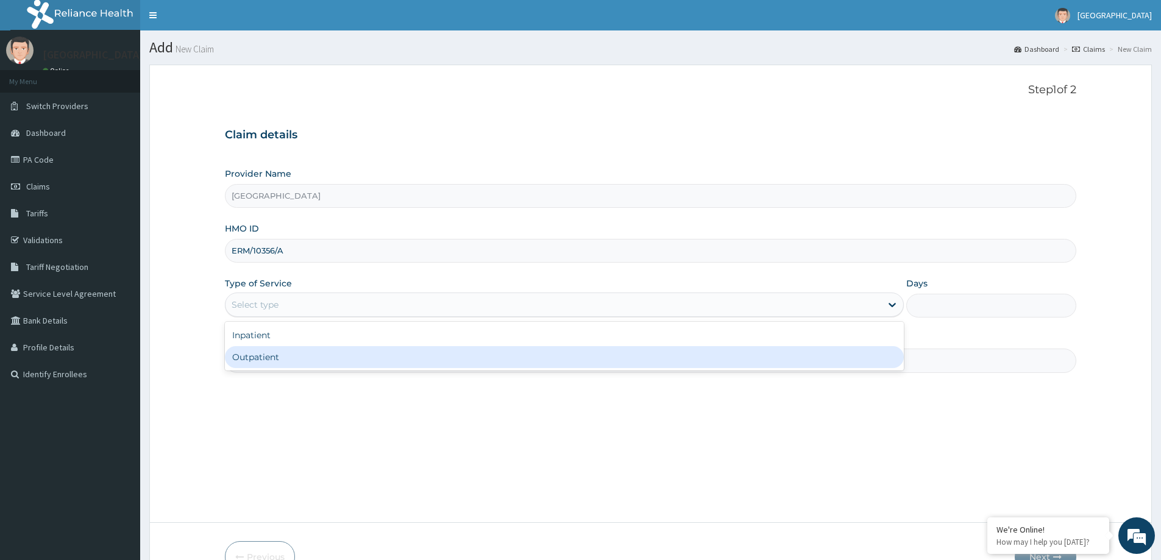
click at [399, 358] on div "Outpatient" at bounding box center [564, 357] width 679 height 22
type input "1"
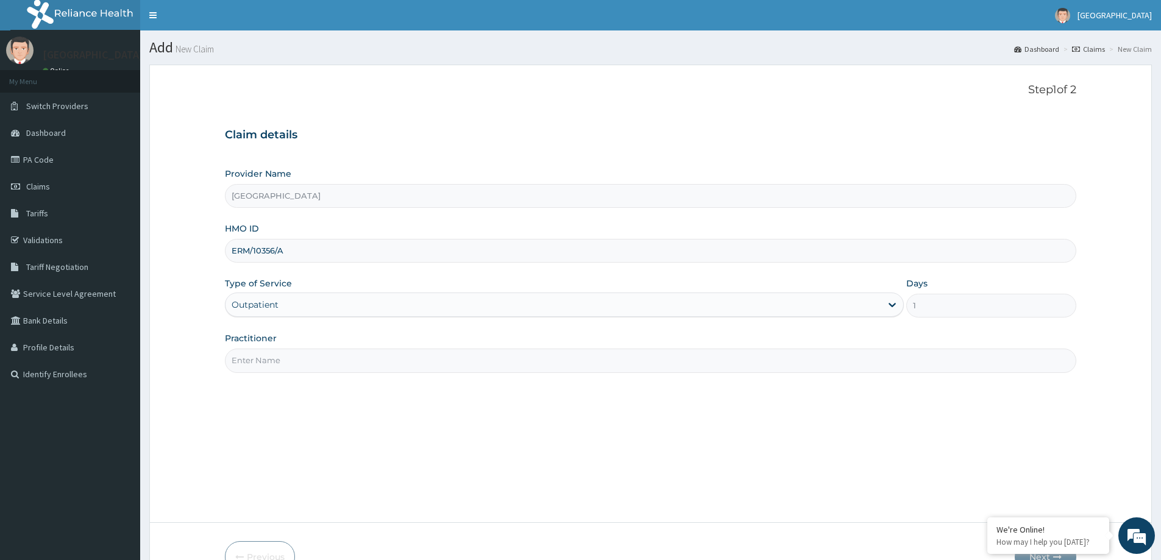
click at [372, 353] on input "Practitioner" at bounding box center [650, 361] width 851 height 24
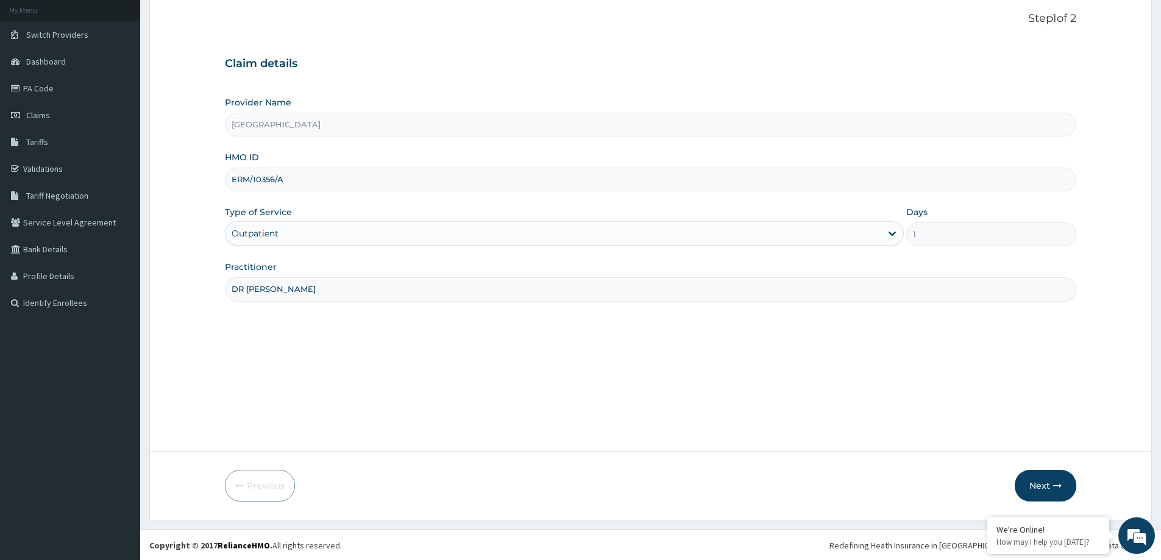
scroll to position [72, 0]
type input "DR IRAGUNIMA"
click at [1051, 492] on button "Next" at bounding box center [1046, 485] width 62 height 32
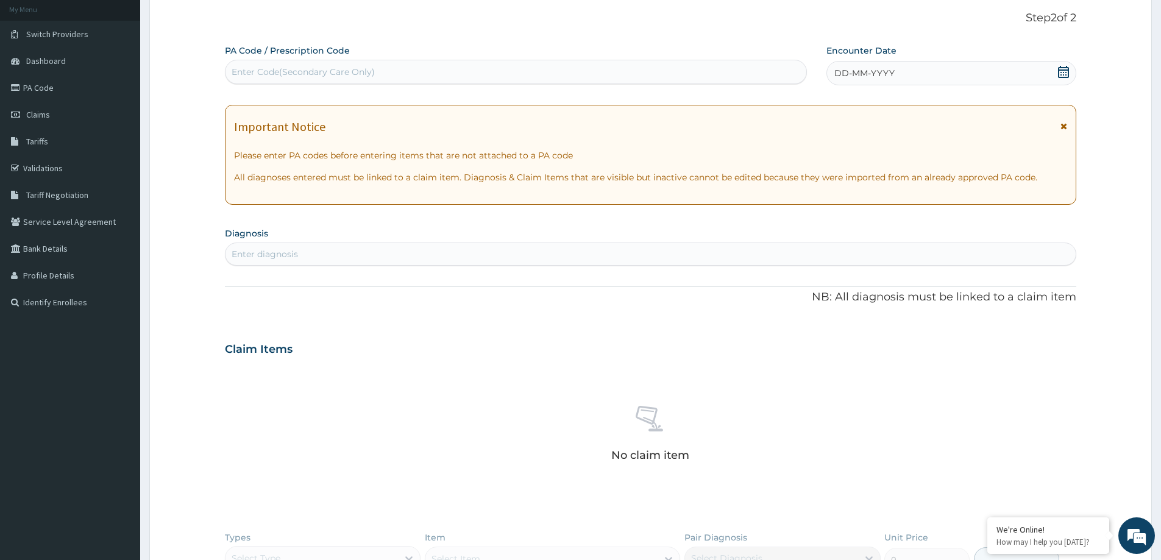
click at [282, 60] on div "Enter Code(Secondary Care Only)" at bounding box center [516, 72] width 582 height 24
paste input "PA/1D2144"
type input "PA/1D2144"
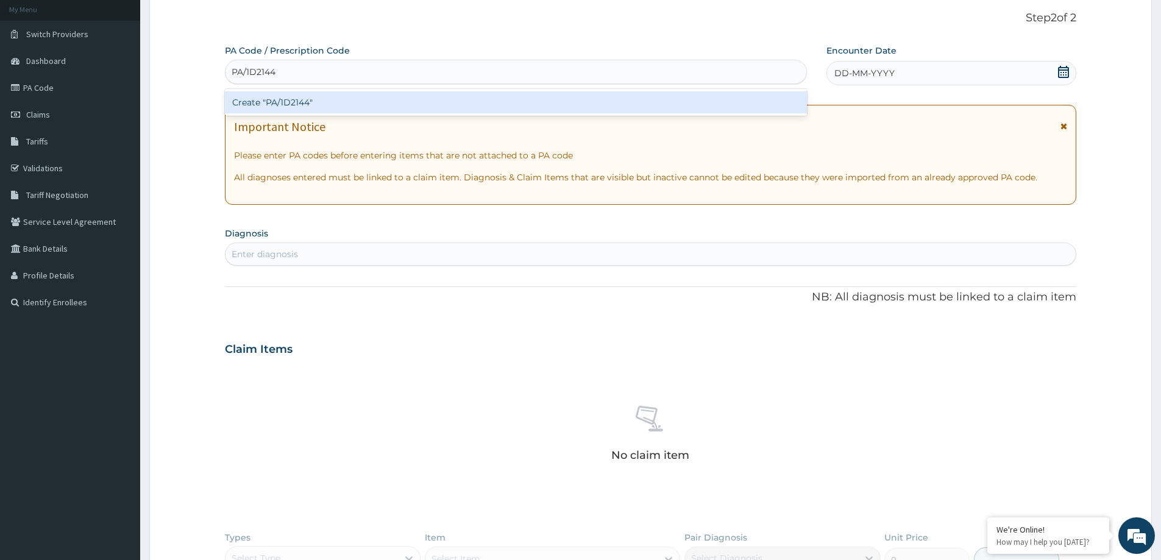
click at [276, 107] on div "Create "PA/1D2144"" at bounding box center [516, 102] width 582 height 22
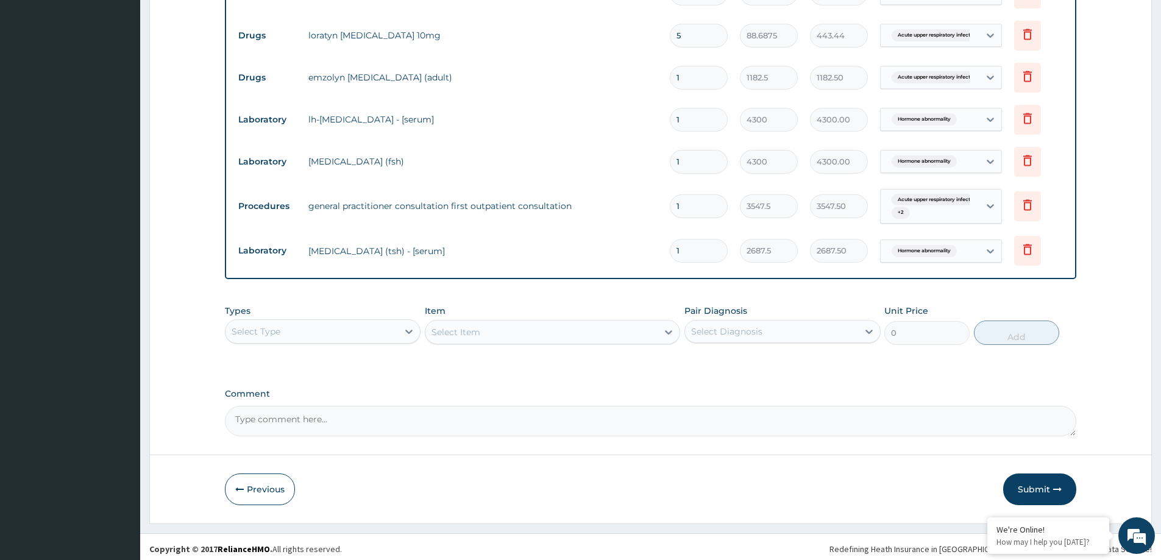
scroll to position [590, 0]
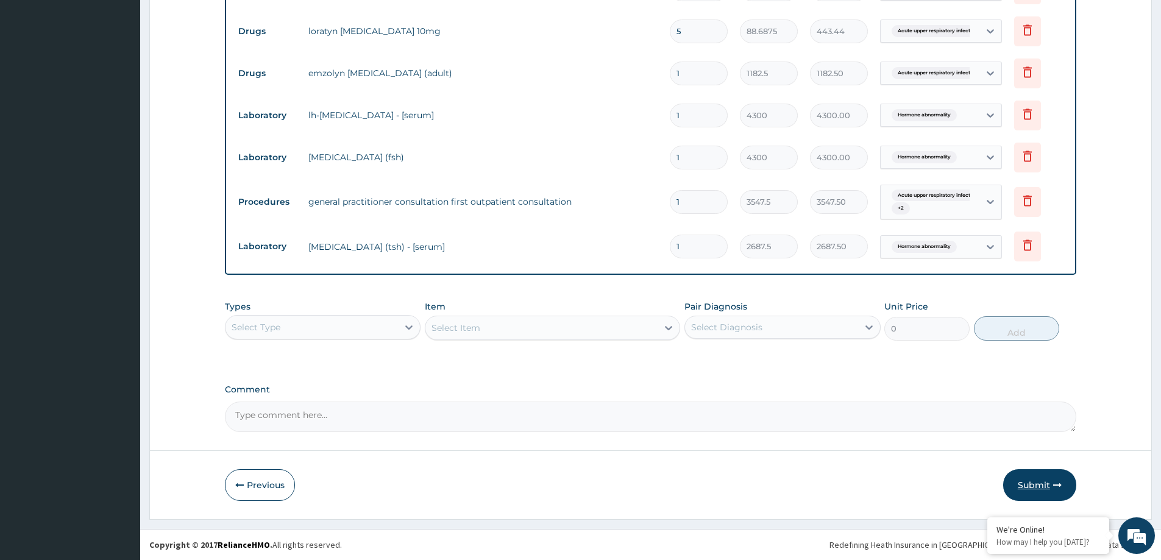
click at [1043, 477] on button "Submit" at bounding box center [1039, 485] width 73 height 32
